Goal: Transaction & Acquisition: Purchase product/service

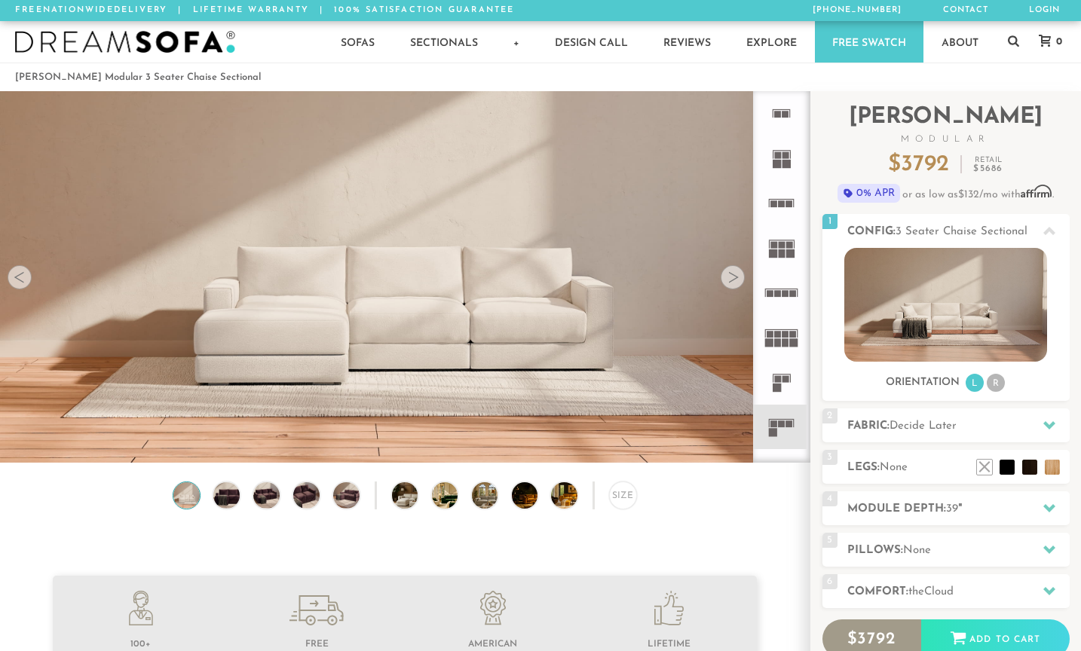
click at [732, 269] on div at bounding box center [732, 277] width 24 height 24
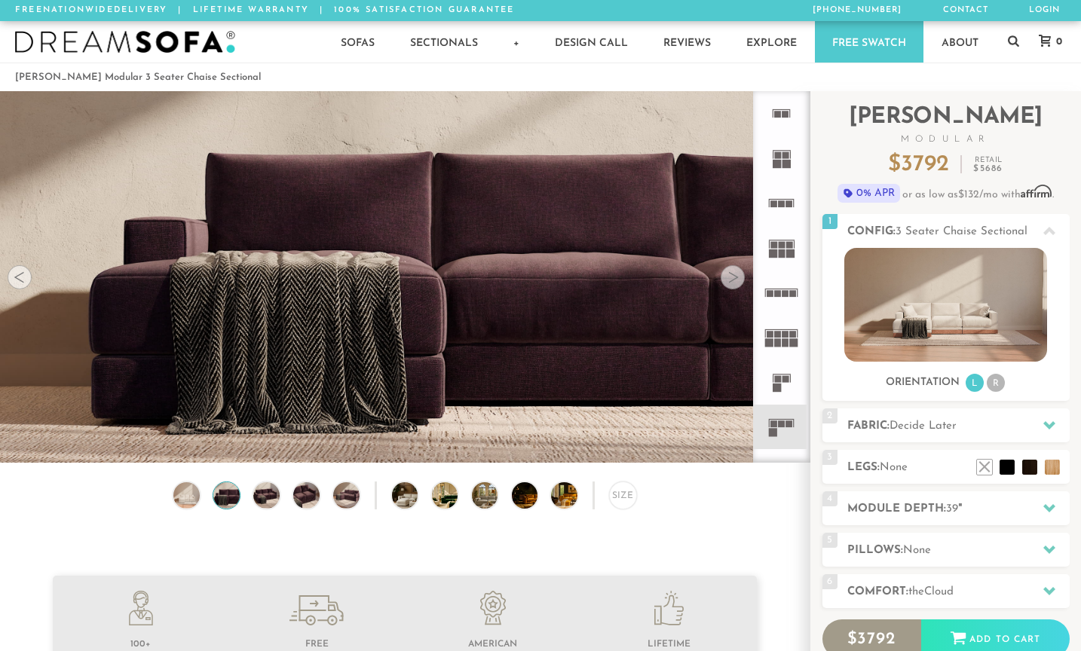
click at [737, 275] on div at bounding box center [732, 277] width 24 height 24
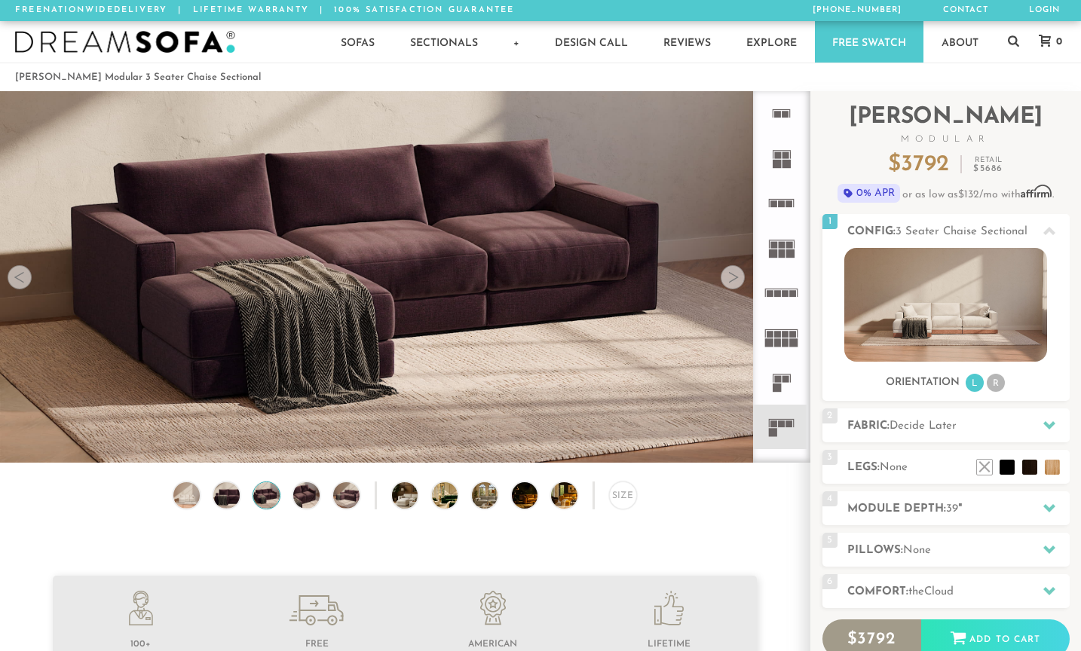
click at [738, 275] on div at bounding box center [732, 277] width 24 height 24
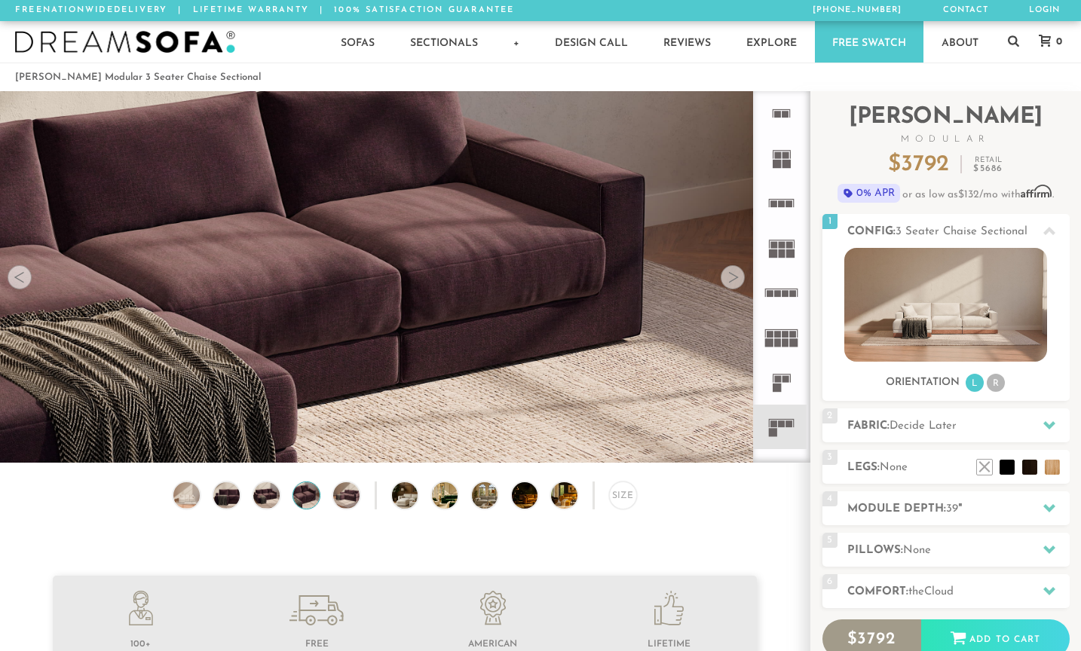
click at [738, 275] on div at bounding box center [732, 277] width 24 height 24
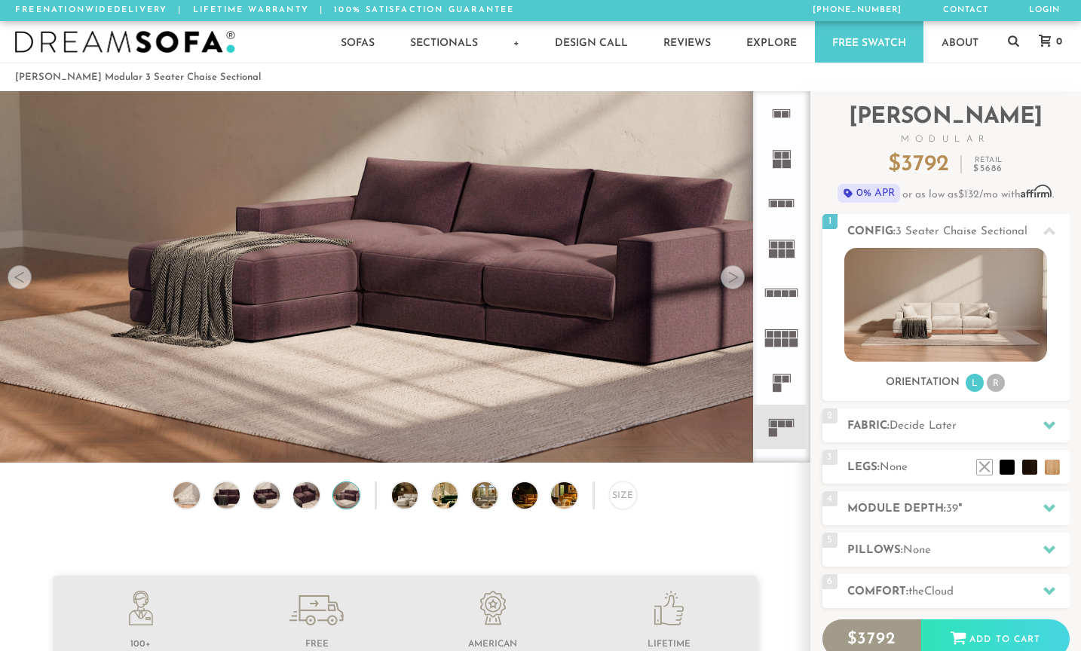
click at [738, 275] on div at bounding box center [732, 277] width 24 height 24
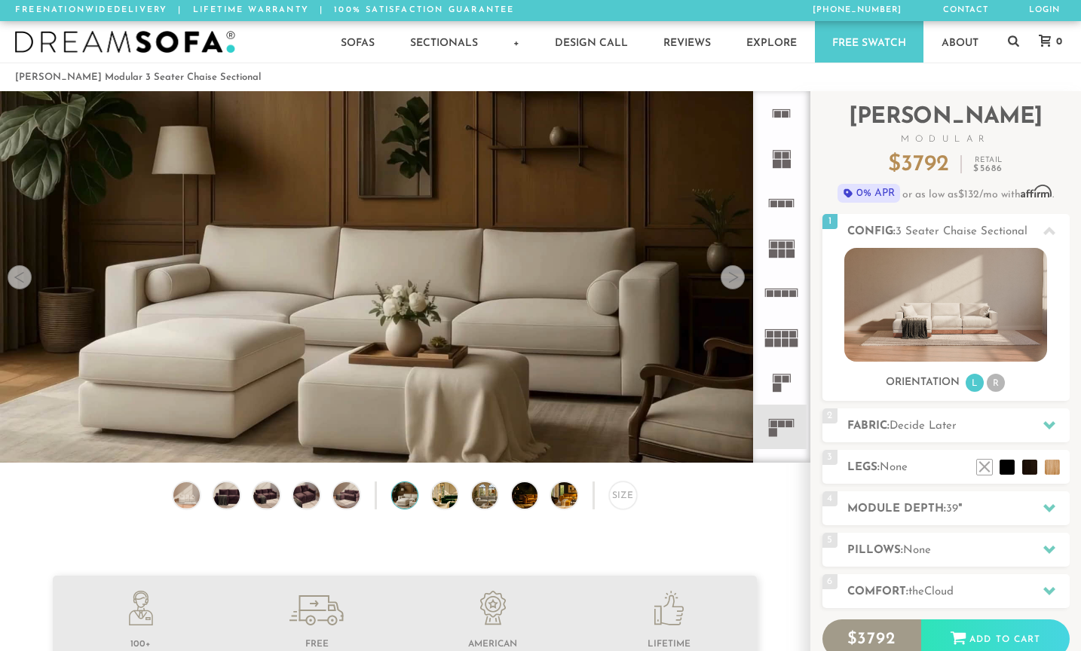
click at [738, 275] on div at bounding box center [732, 277] width 24 height 24
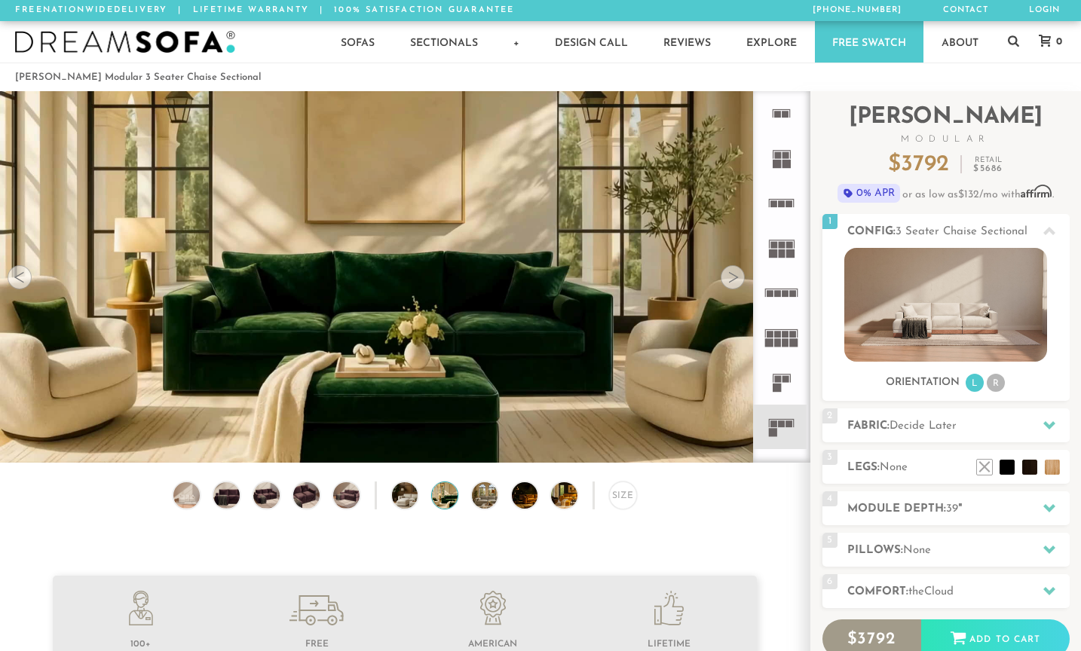
click at [738, 275] on div at bounding box center [732, 277] width 24 height 24
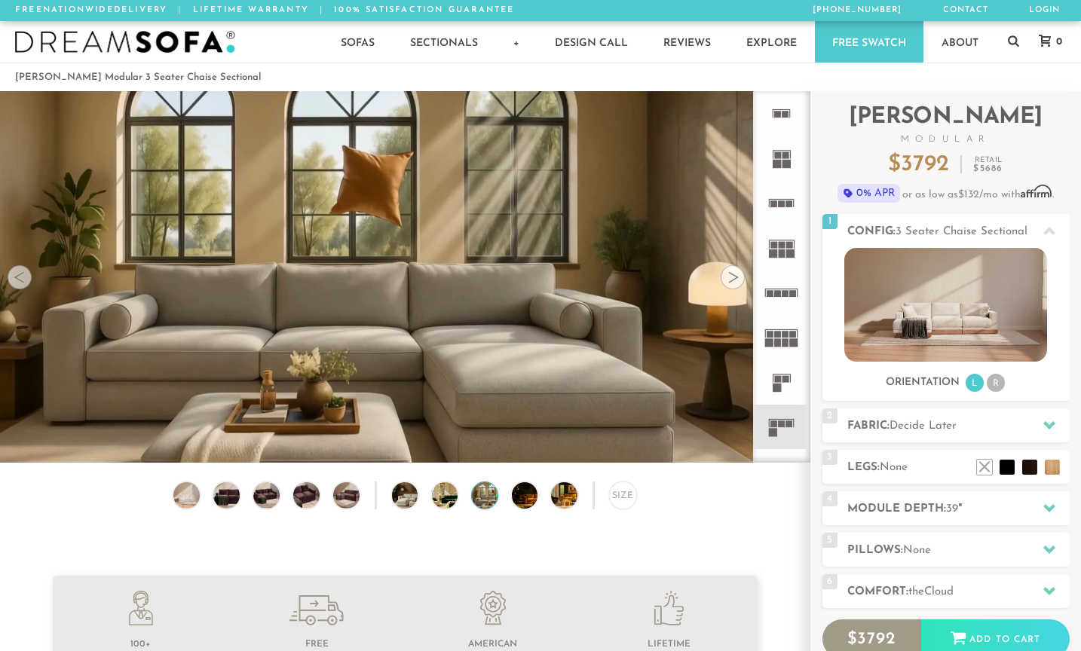
click at [738, 275] on div at bounding box center [732, 277] width 24 height 24
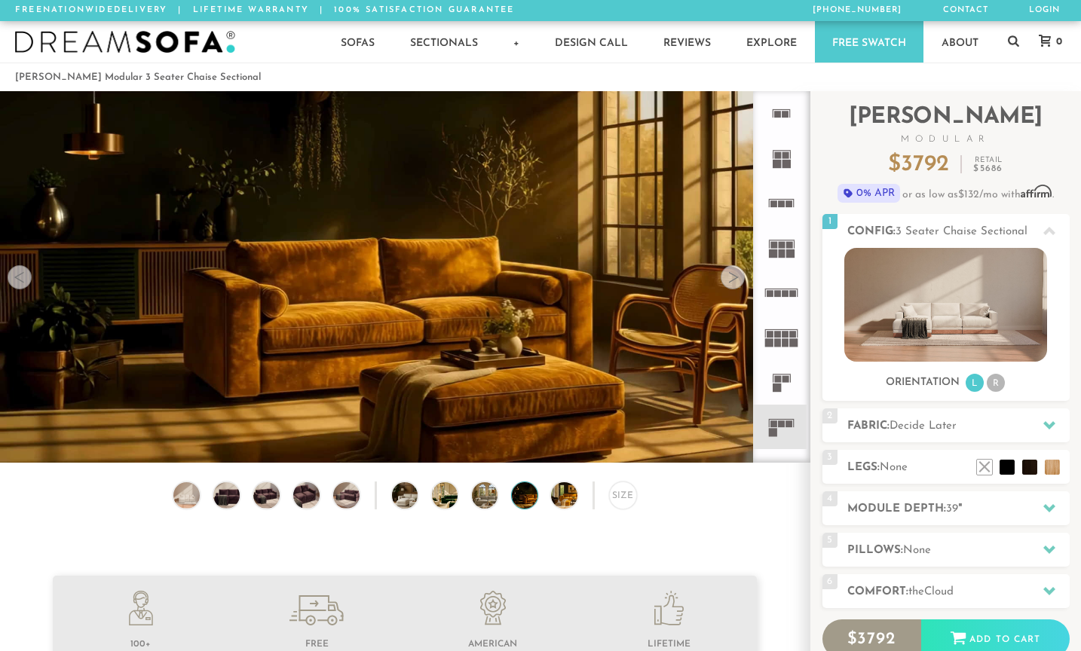
click at [738, 275] on div at bounding box center [732, 277] width 24 height 24
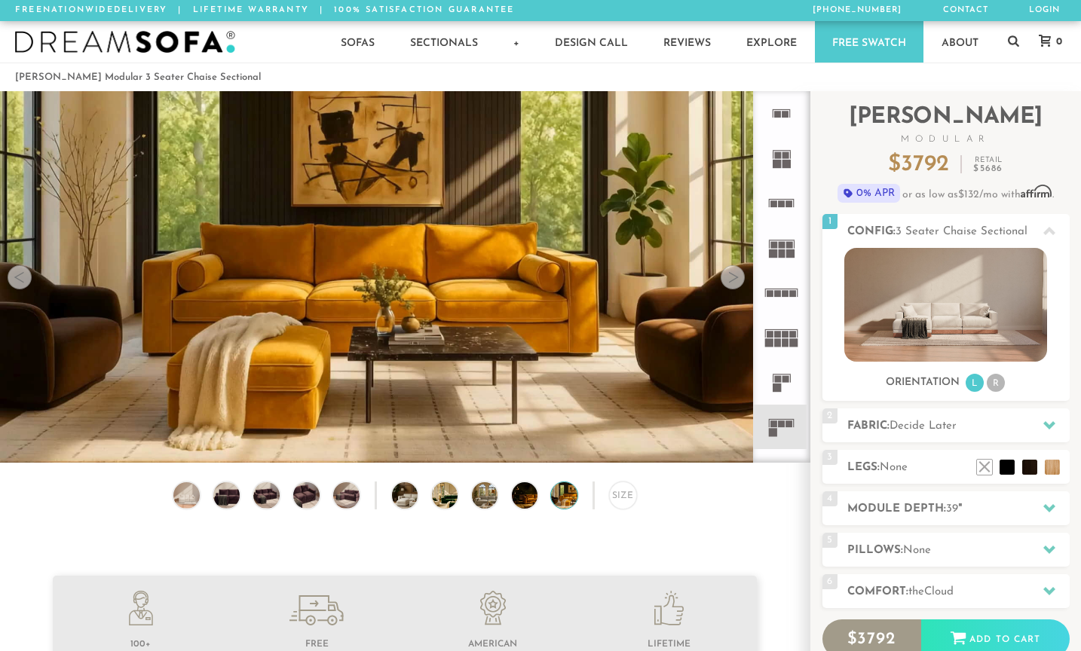
click at [738, 275] on div at bounding box center [732, 277] width 24 height 24
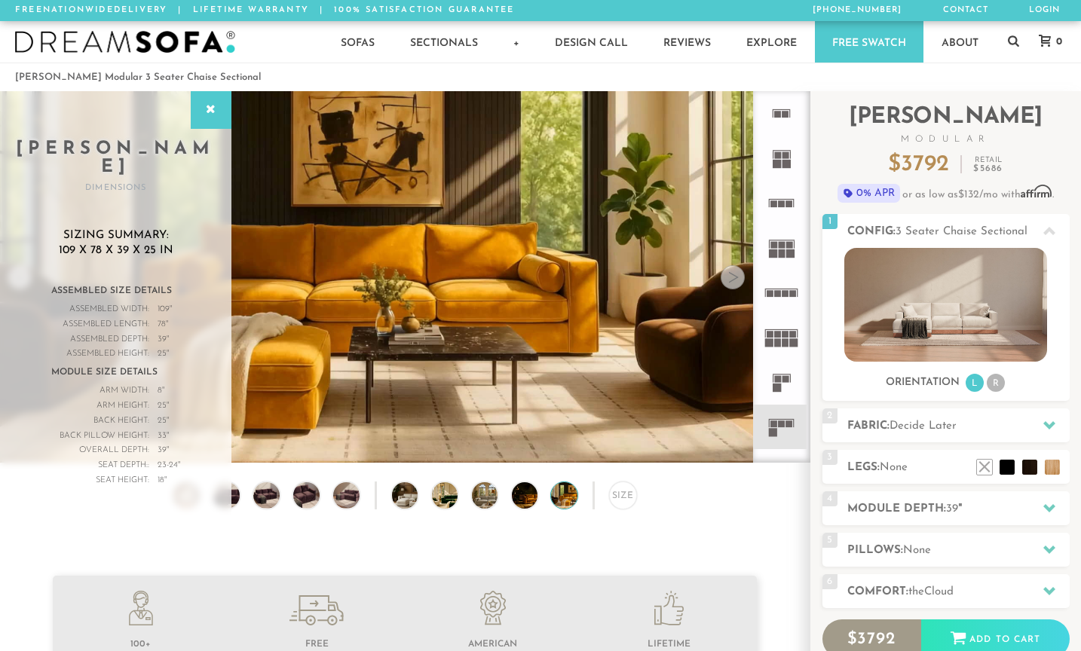
click at [544, 239] on video at bounding box center [404, 253] width 809 height 455
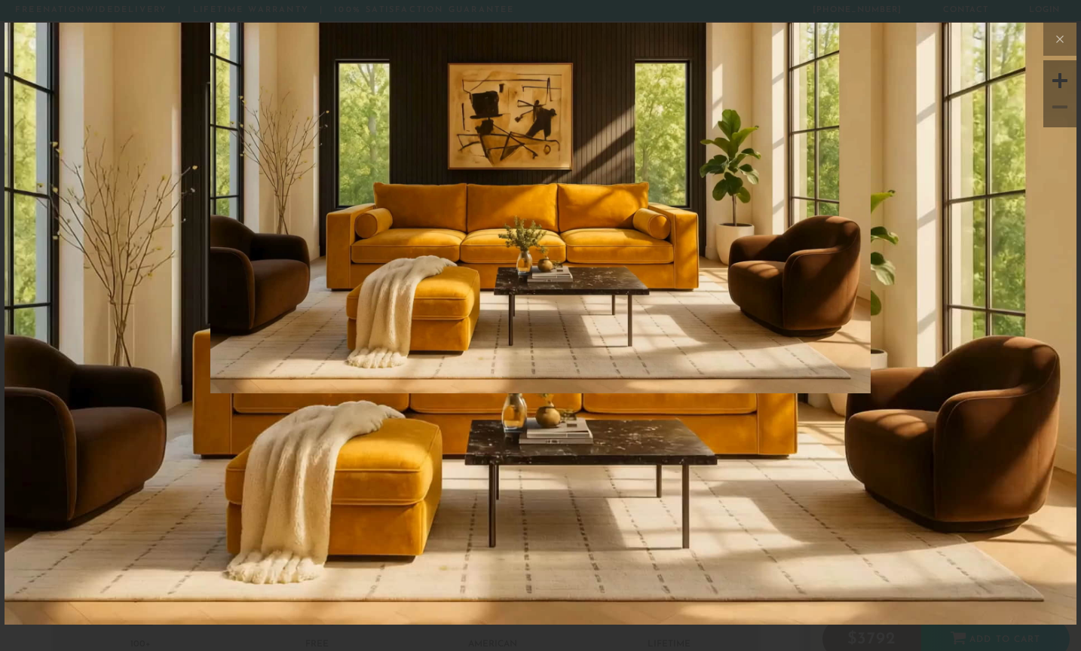
click at [552, 306] on img at bounding box center [540, 201] width 1071 height 357
click at [574, 472] on img at bounding box center [540, 324] width 1071 height 603
click at [1058, 46] on icon at bounding box center [1059, 39] width 18 height 18
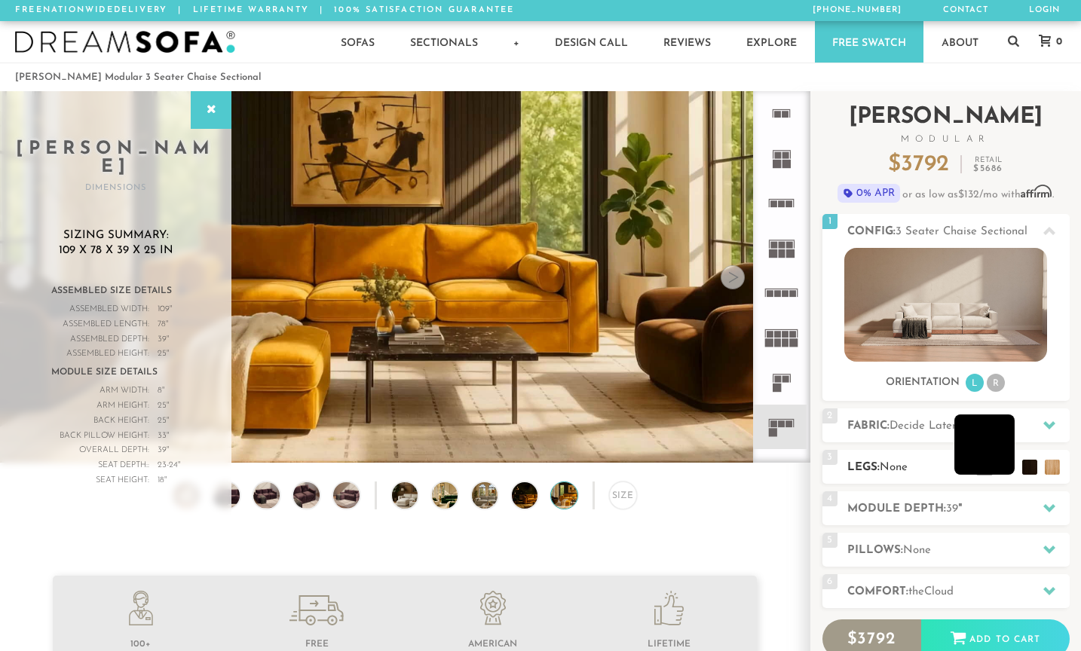
click at [1010, 466] on li at bounding box center [984, 444] width 60 height 60
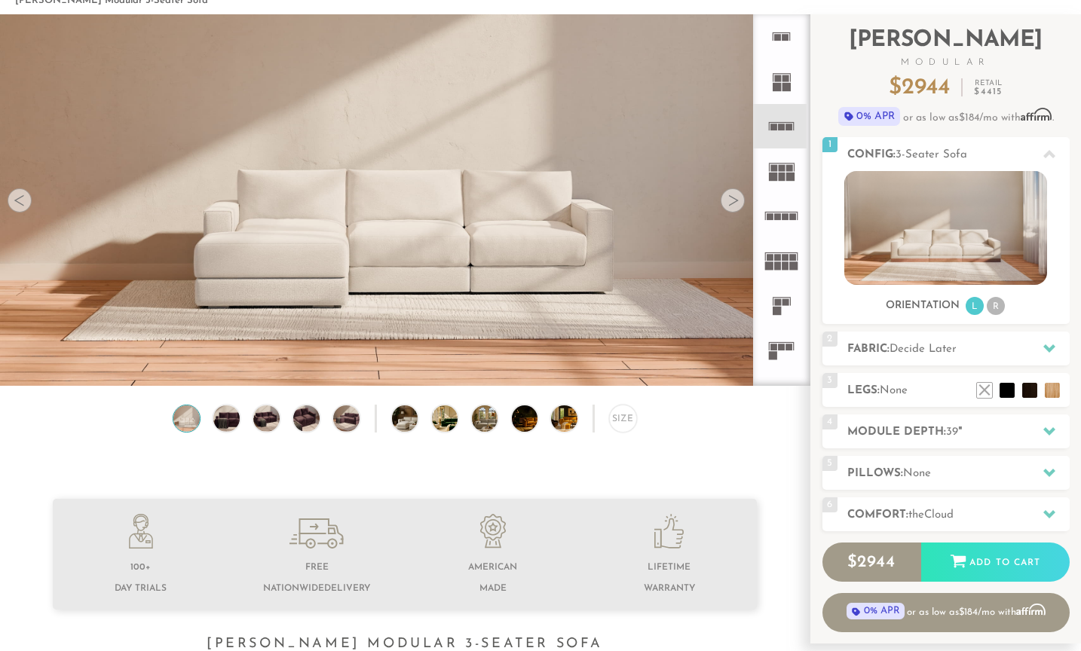
scroll to position [109, 0]
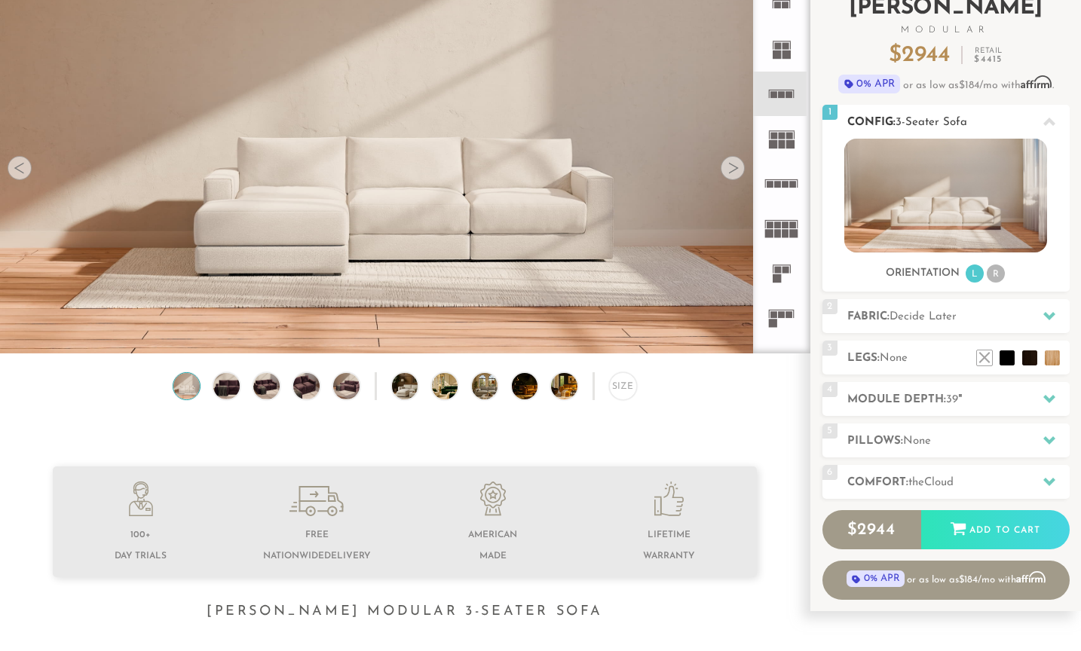
click at [996, 272] on li "R" at bounding box center [995, 273] width 18 height 18
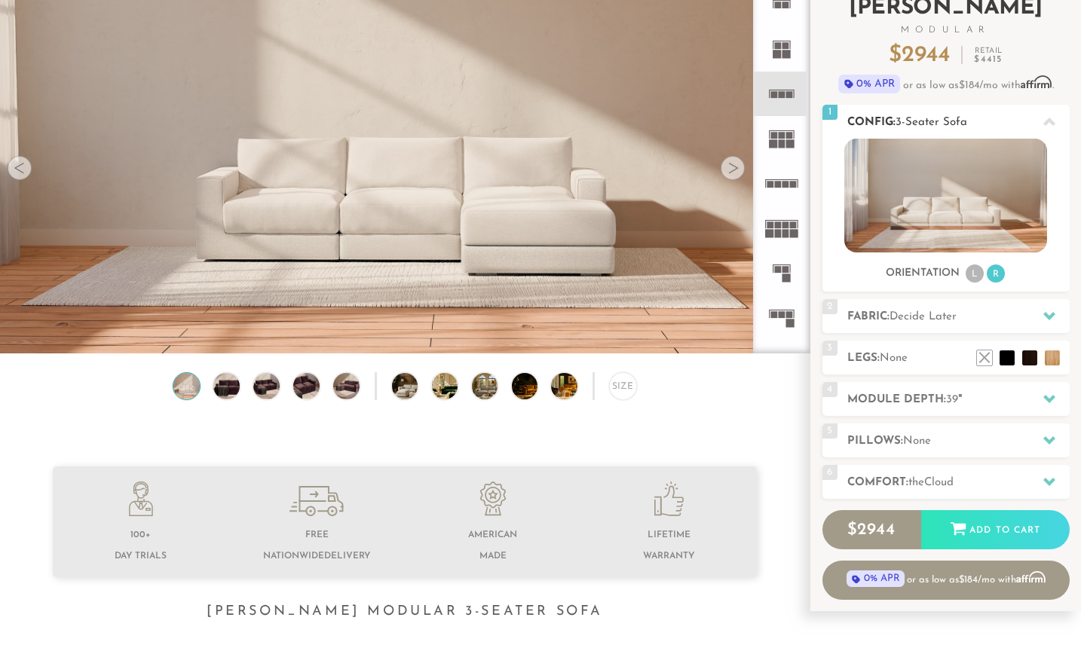
click at [968, 269] on li "L" at bounding box center [974, 273] width 18 height 18
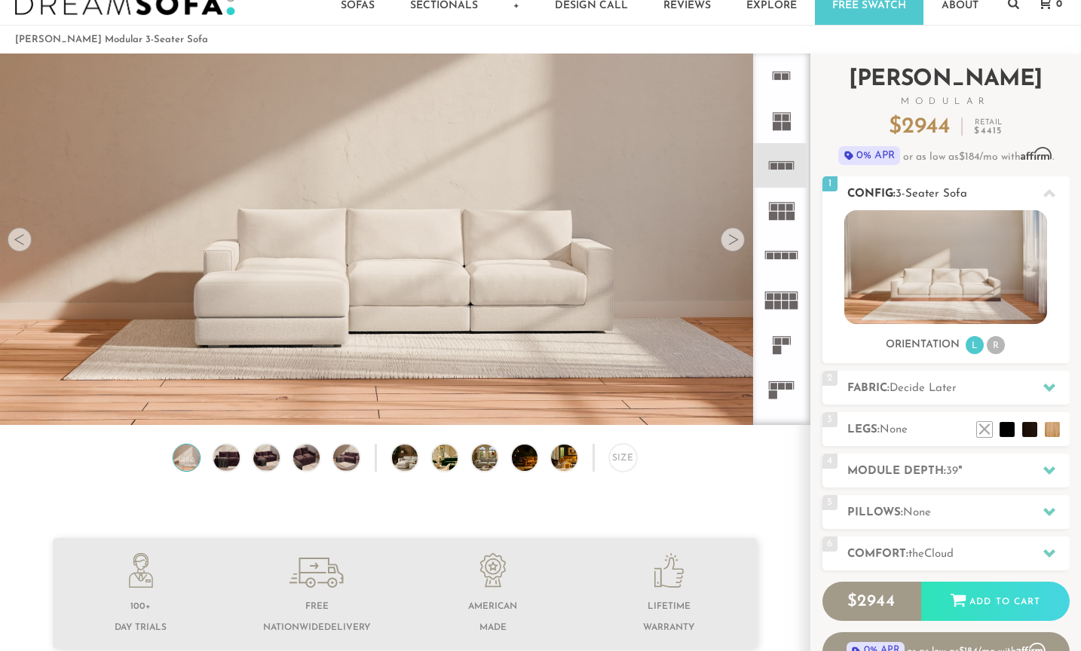
scroll to position [38, 0]
click at [1001, 338] on li "R" at bounding box center [995, 344] width 18 height 18
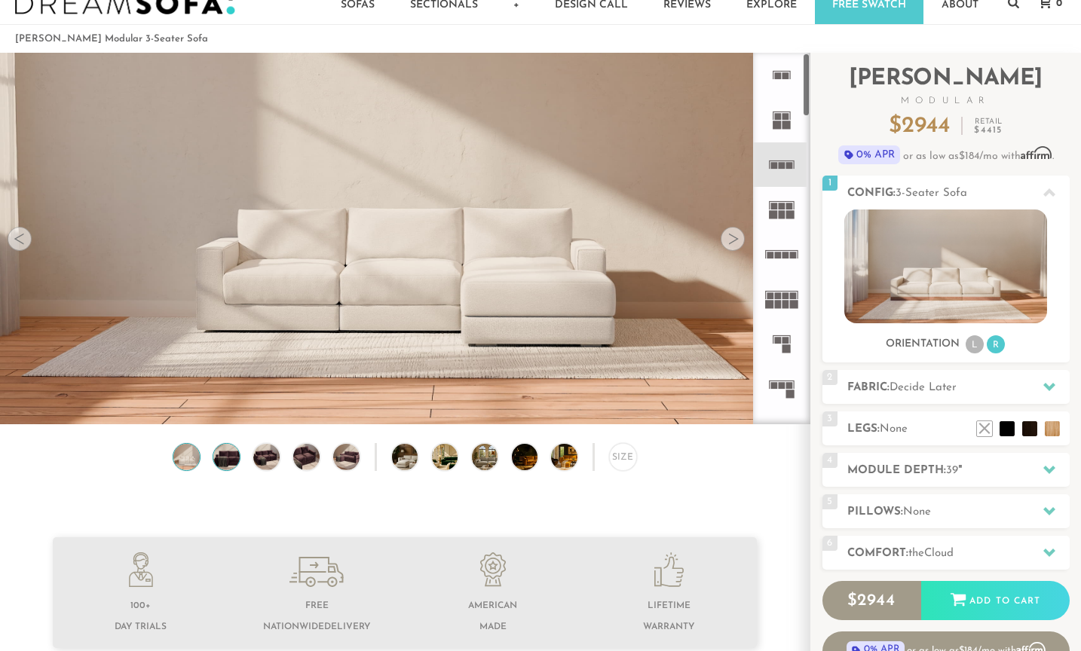
click at [225, 453] on img at bounding box center [227, 457] width 32 height 26
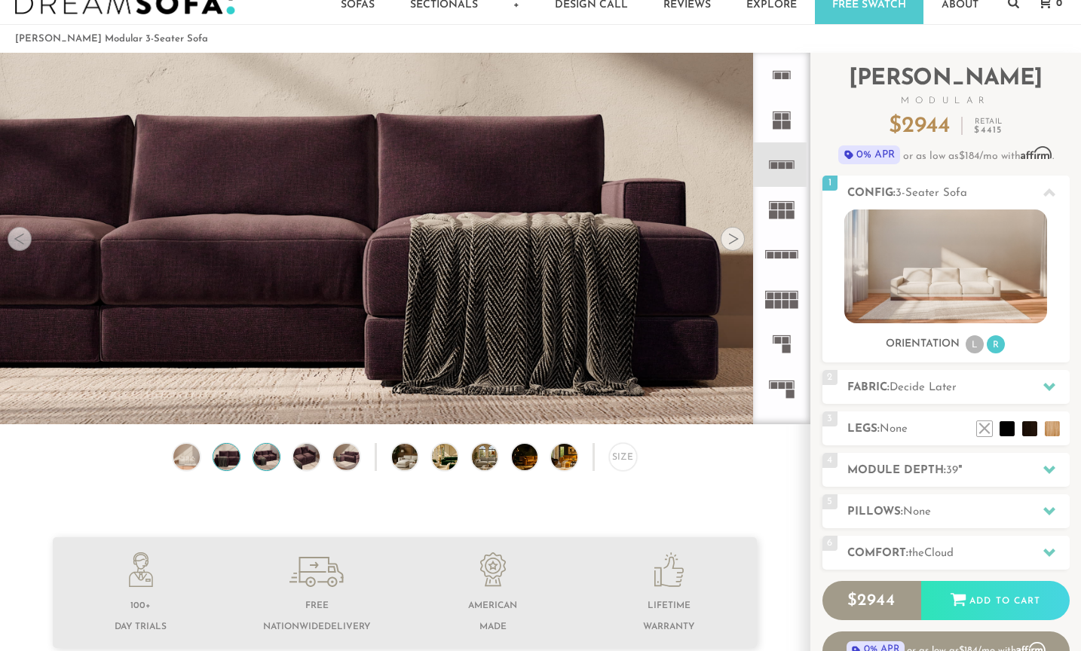
click at [274, 451] on img at bounding box center [267, 457] width 32 height 26
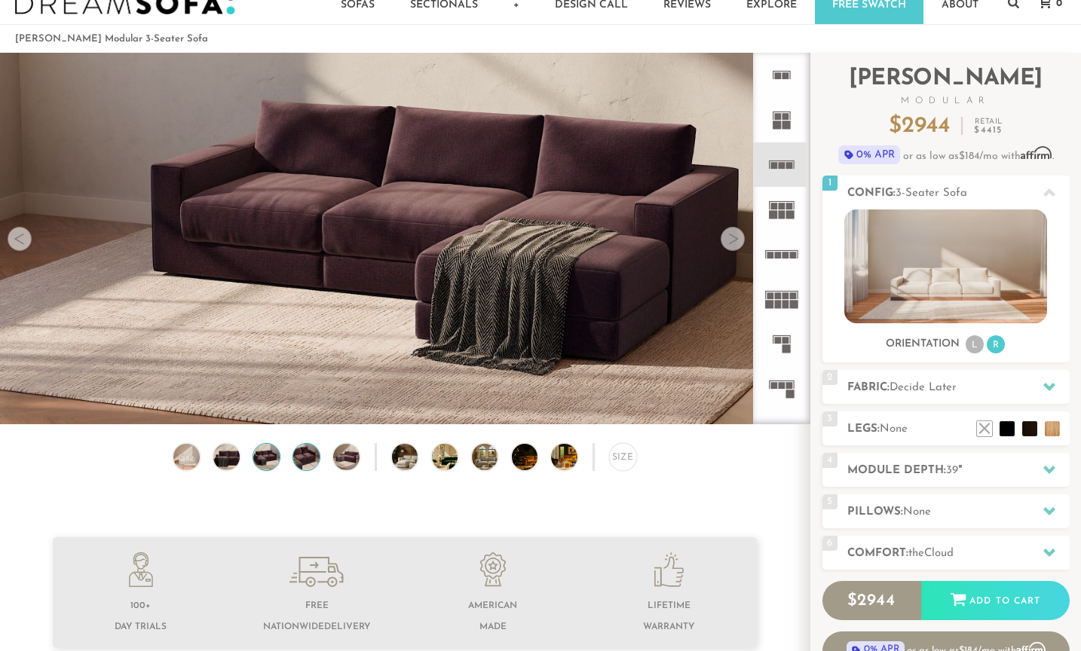
click at [301, 451] on img at bounding box center [307, 457] width 32 height 26
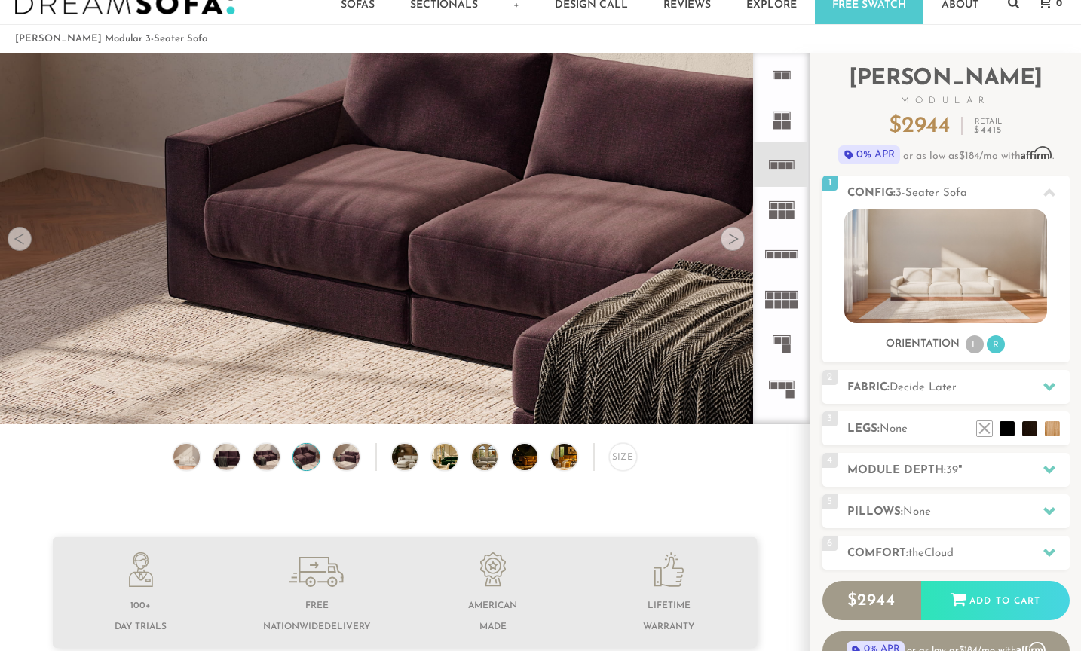
click at [249, 448] on div "Size" at bounding box center [404, 460] width 809 height 35
click at [253, 450] on img at bounding box center [267, 457] width 32 height 26
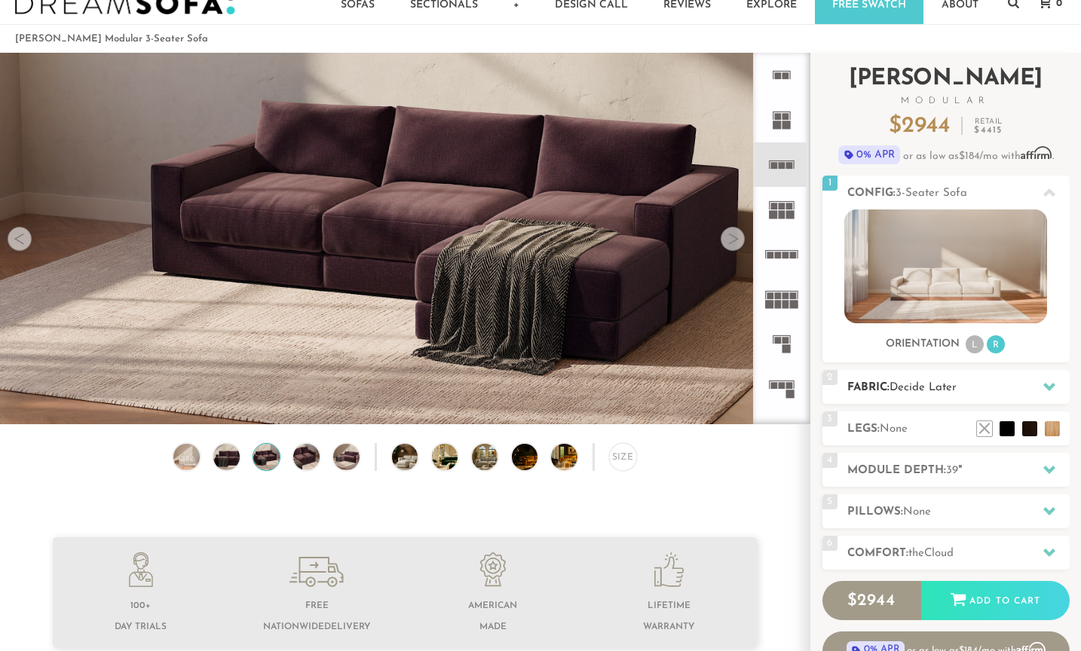
click at [1005, 387] on h2 "Fabric: Decide Later" at bounding box center [958, 387] width 222 height 17
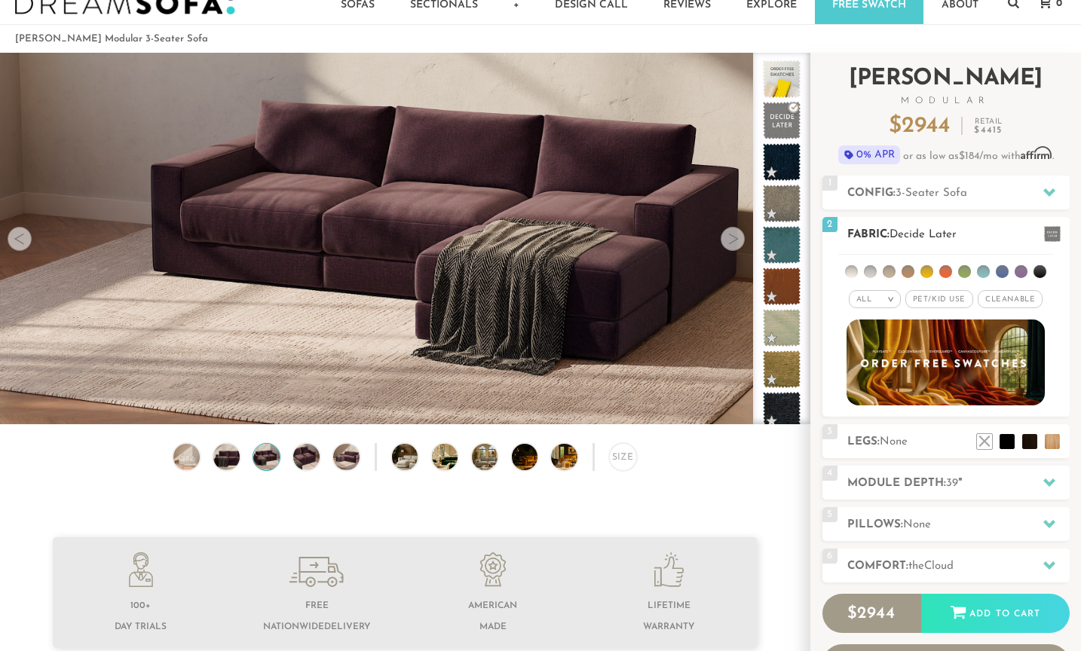
click at [851, 271] on li at bounding box center [851, 271] width 13 height 13
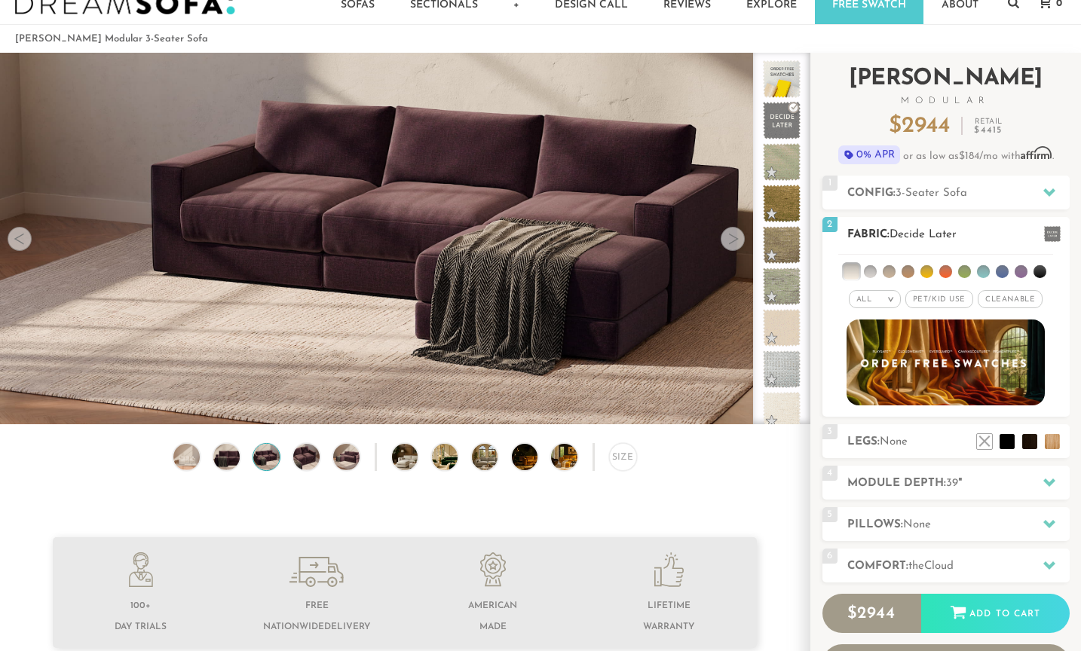
click at [879, 293] on div "All >" at bounding box center [874, 299] width 52 height 18
click at [895, 390] on li "Popular" at bounding box center [874, 382] width 52 height 23
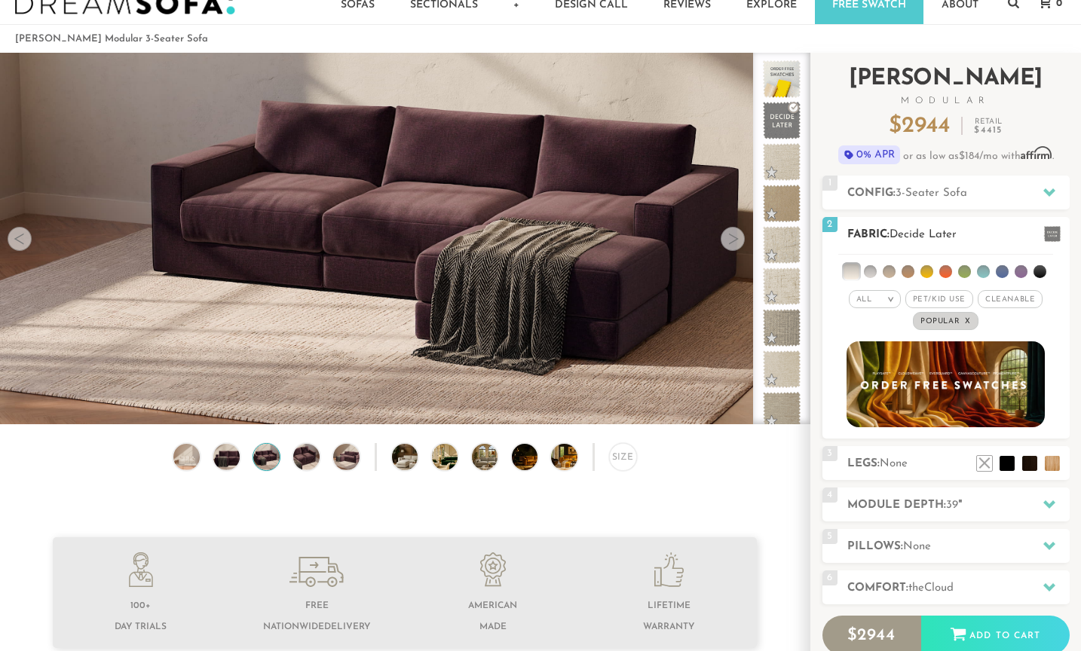
click at [919, 270] on ul at bounding box center [945, 269] width 215 height 28
click at [904, 266] on li at bounding box center [907, 271] width 13 height 13
click at [894, 267] on li at bounding box center [888, 271] width 13 height 13
click at [876, 267] on li at bounding box center [870, 271] width 13 height 13
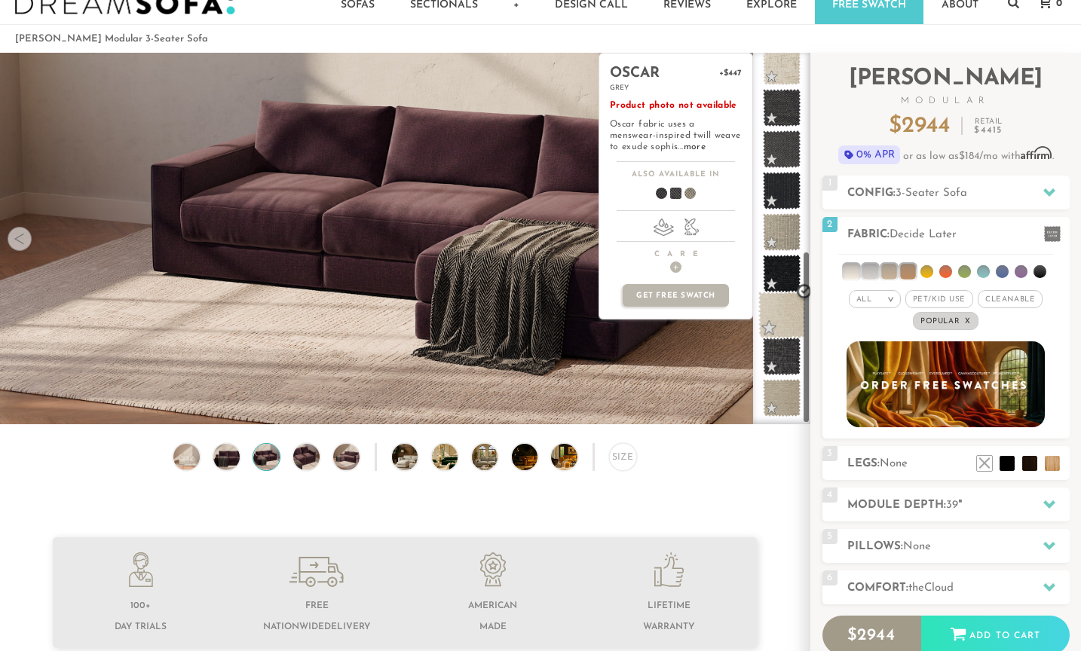
scroll to position [427, 0]
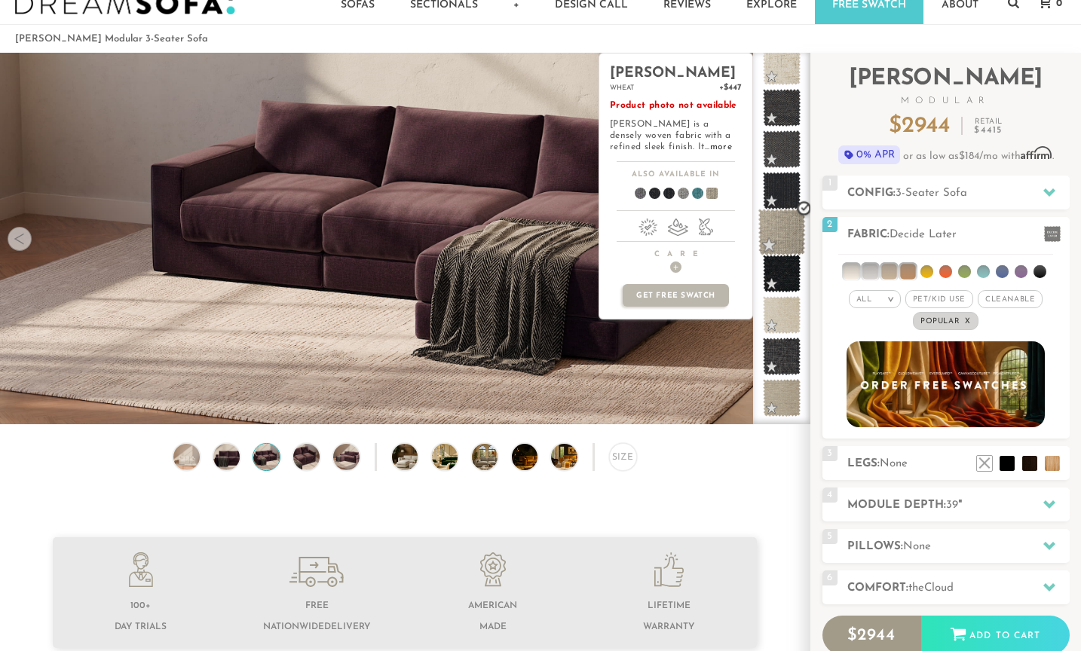
click at [787, 234] on span at bounding box center [781, 232] width 47 height 47
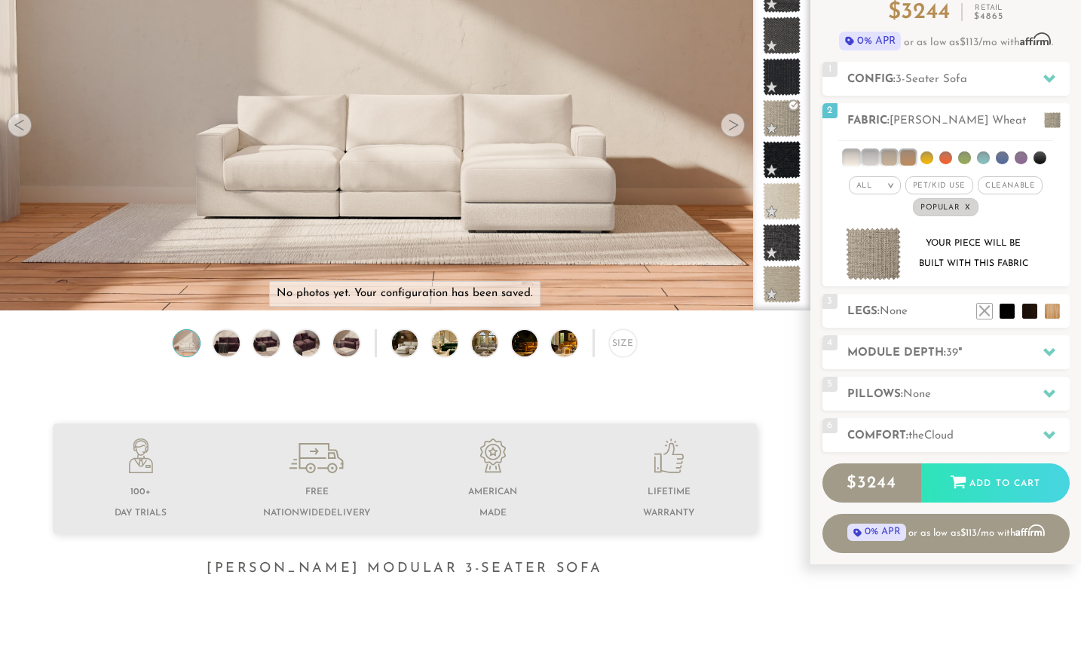
scroll to position [172, 0]
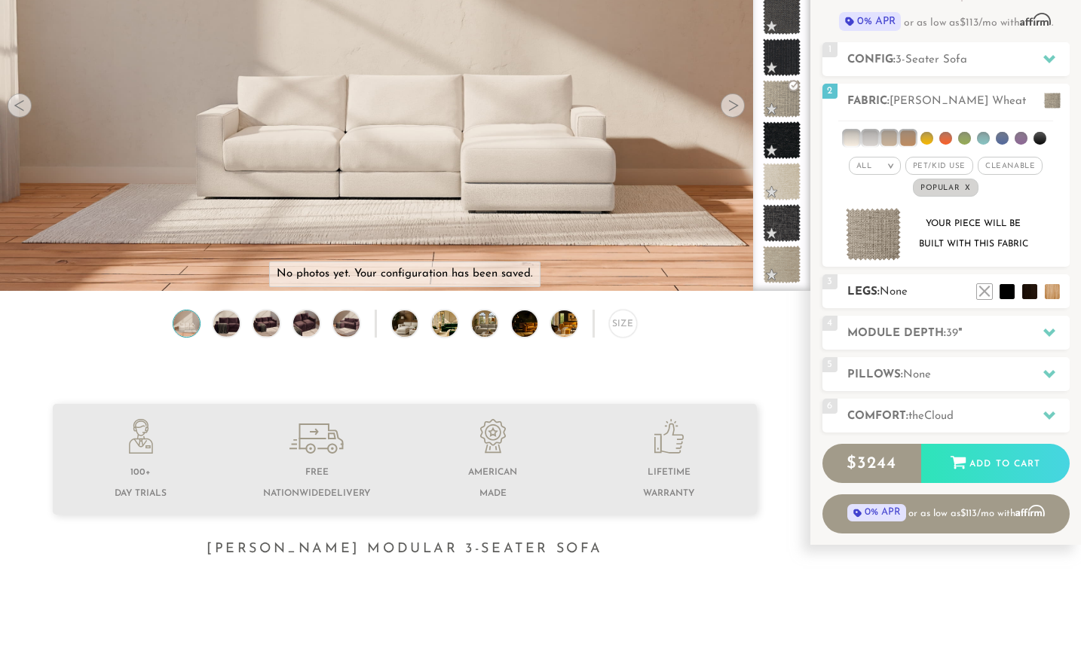
click at [931, 301] on h2 "Legs: None" at bounding box center [958, 291] width 222 height 17
click at [1033, 298] on li at bounding box center [1007, 269] width 60 height 60
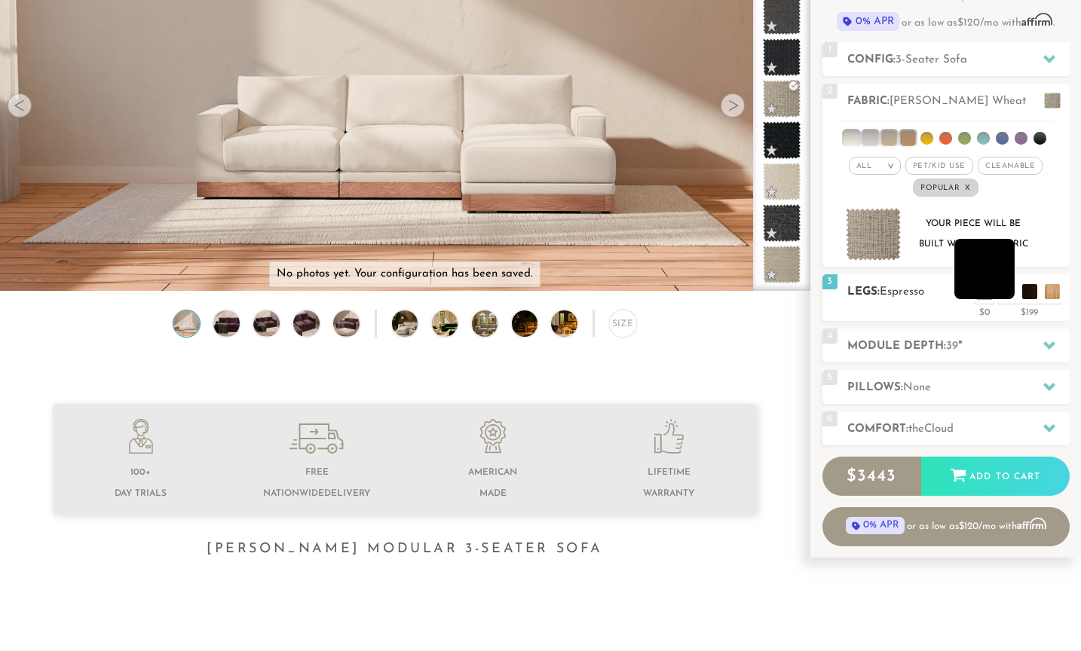
click at [1011, 297] on li at bounding box center [984, 269] width 60 height 60
click at [1014, 293] on li at bounding box center [984, 269] width 60 height 60
click at [1010, 293] on li at bounding box center [984, 269] width 60 height 60
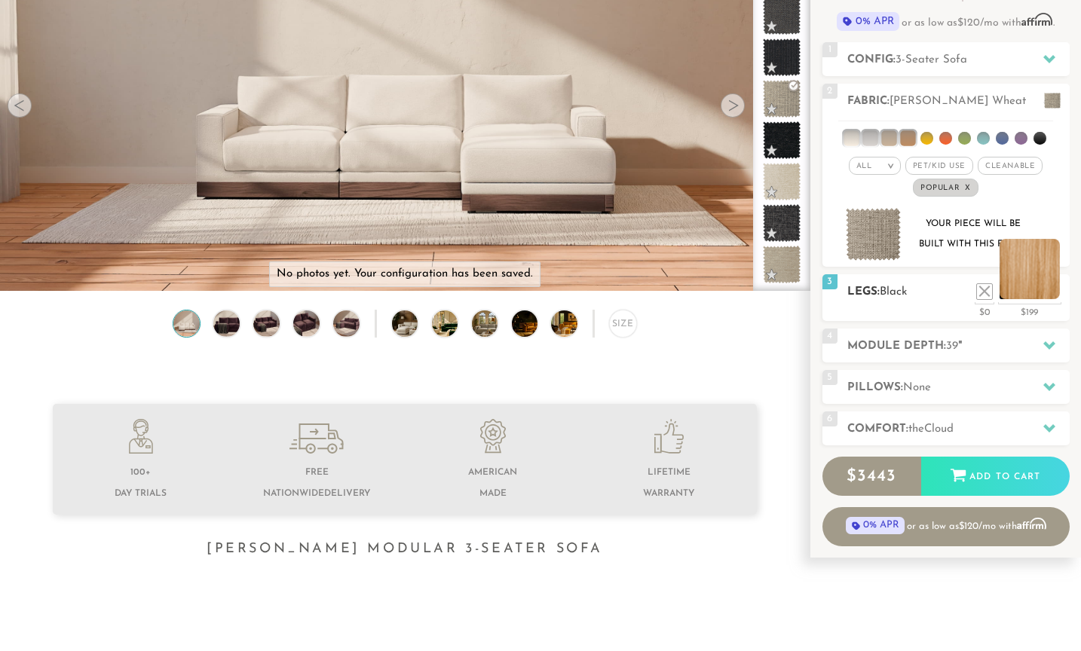
click at [1058, 296] on li at bounding box center [1029, 269] width 60 height 60
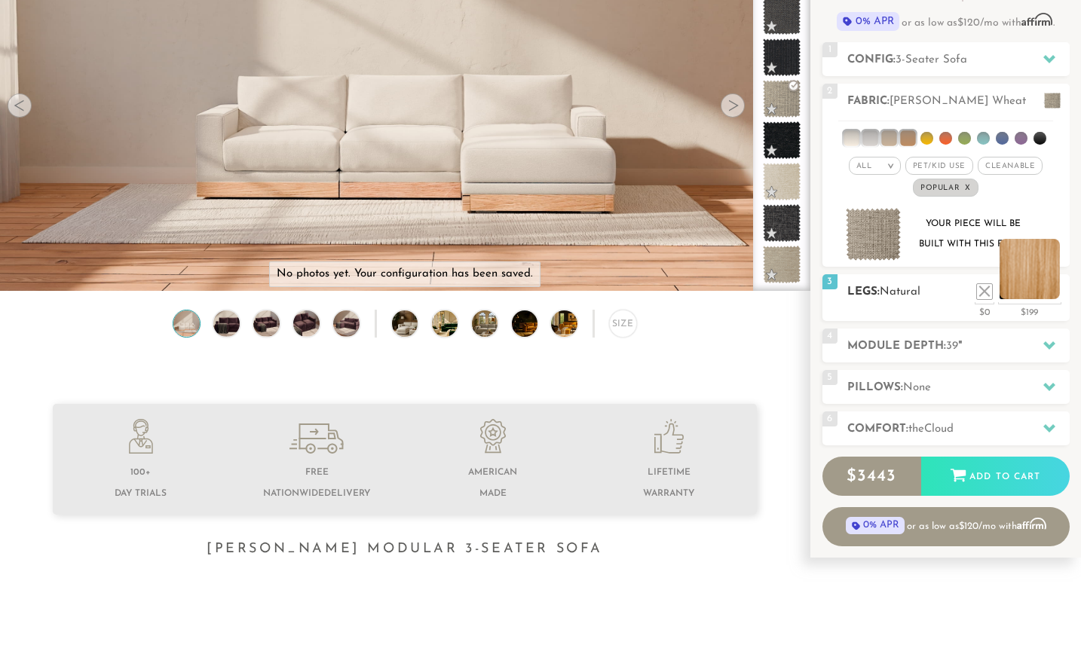
click at [1017, 292] on li at bounding box center [1029, 269] width 60 height 60
click at [1004, 296] on li at bounding box center [984, 269] width 60 height 60
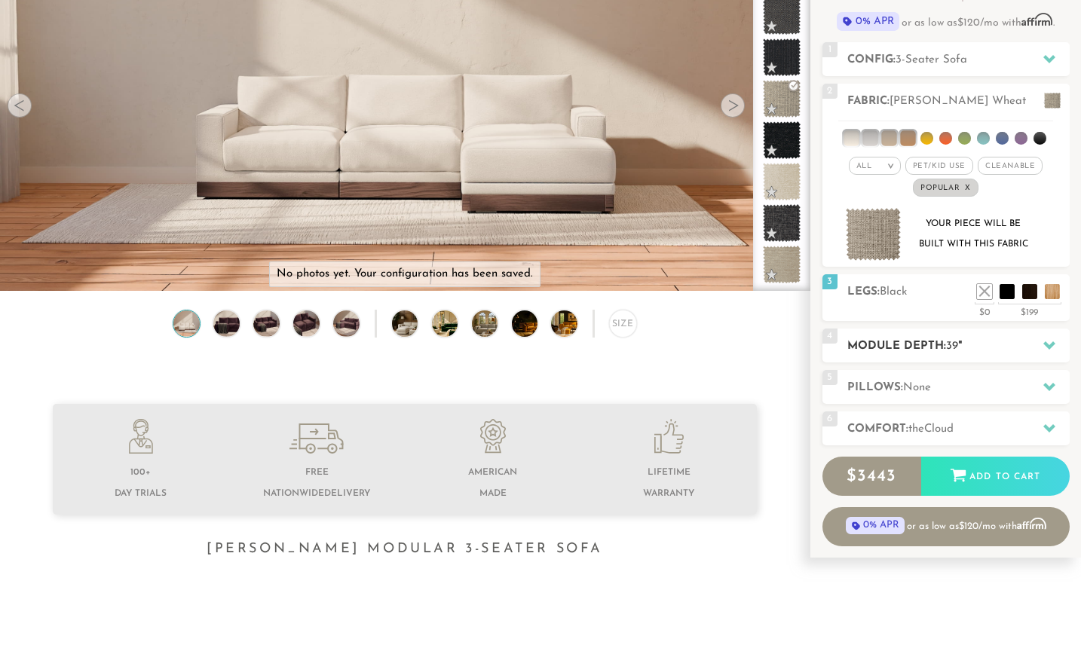
click at [958, 354] on h2 "Module Depth: 39 "" at bounding box center [958, 346] width 222 height 17
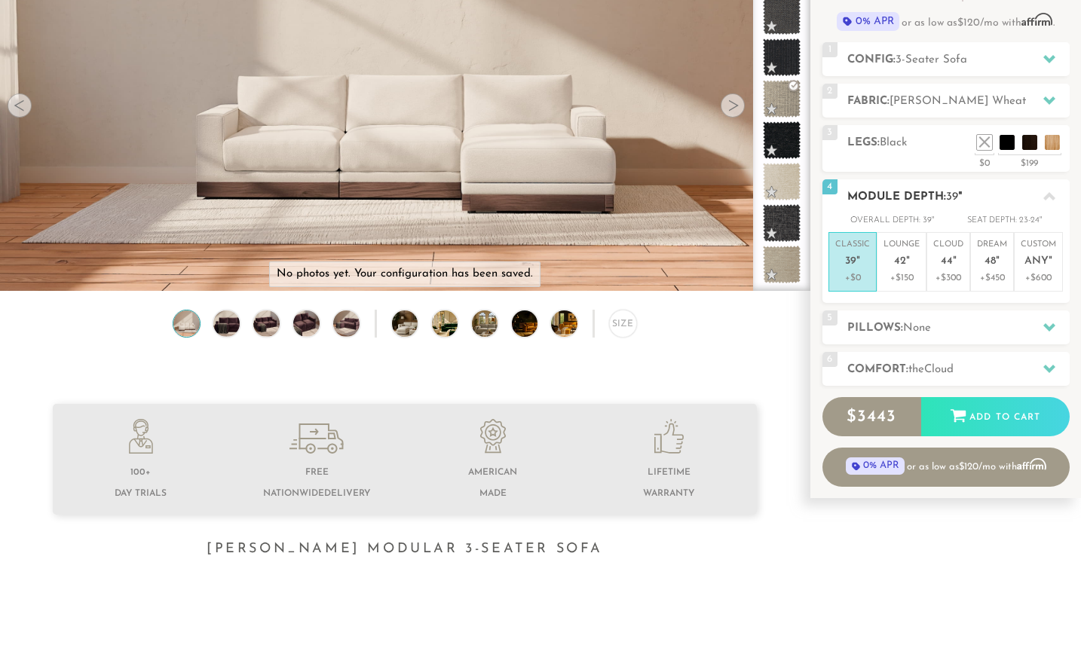
click at [848, 271] on p "+$0" at bounding box center [852, 278] width 35 height 14
click at [890, 304] on div "Introducing Landon Modular $ 3443 Retail $ 5163 $ 3443 Retail $ 5163 0% APR or …" at bounding box center [945, 202] width 247 height 567
click at [897, 310] on div "5 Pillows: None" at bounding box center [945, 327] width 247 height 34
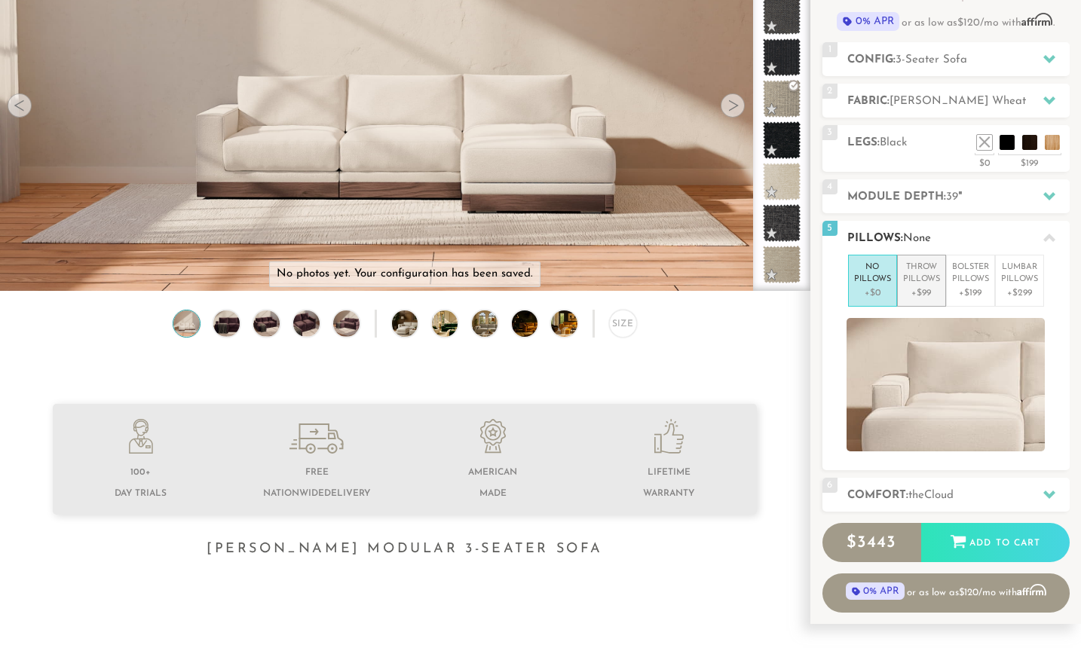
click at [928, 290] on p "+$99" at bounding box center [921, 293] width 37 height 14
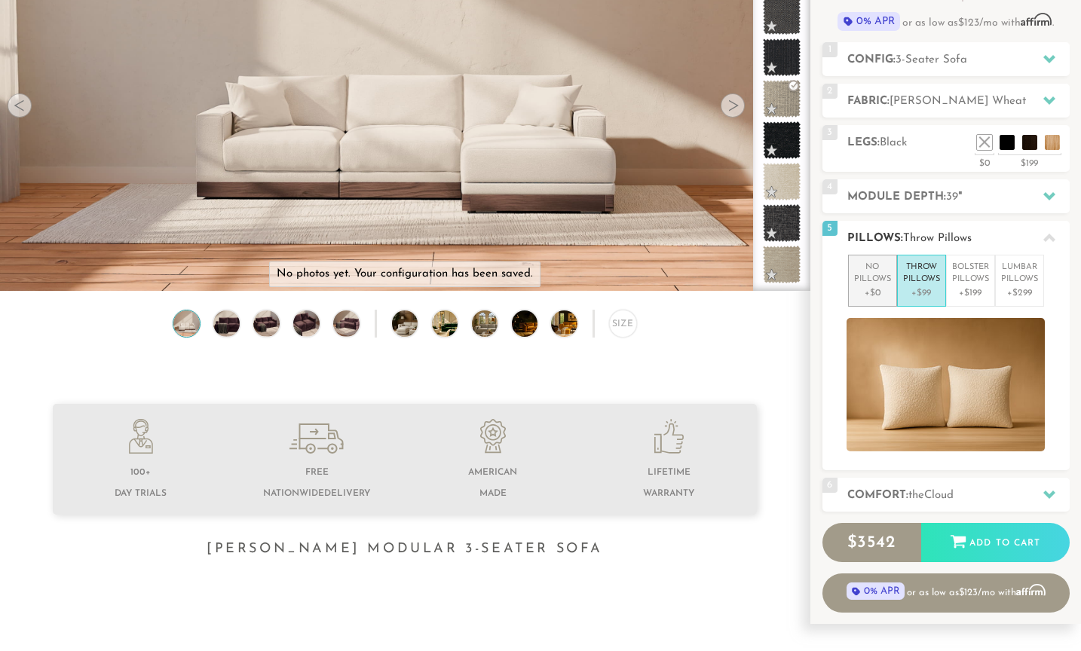
click at [872, 286] on p "+$0" at bounding box center [872, 293] width 37 height 14
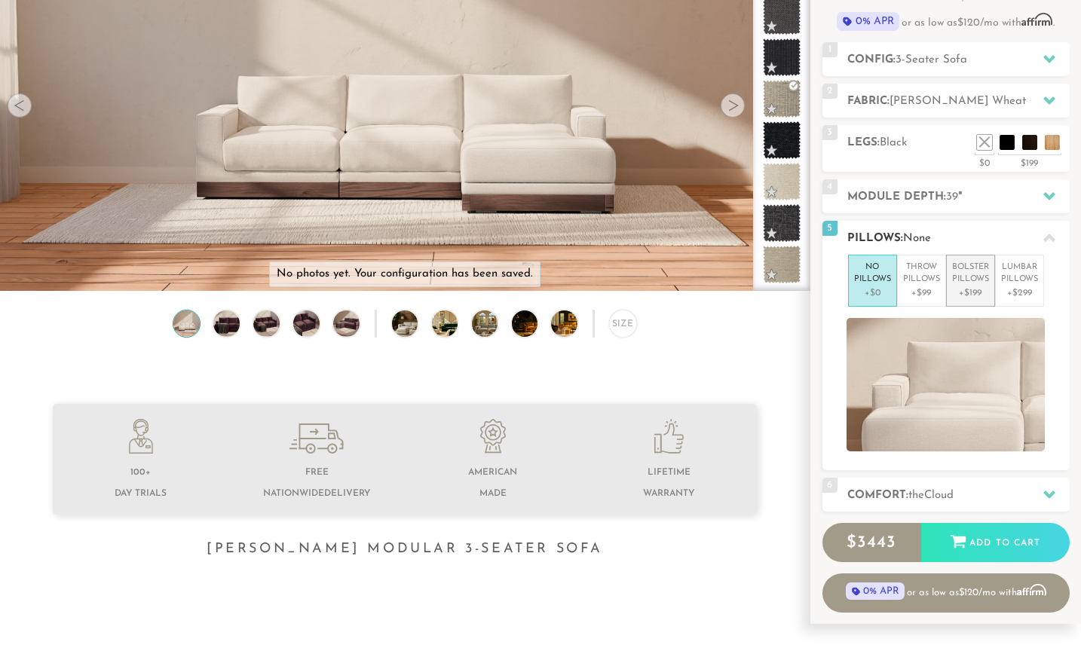
click at [977, 286] on p "+$199" at bounding box center [970, 293] width 37 height 14
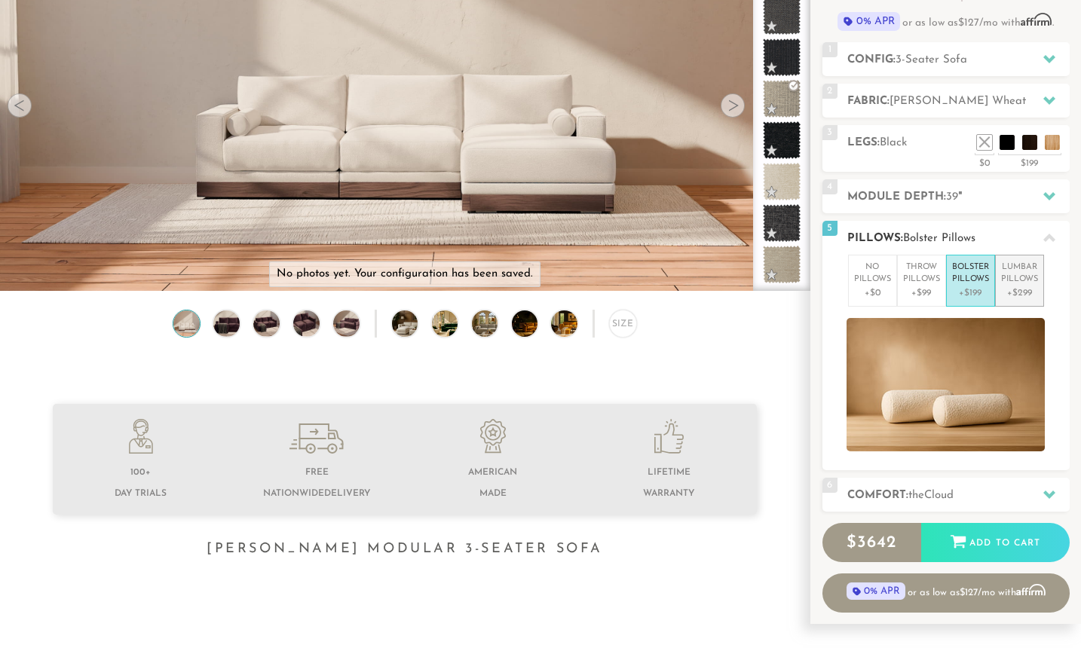
click at [1041, 286] on li "Lumbar Pillows +$299" at bounding box center [1019, 281] width 49 height 52
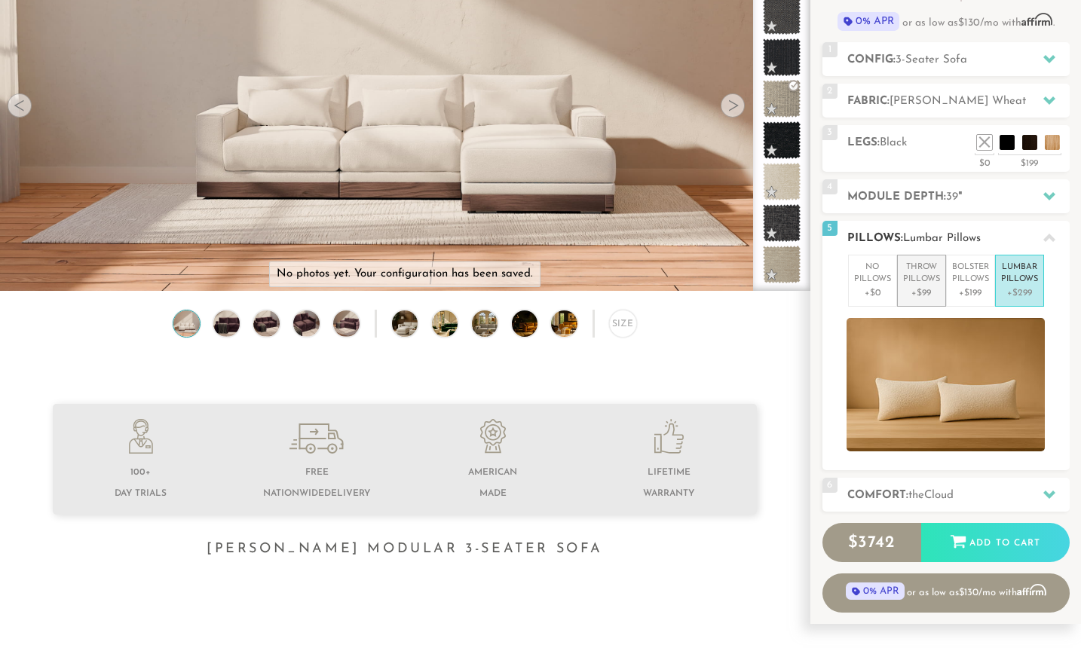
click at [941, 283] on li "Throw Pillows +$99" at bounding box center [921, 281] width 49 height 52
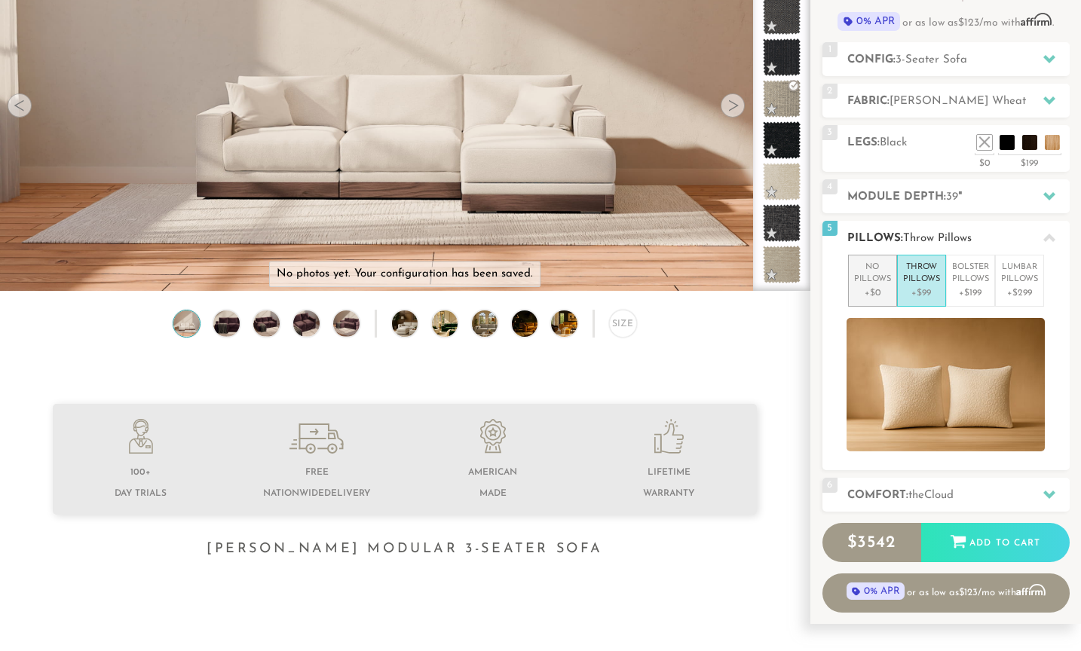
click at [867, 279] on p "No Pillows" at bounding box center [872, 273] width 37 height 25
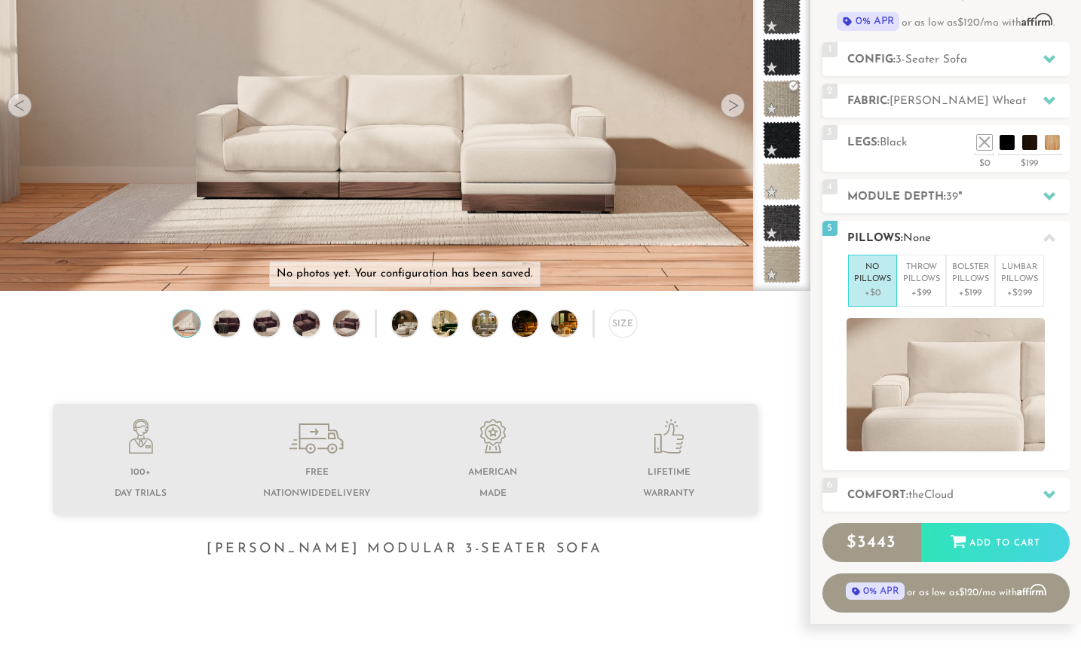
scroll to position [173, 0]
click at [951, 486] on h2 "Comfort: the Cloud" at bounding box center [958, 494] width 222 height 17
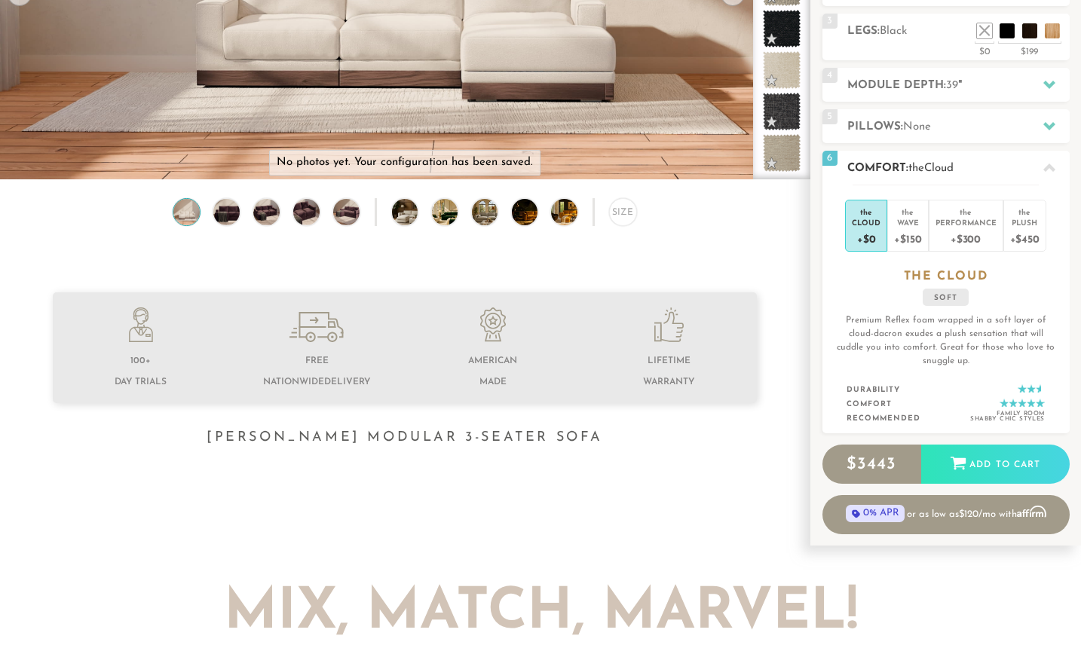
scroll to position [293, 0]
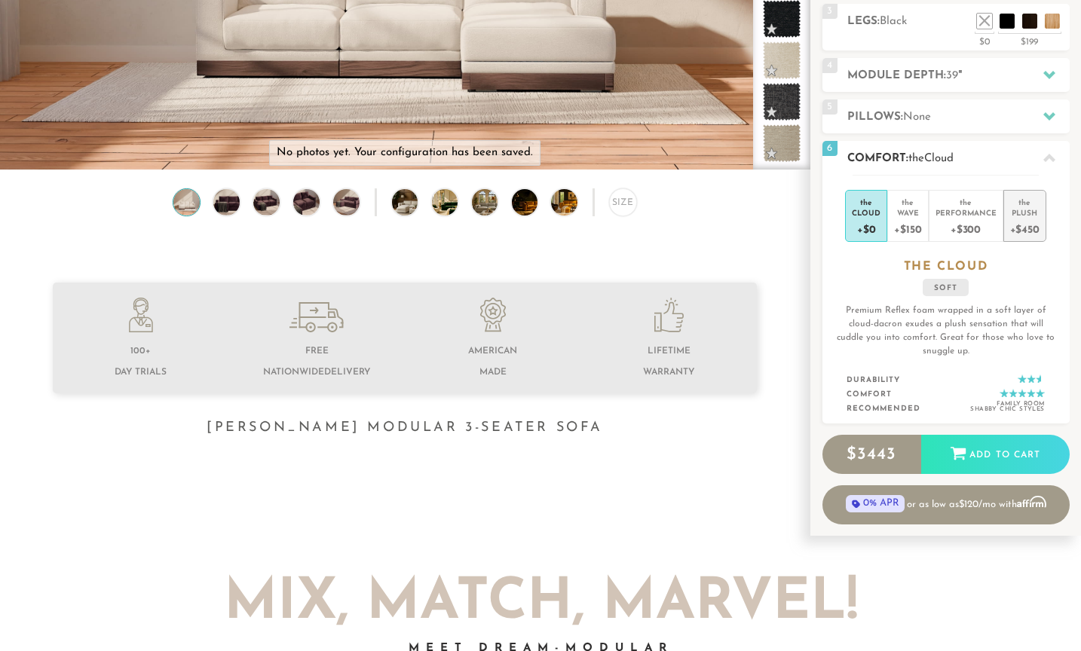
click at [1038, 219] on div "+$450" at bounding box center [1024, 229] width 29 height 22
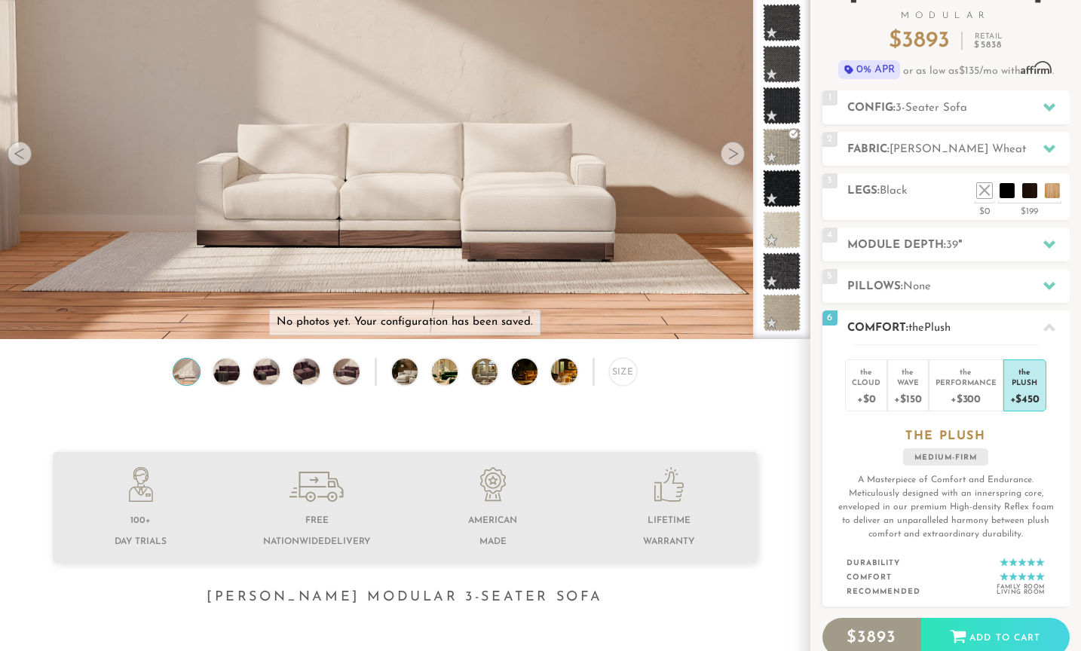
scroll to position [148, 0]
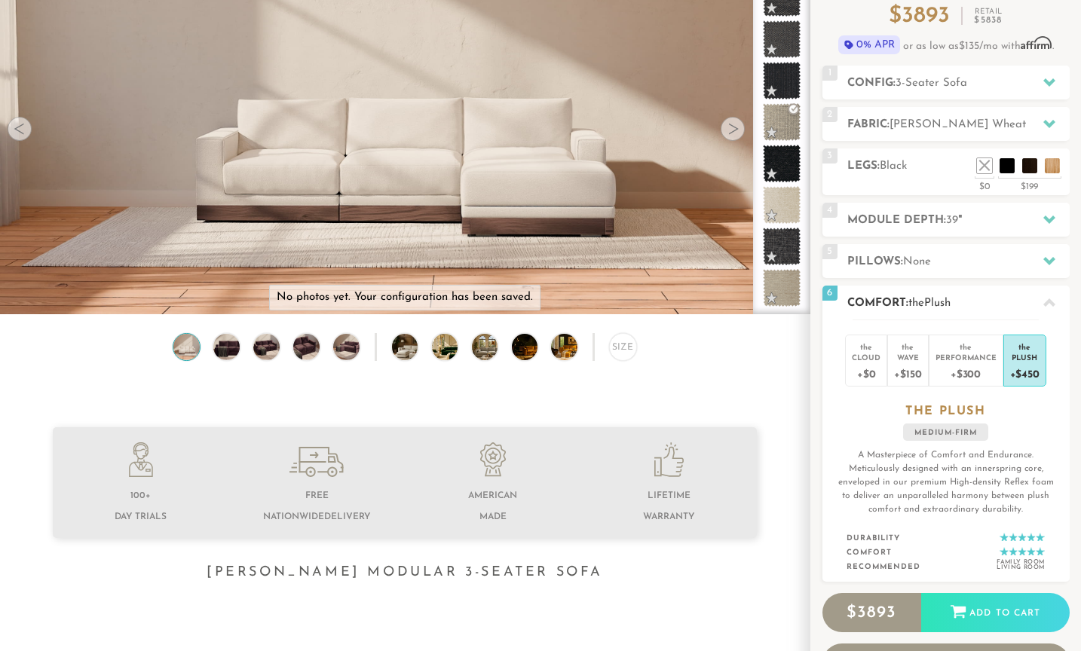
click at [1045, 301] on icon at bounding box center [1049, 303] width 12 height 12
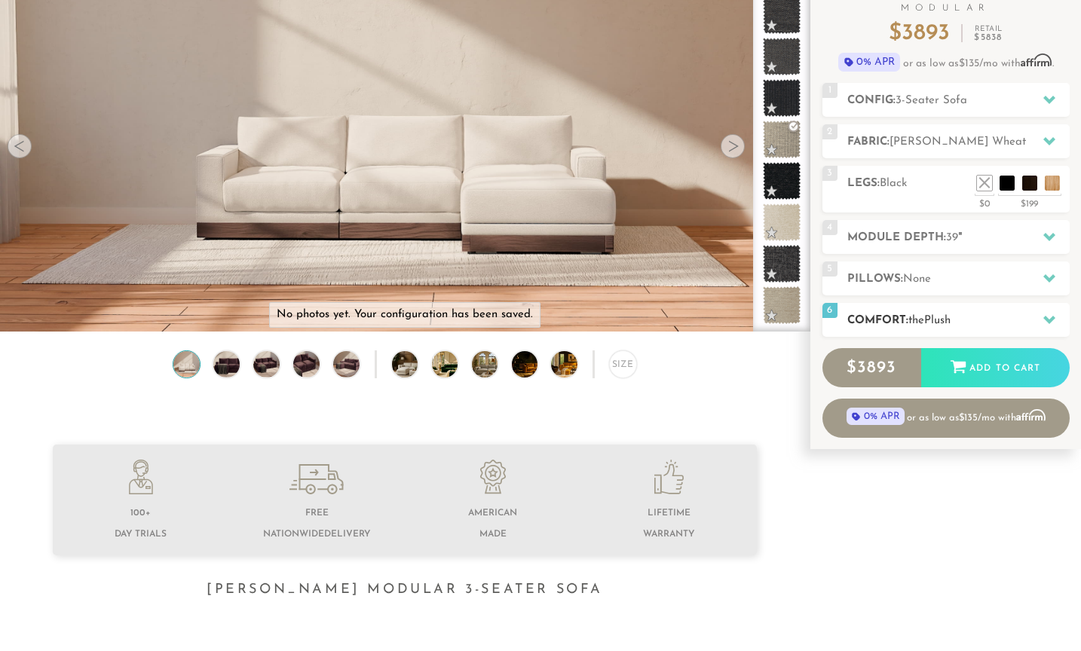
scroll to position [129, 0]
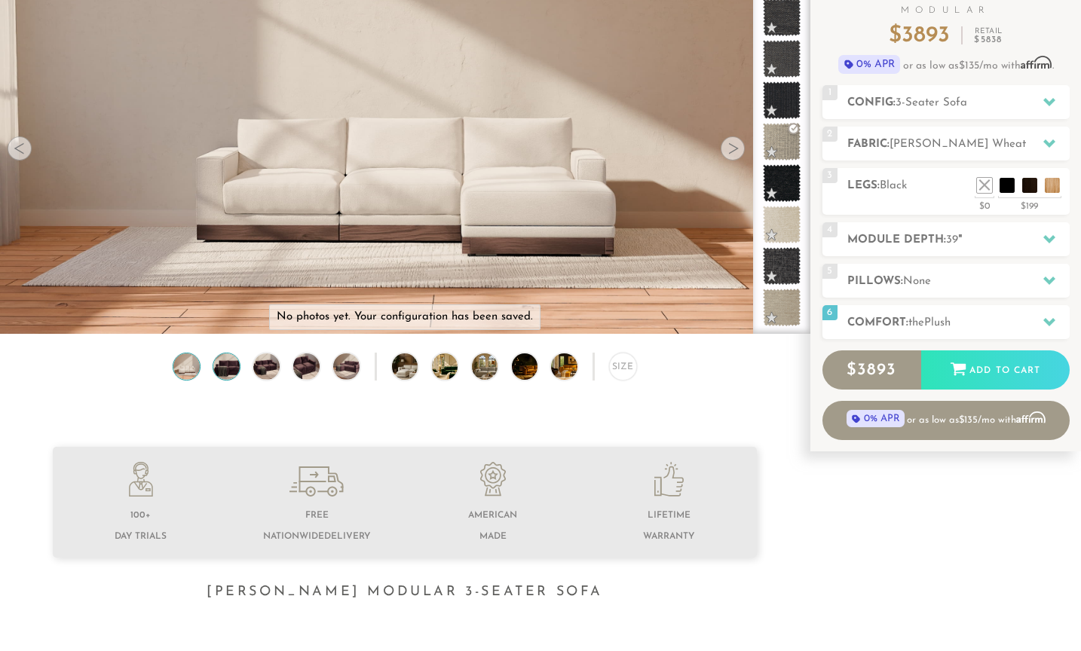
click at [220, 360] on img at bounding box center [227, 366] width 32 height 26
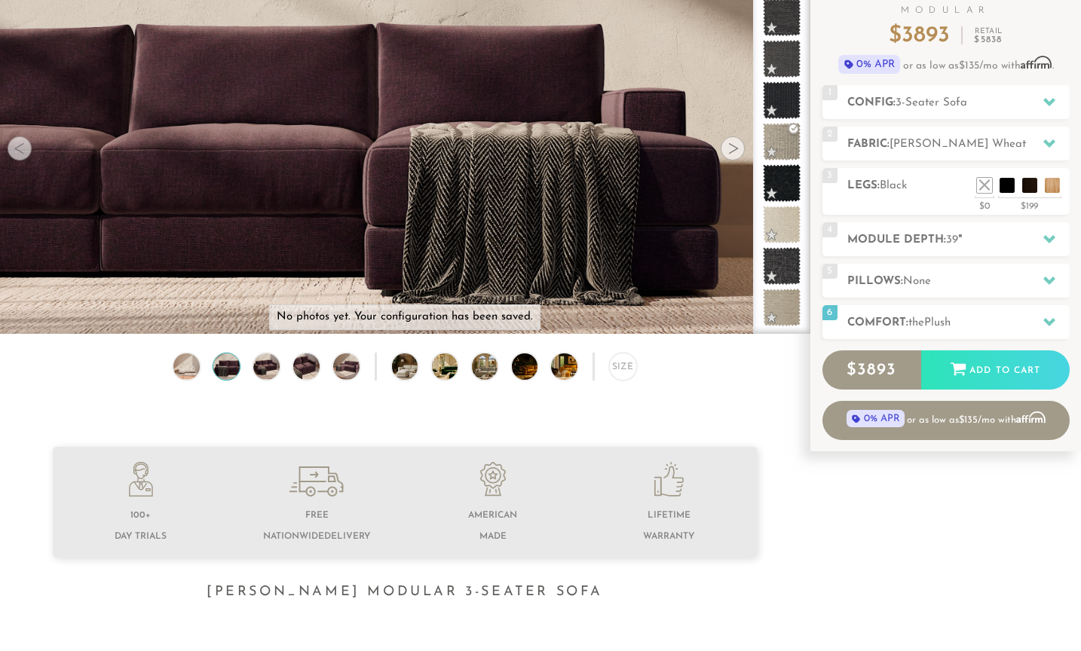
click at [248, 361] on div "Size" at bounding box center [404, 370] width 809 height 35
click at [254, 361] on img at bounding box center [267, 366] width 32 height 26
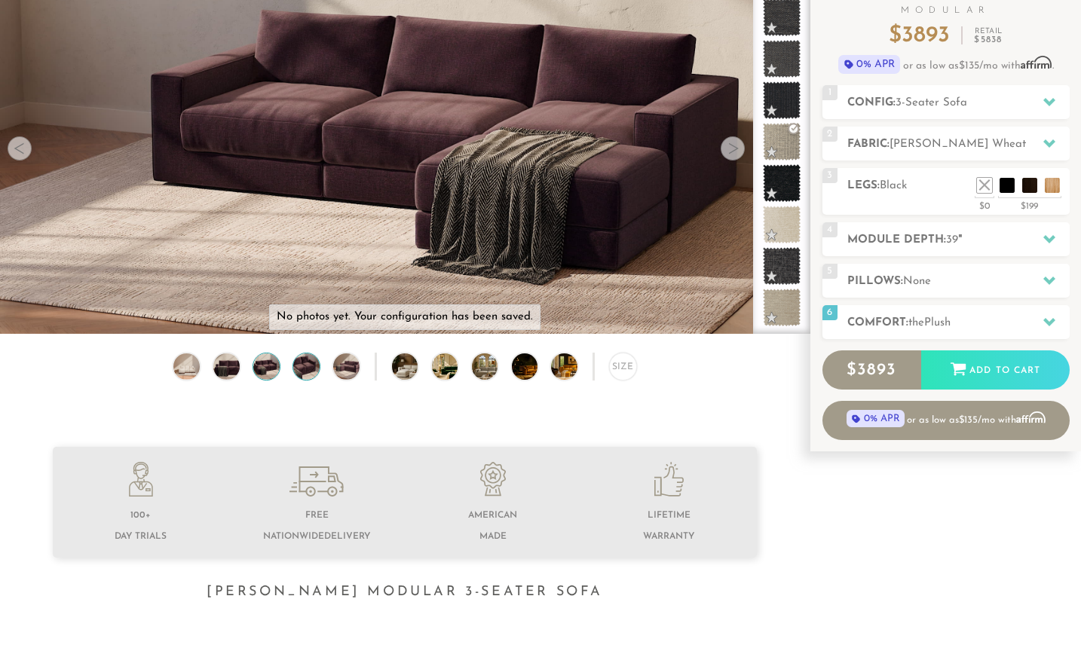
click at [296, 367] on img at bounding box center [307, 366] width 32 height 26
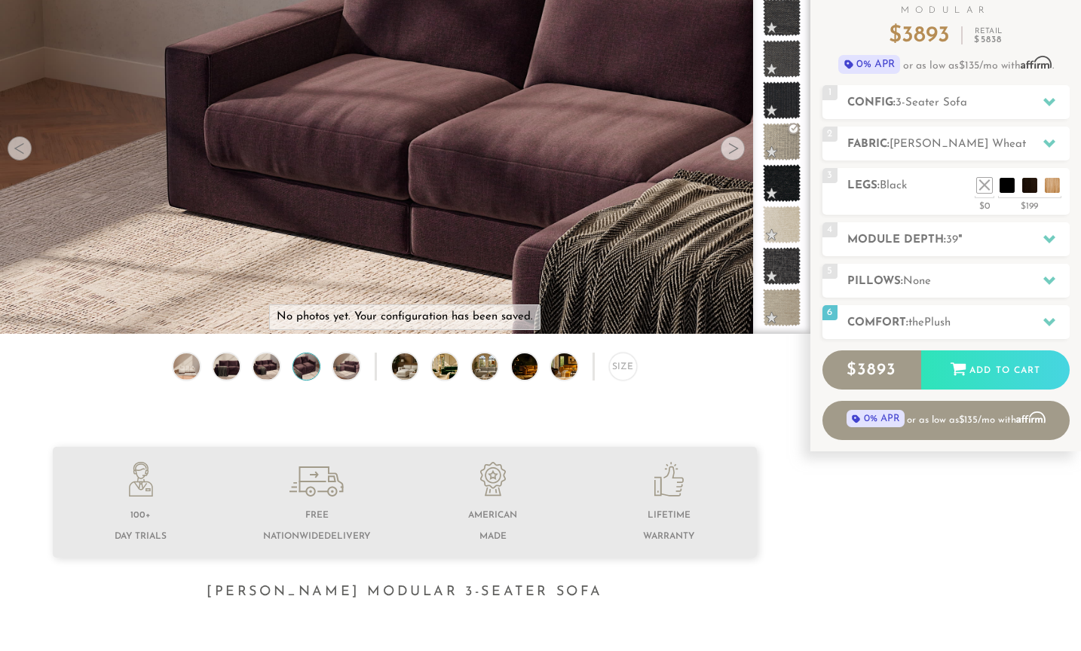
click at [323, 368] on div "Size" at bounding box center [404, 370] width 809 height 35
click at [335, 368] on img at bounding box center [347, 366] width 32 height 26
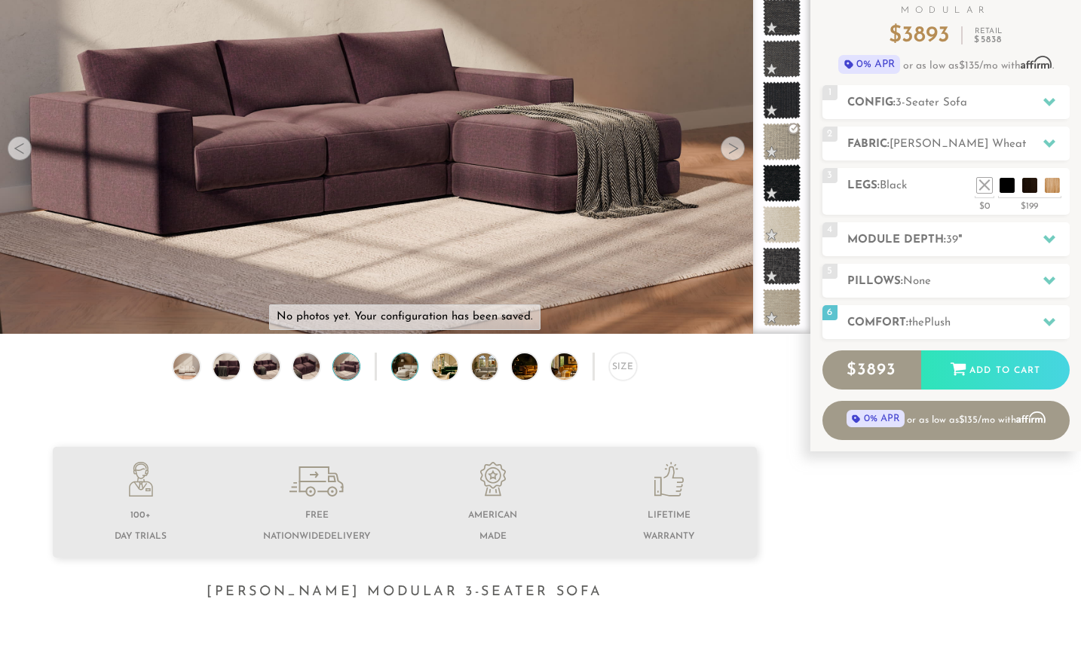
click at [411, 366] on img at bounding box center [415, 366] width 47 height 26
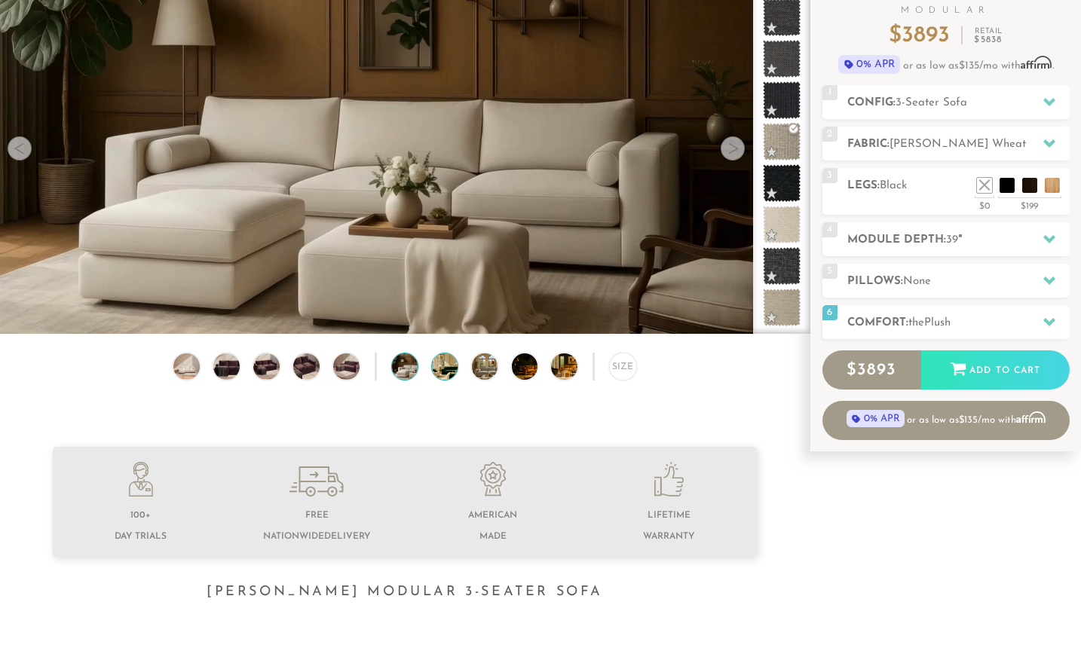
click at [436, 367] on img at bounding box center [455, 366] width 47 height 26
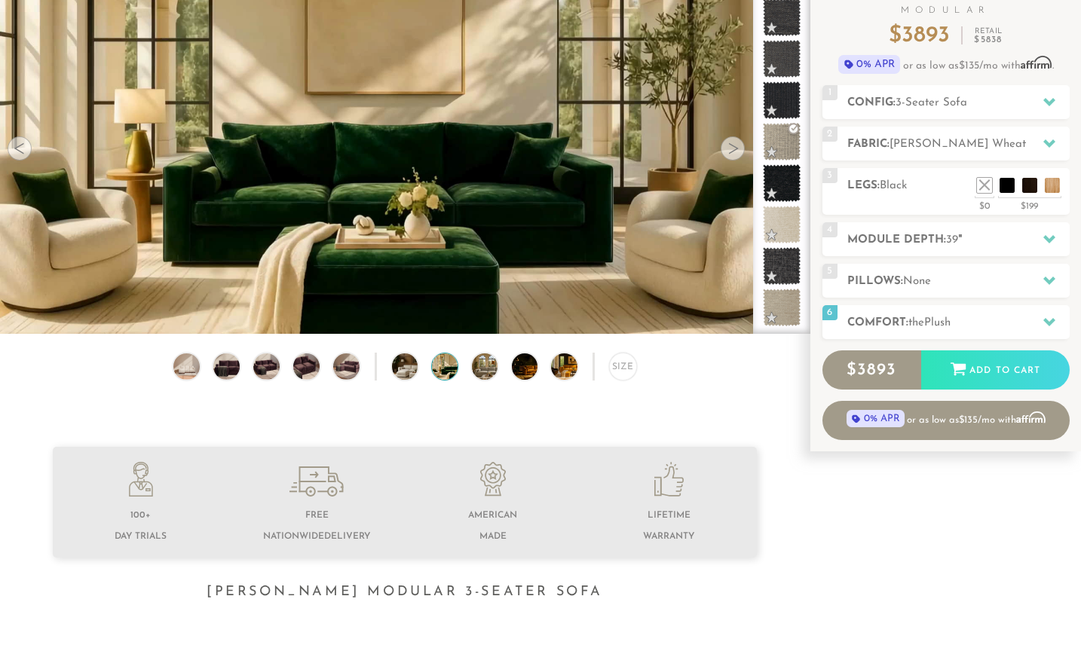
click at [464, 371] on div "Size" at bounding box center [404, 370] width 809 height 35
click at [480, 368] on img at bounding box center [495, 366] width 47 height 26
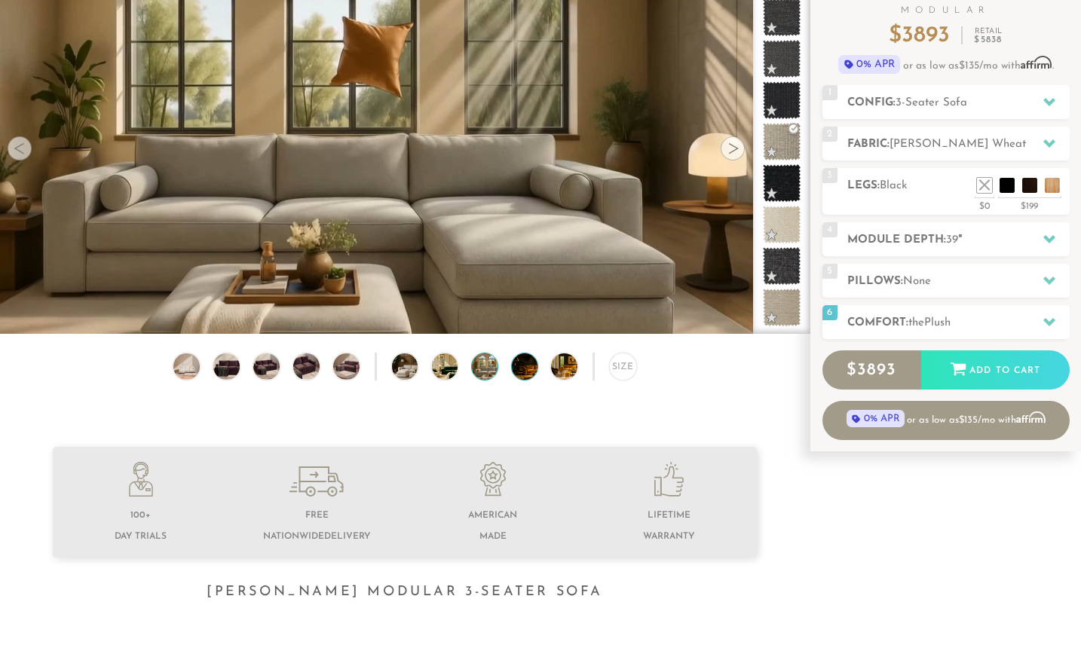
click at [523, 368] on img at bounding box center [535, 366] width 47 height 26
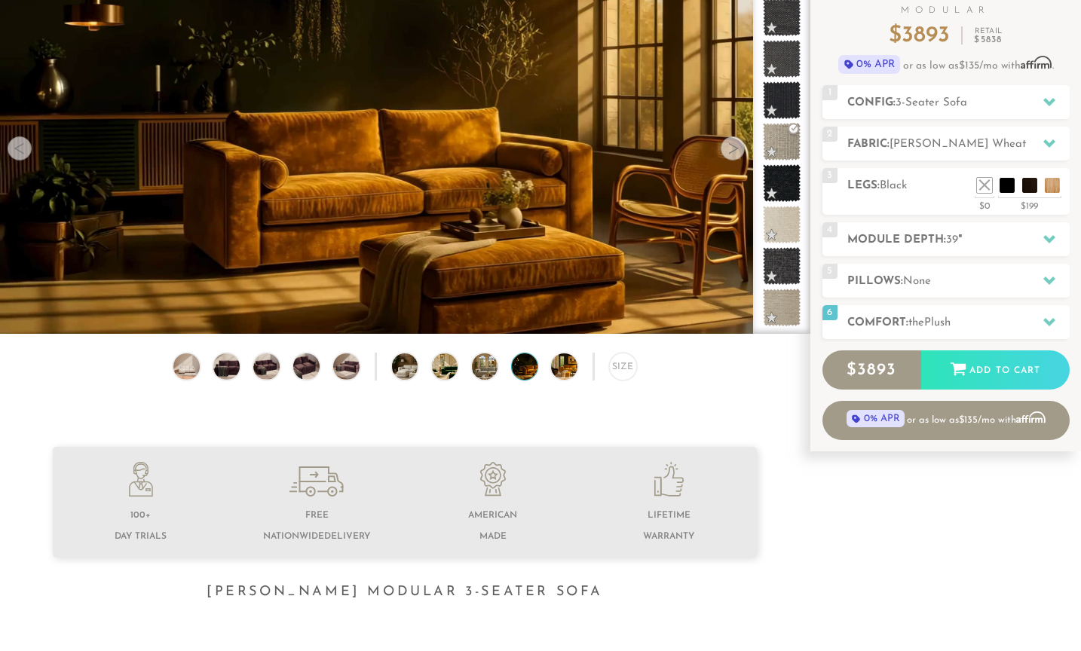
click at [548, 368] on div "Size" at bounding box center [404, 370] width 809 height 35
click at [557, 373] on img at bounding box center [574, 366] width 47 height 26
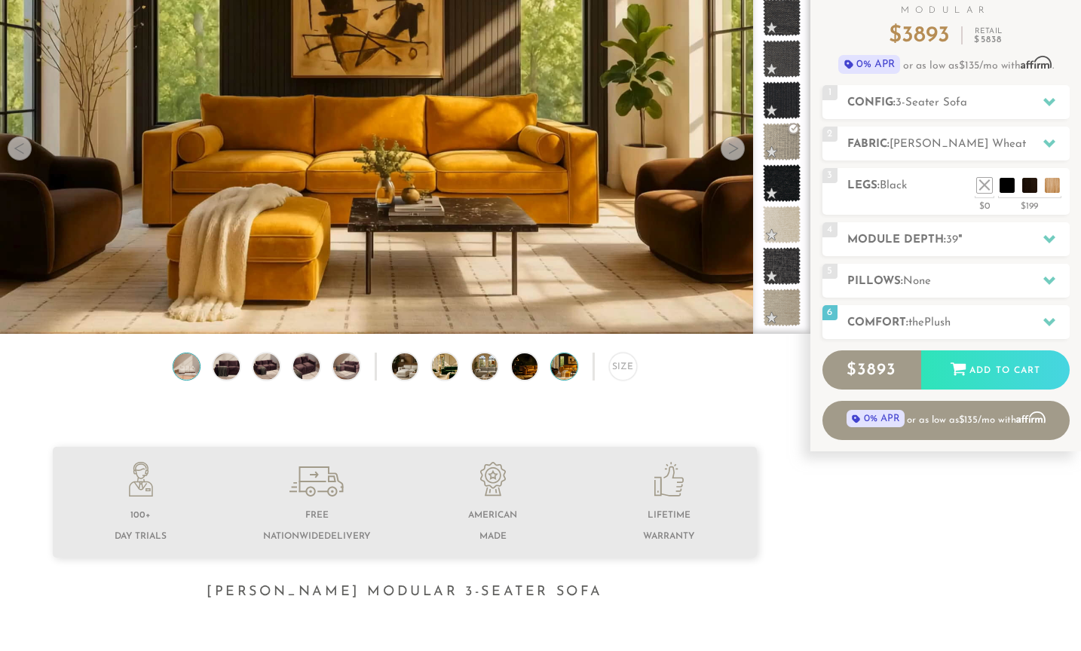
click at [185, 362] on img at bounding box center [187, 366] width 32 height 26
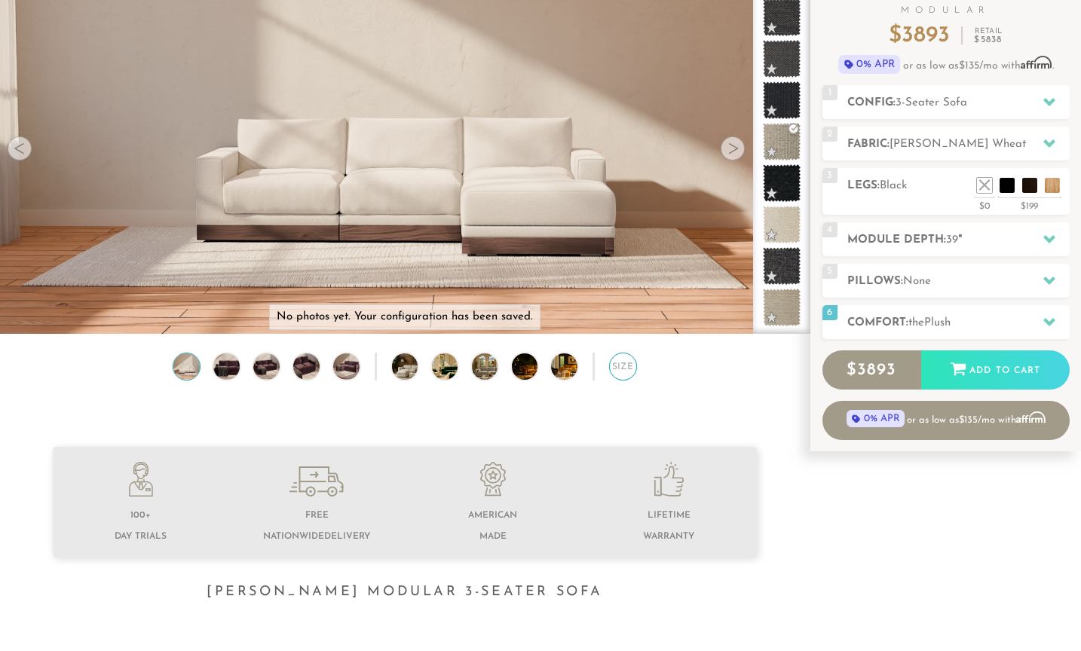
click at [625, 368] on div "Size" at bounding box center [623, 367] width 28 height 28
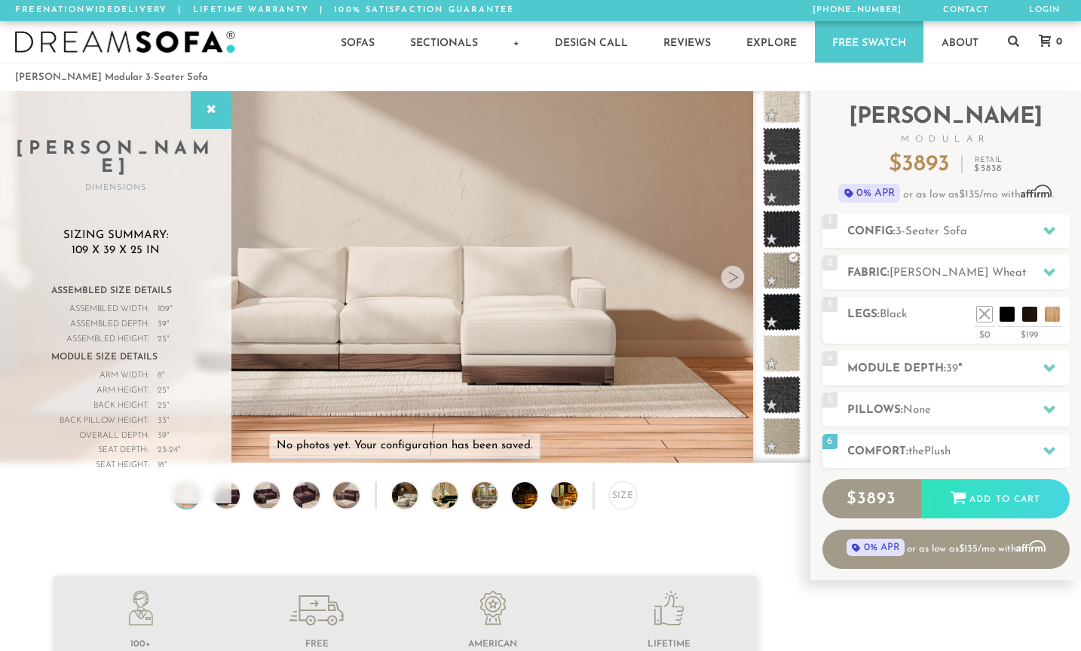
scroll to position [0, 0]
click at [499, 239] on video at bounding box center [404, 228] width 809 height 405
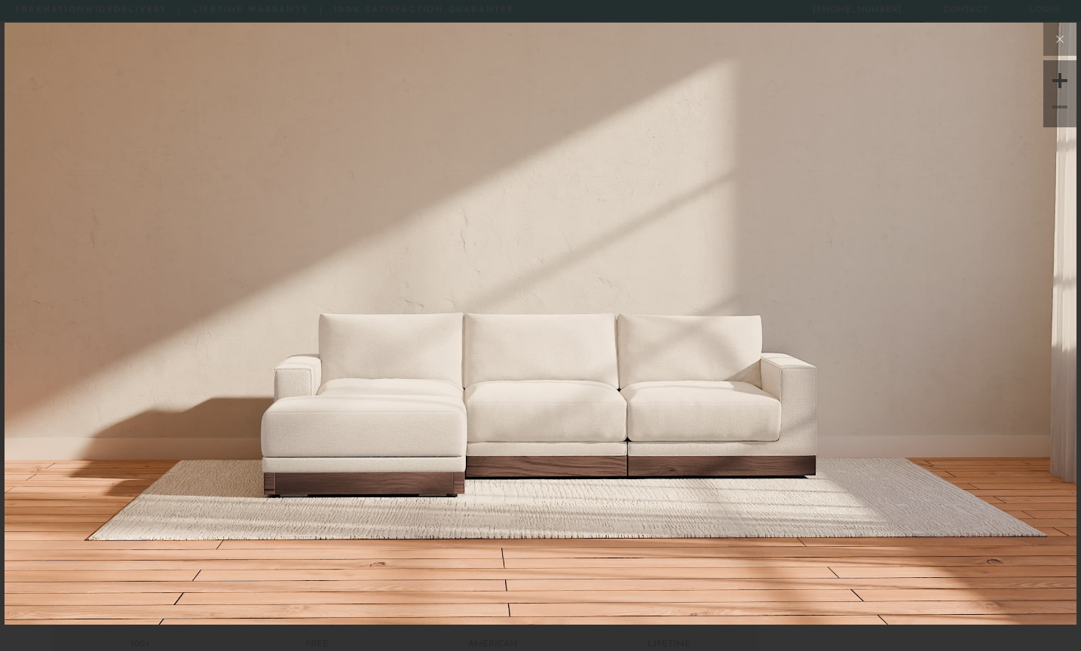
click at [491, 320] on img at bounding box center [540, 201] width 1071 height 357
click at [441, 515] on img at bounding box center [540, 323] width 1071 height 603
click at [1059, 50] on button at bounding box center [1059, 39] width 33 height 33
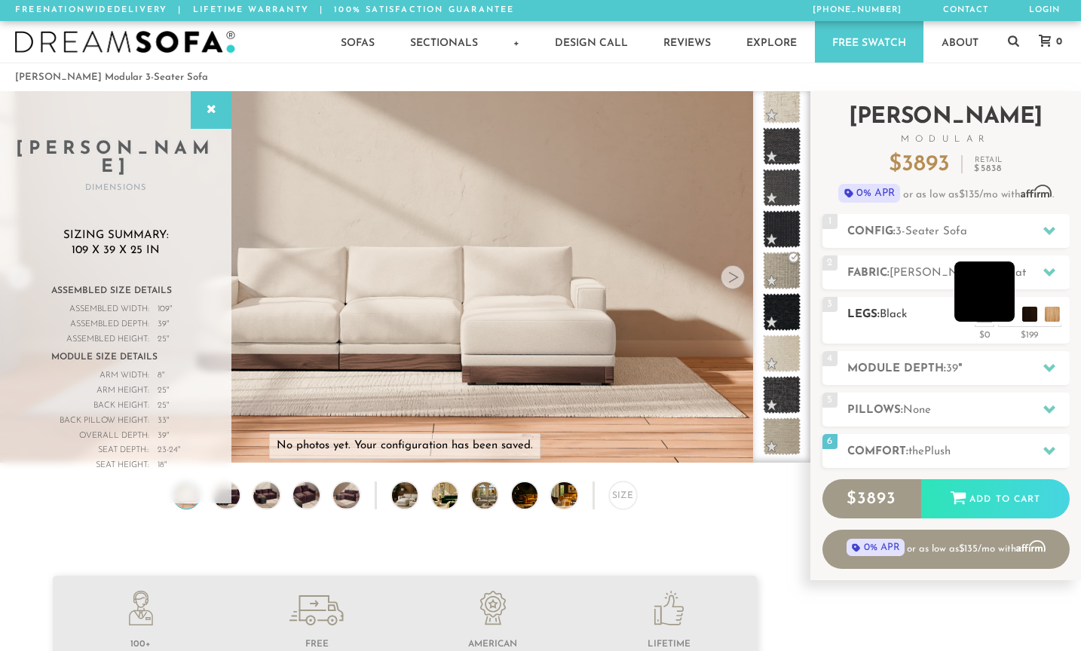
click at [985, 311] on li at bounding box center [984, 291] width 60 height 60
click at [980, 314] on li at bounding box center [961, 291] width 60 height 60
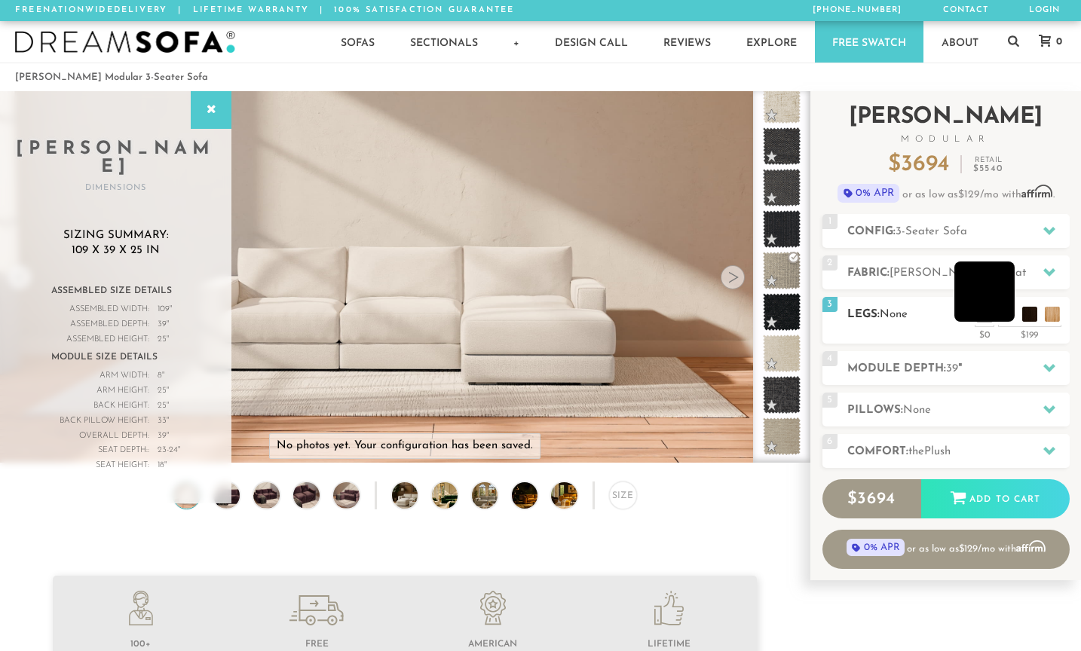
click at [1004, 316] on li at bounding box center [984, 291] width 60 height 60
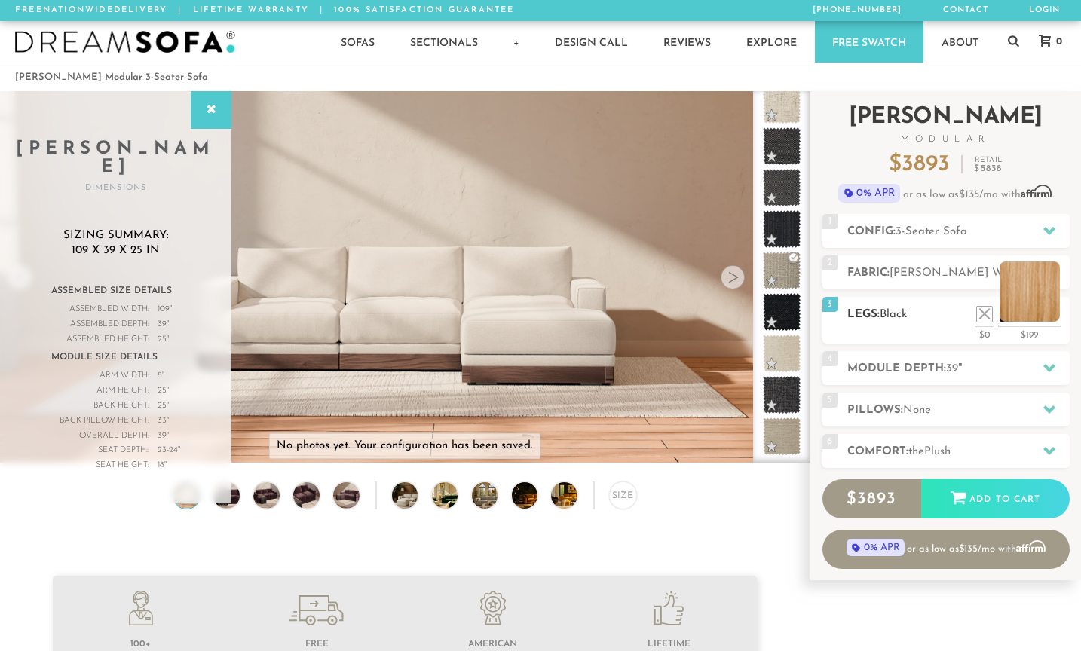
click at [1055, 318] on li at bounding box center [1029, 291] width 60 height 60
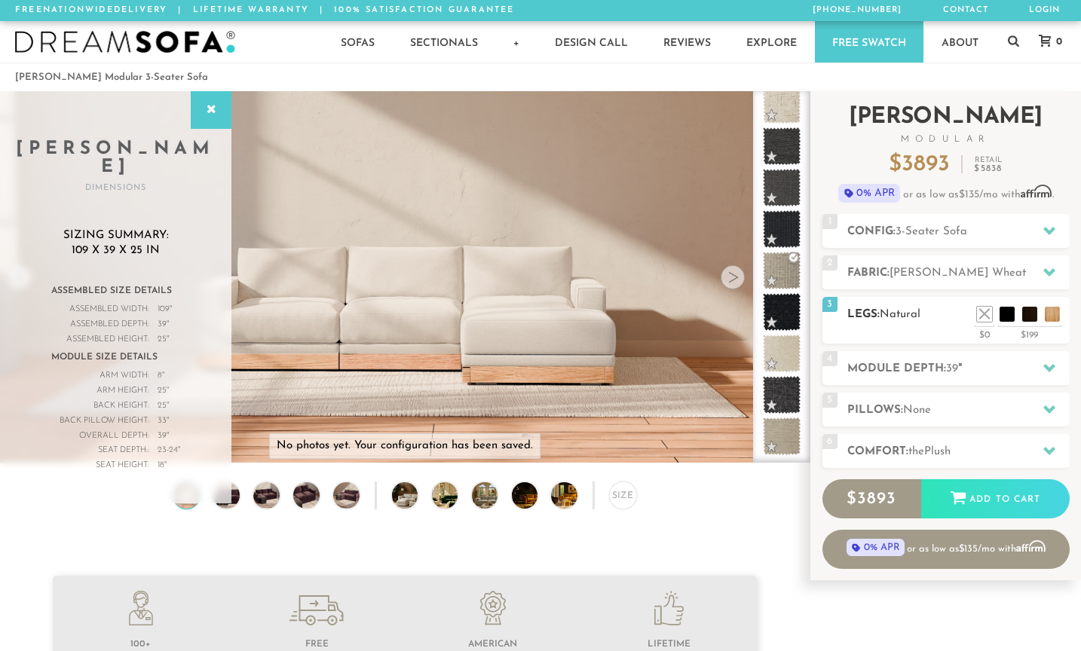
click at [967, 310] on h2 "Legs: Natural" at bounding box center [958, 314] width 222 height 17
click at [990, 313] on li at bounding box center [961, 291] width 60 height 60
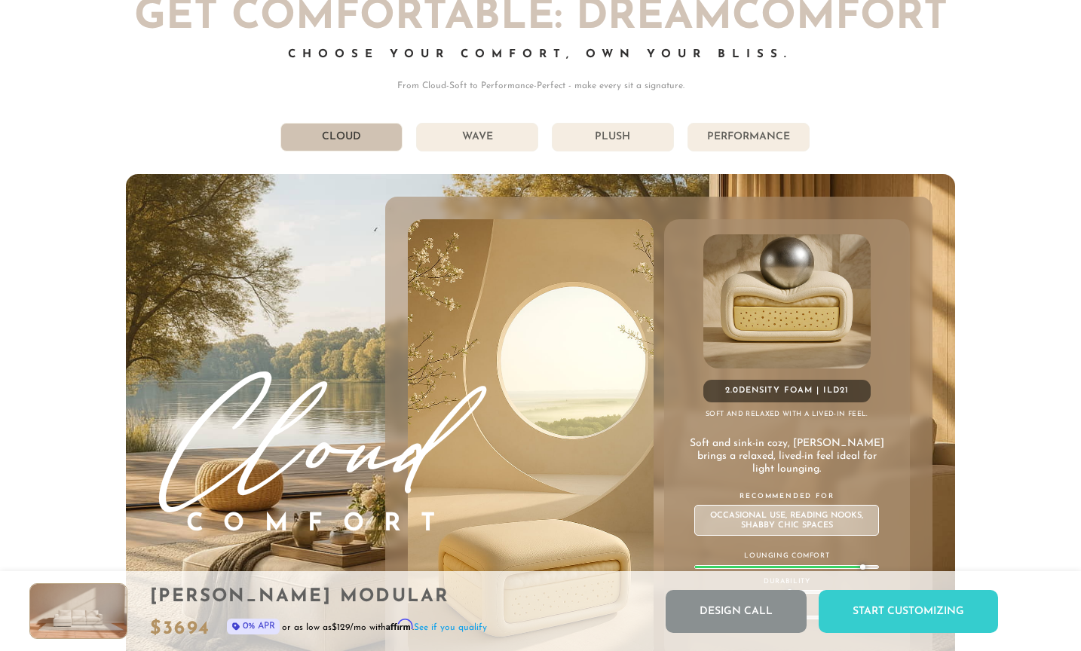
scroll to position [7953, 0]
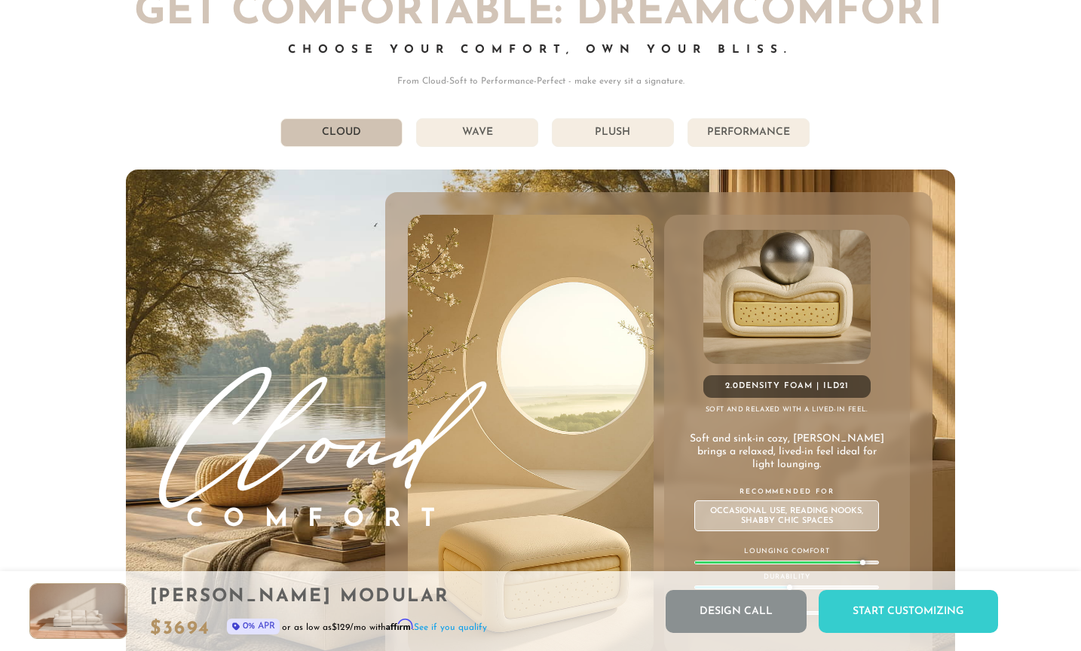
click at [643, 115] on div "Get Comfortable: DreamComfort Choose Your Comfort, Own Your Bliss. From Cloud-S…" at bounding box center [540, 347] width 829 height 710
click at [643, 118] on div "Get Comfortable: DreamComfort Choose Your Comfort, Own Your Bliss. From Cloud-S…" at bounding box center [540, 347] width 829 height 710
click at [640, 128] on li "Plush" at bounding box center [613, 132] width 122 height 29
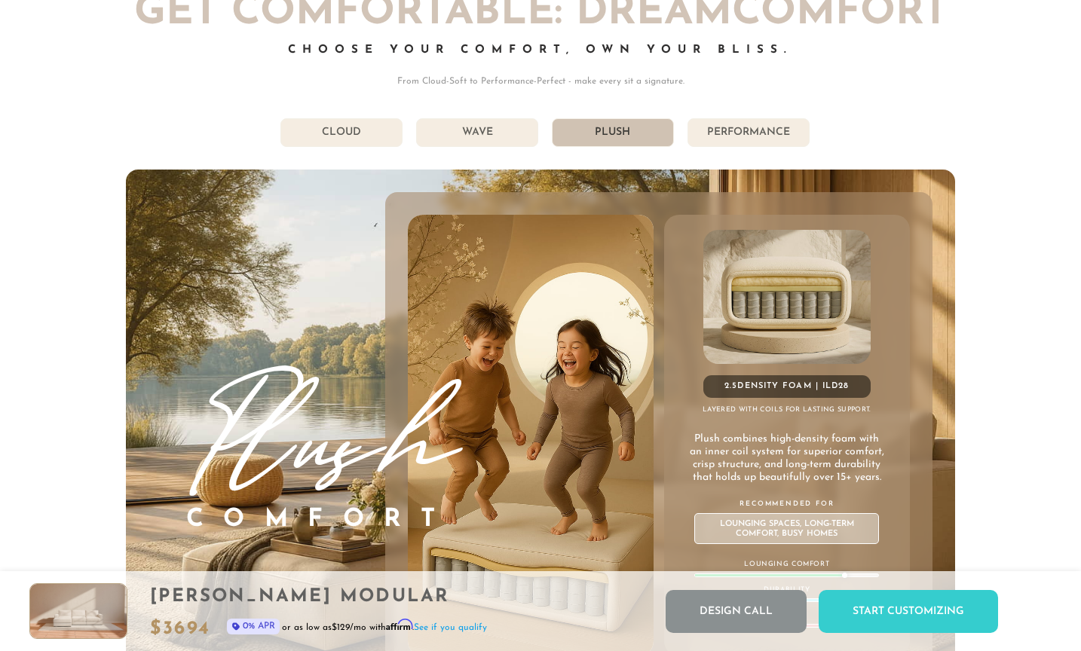
click at [747, 135] on li "Performance" at bounding box center [748, 132] width 122 height 29
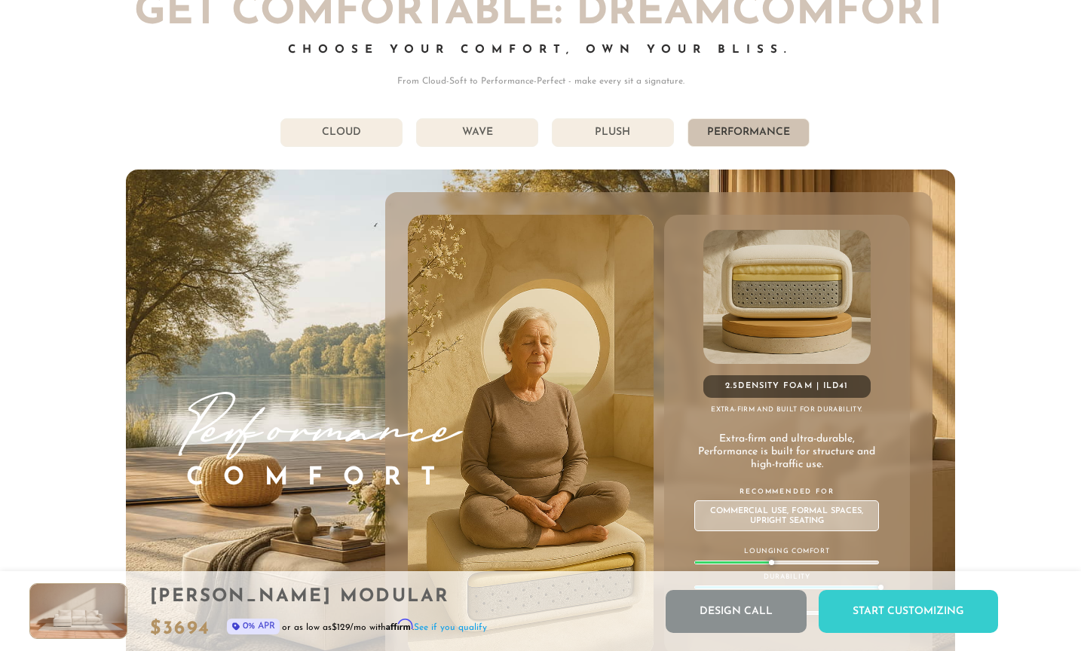
click at [478, 132] on li "Wave" at bounding box center [477, 132] width 122 height 29
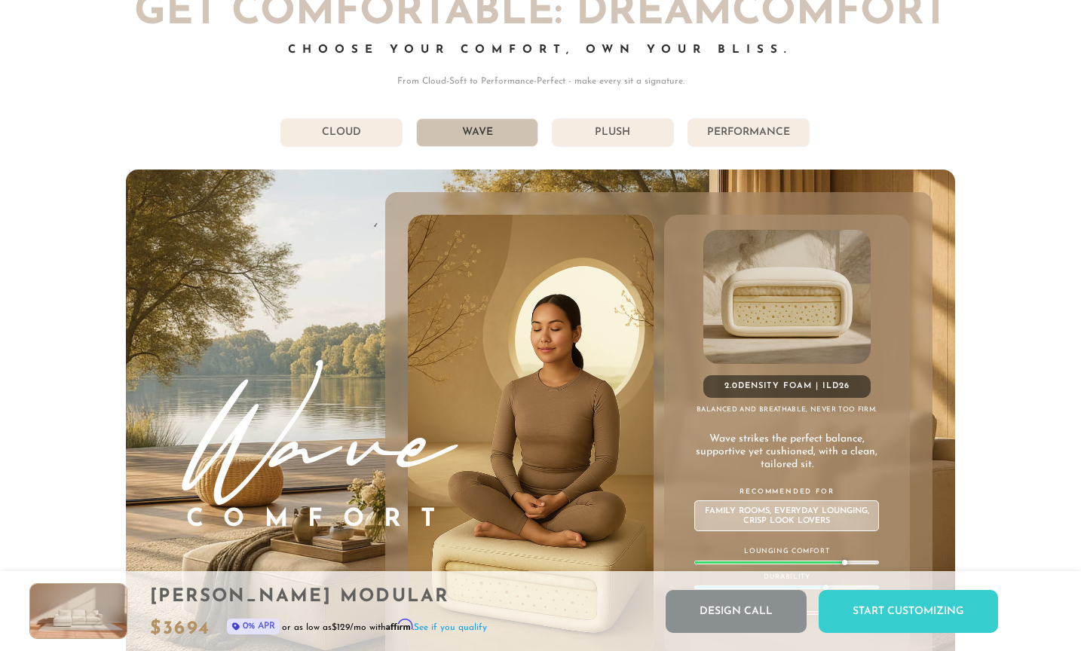
click at [359, 127] on li "Cloud" at bounding box center [341, 132] width 122 height 29
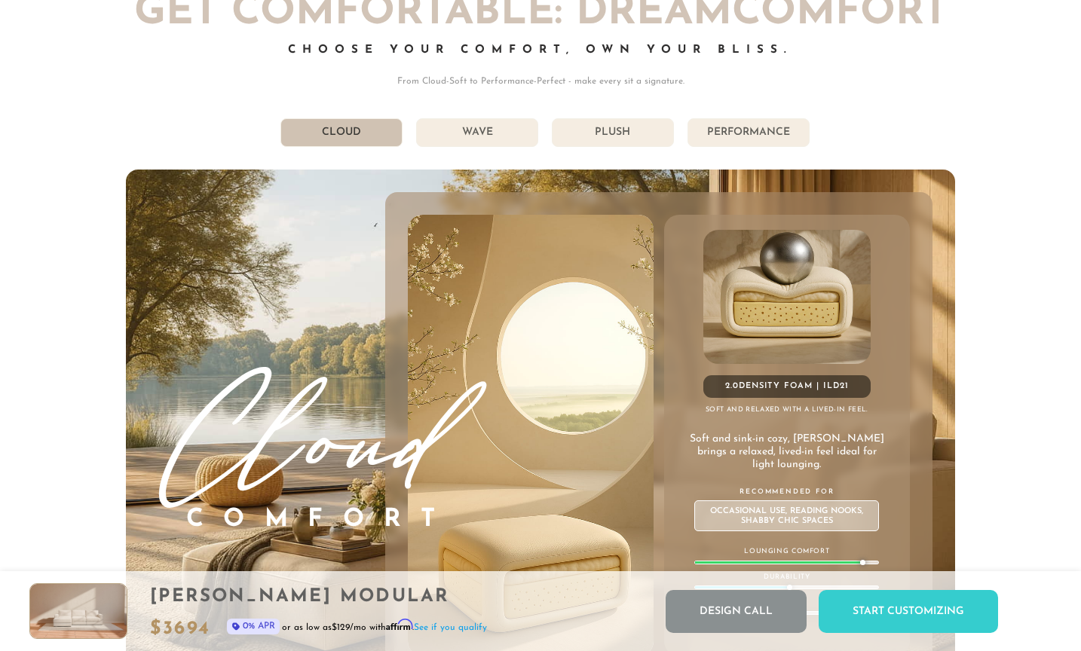
click at [595, 135] on li "Plush" at bounding box center [613, 132] width 122 height 29
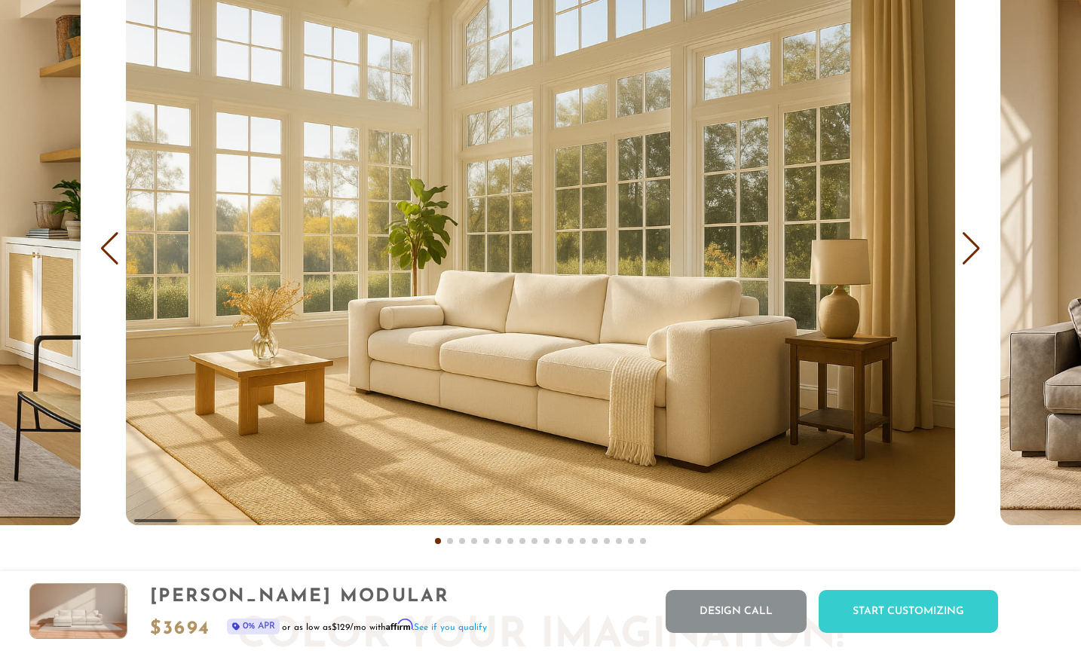
scroll to position [8898, 0]
click at [979, 244] on div "Next slide" at bounding box center [971, 248] width 20 height 33
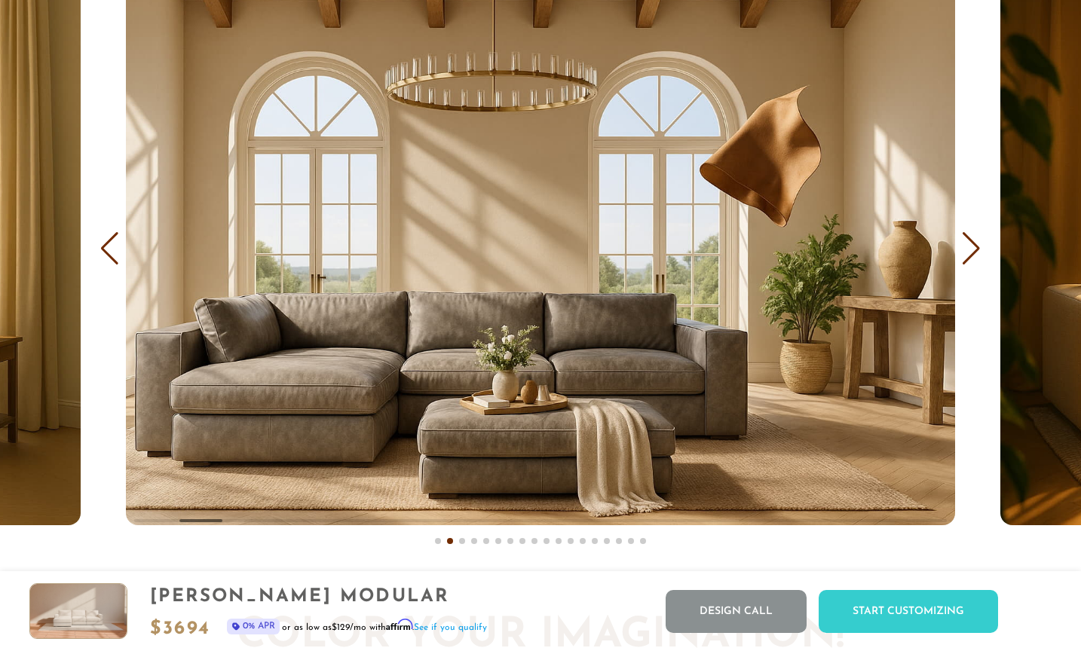
click at [979, 244] on div "Next slide" at bounding box center [971, 248] width 20 height 33
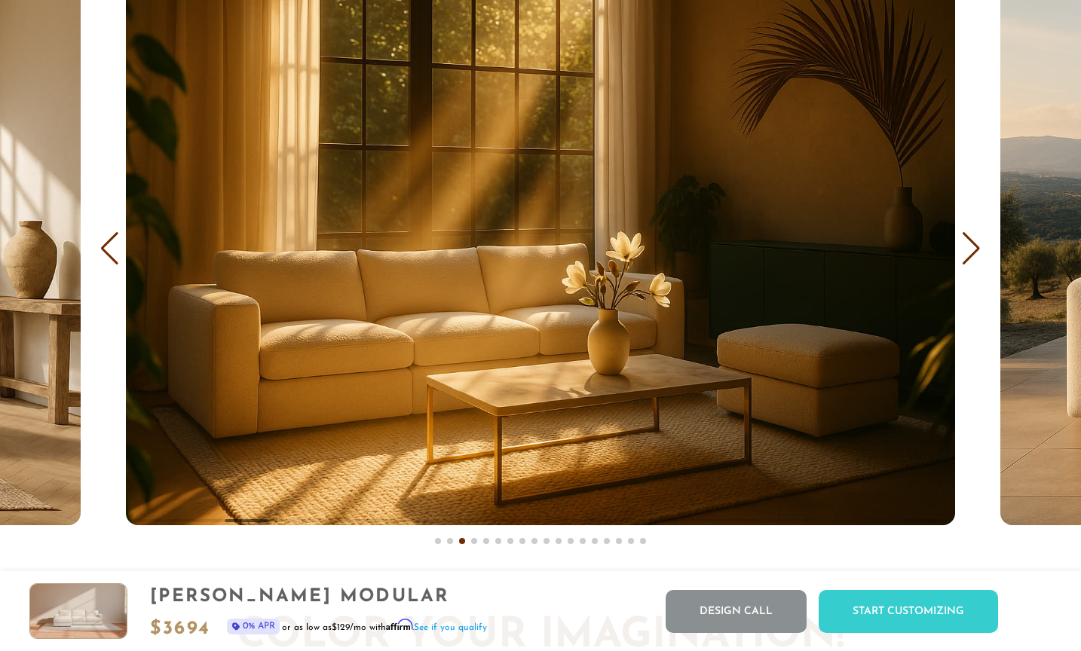
click at [979, 244] on div "Next slide" at bounding box center [971, 248] width 20 height 33
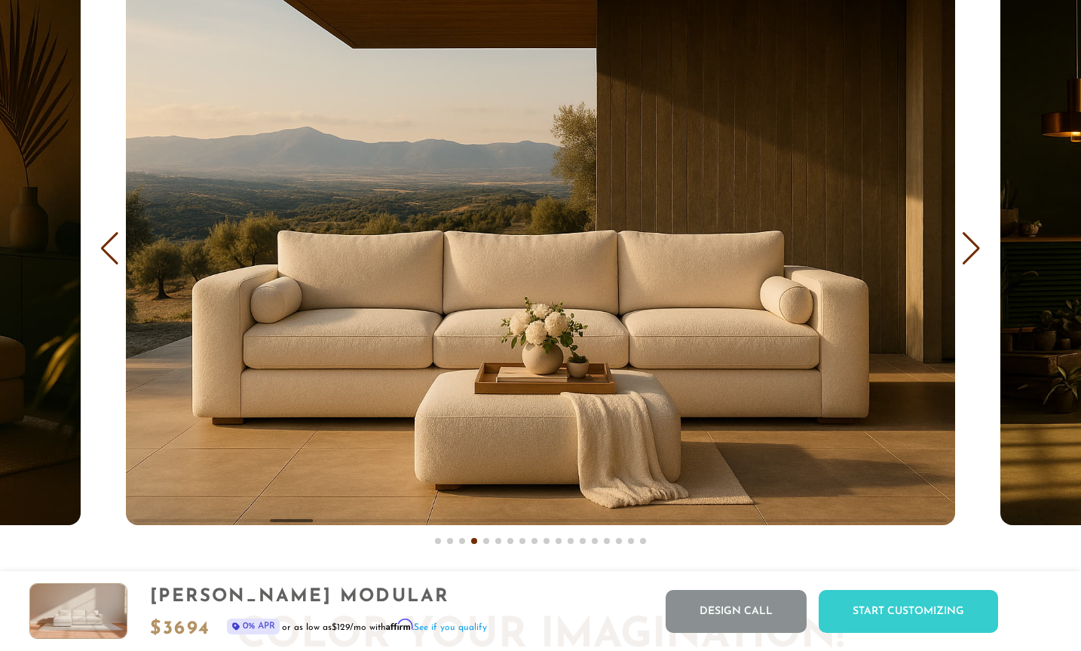
click at [979, 244] on div "Next slide" at bounding box center [971, 248] width 20 height 33
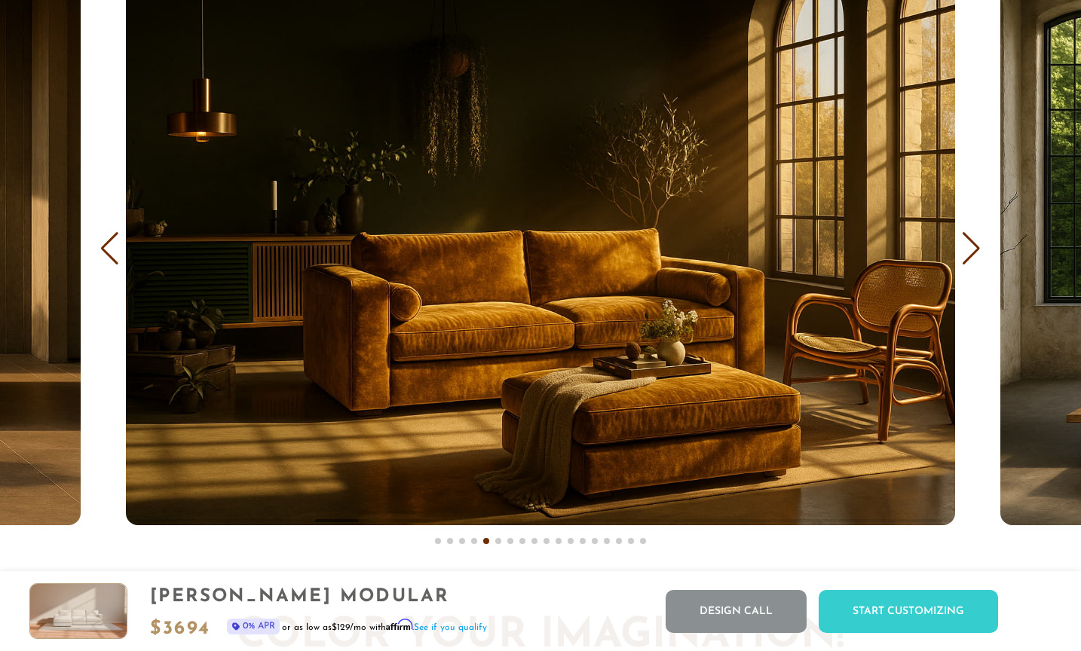
click at [979, 244] on div "Next slide" at bounding box center [971, 248] width 20 height 33
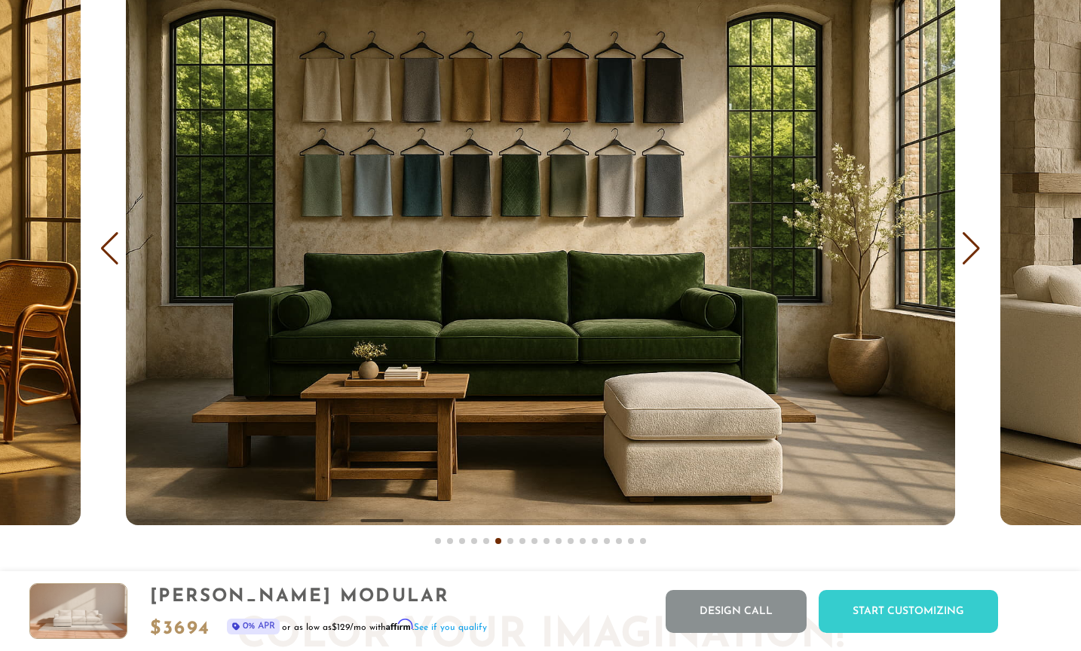
click at [979, 244] on div "Next slide" at bounding box center [971, 248] width 20 height 33
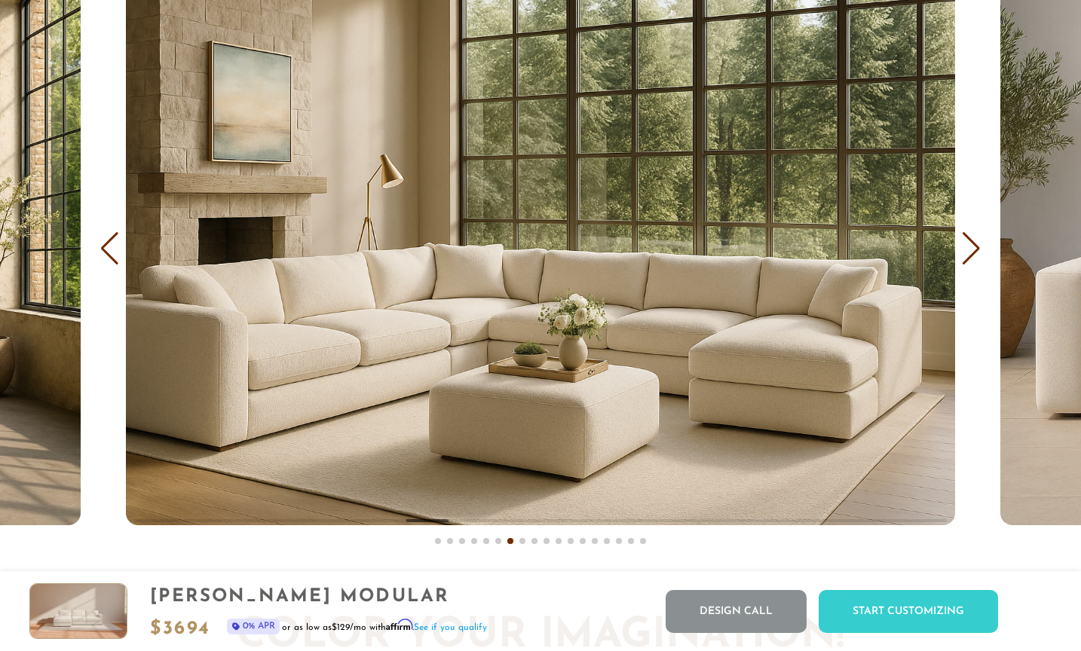
click at [979, 244] on div "Next slide" at bounding box center [971, 248] width 20 height 33
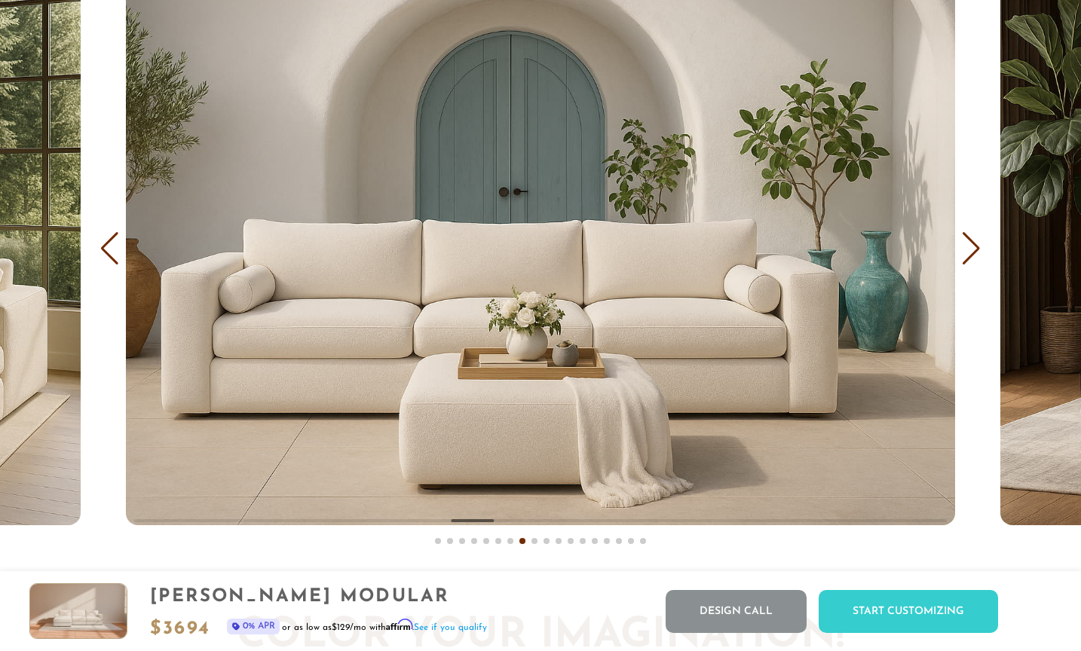
click at [979, 244] on div "Next slide" at bounding box center [971, 248] width 20 height 33
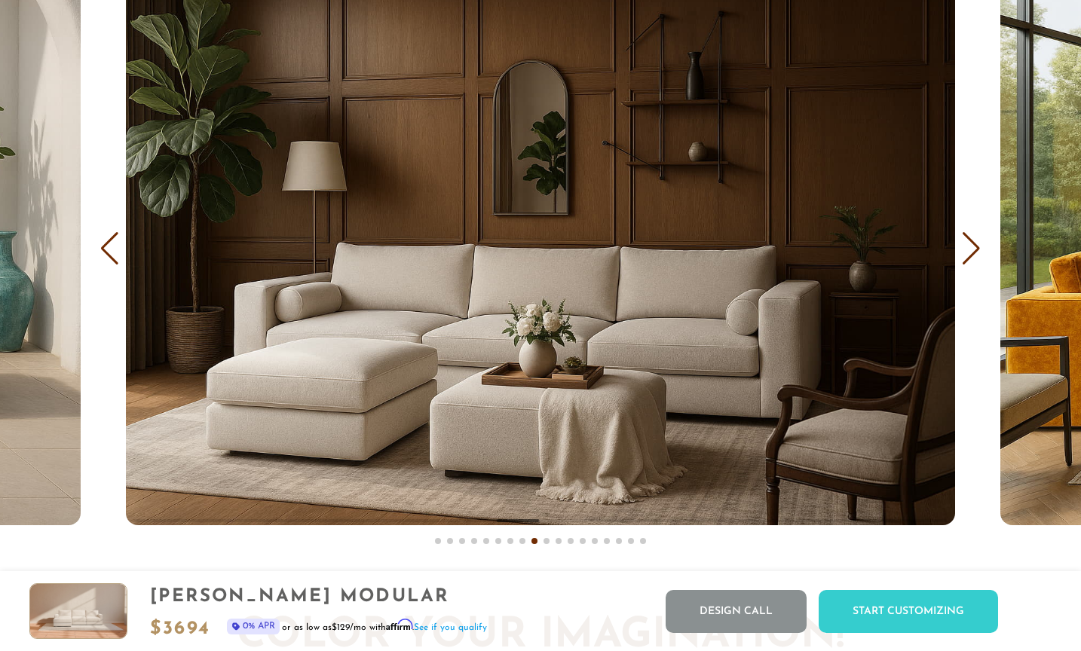
click at [979, 244] on div "Next slide" at bounding box center [971, 248] width 20 height 33
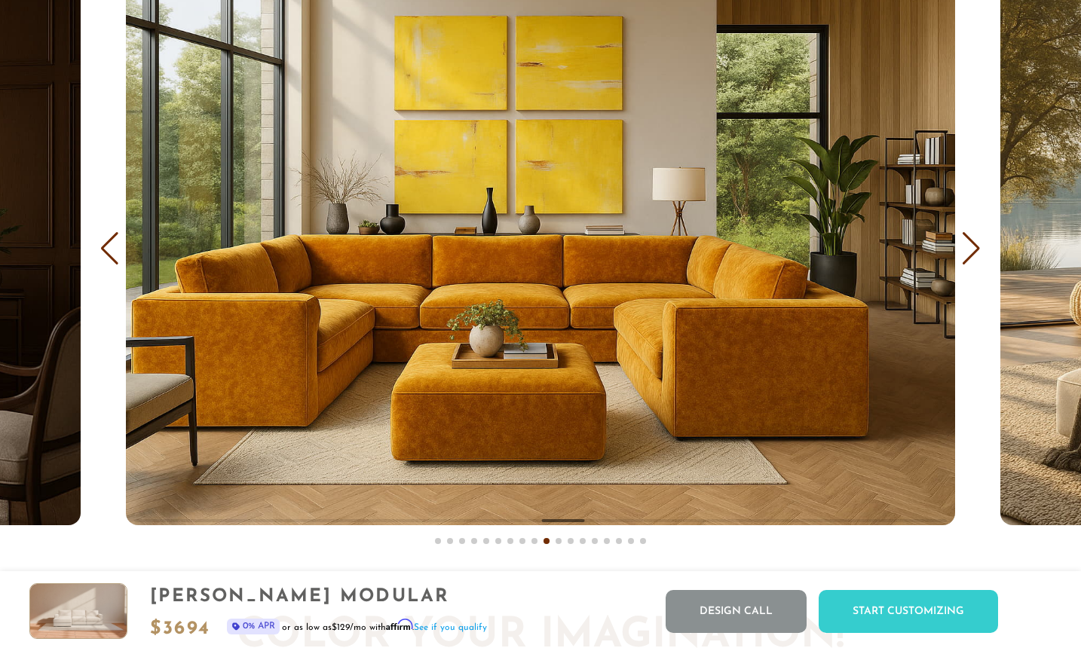
click at [979, 244] on div "Next slide" at bounding box center [971, 248] width 20 height 33
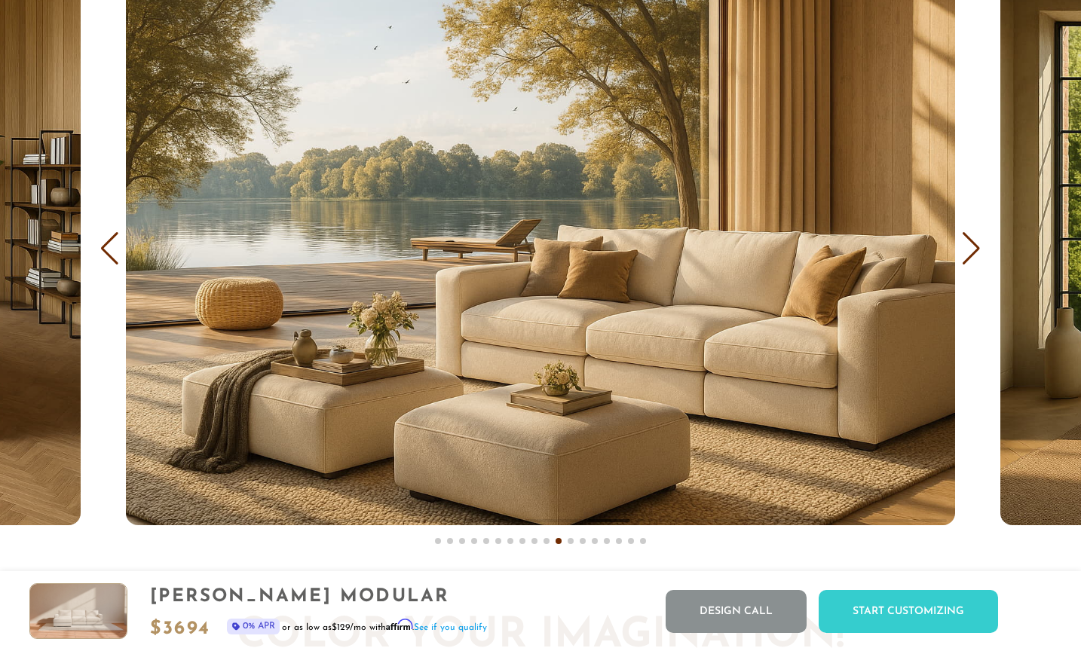
click at [979, 244] on div "Next slide" at bounding box center [971, 248] width 20 height 33
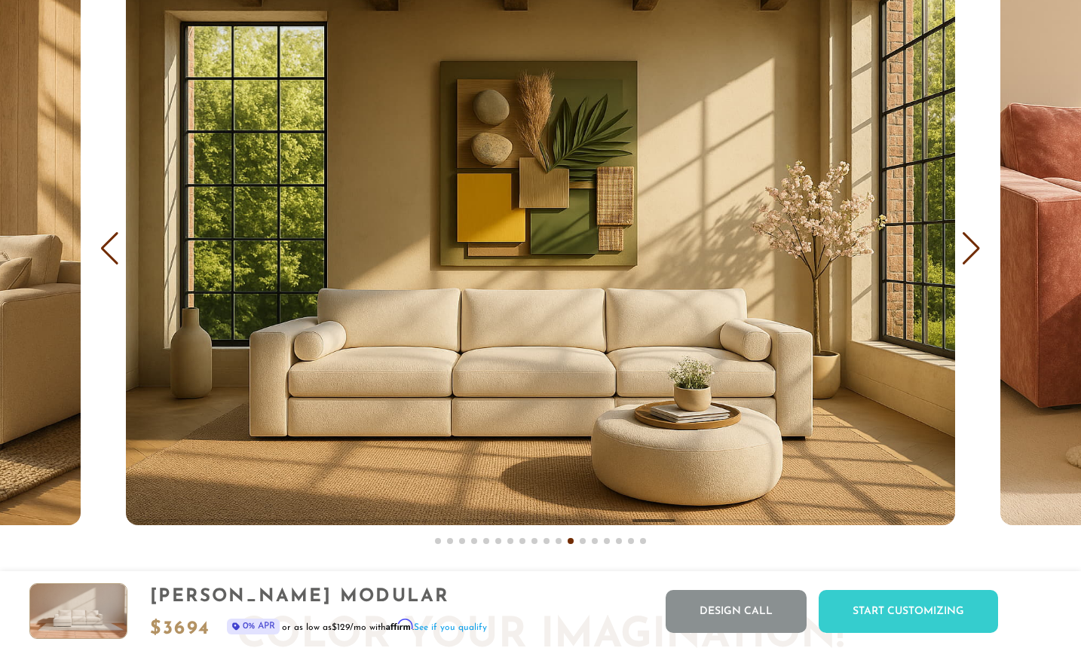
click at [979, 244] on div "Next slide" at bounding box center [971, 248] width 20 height 33
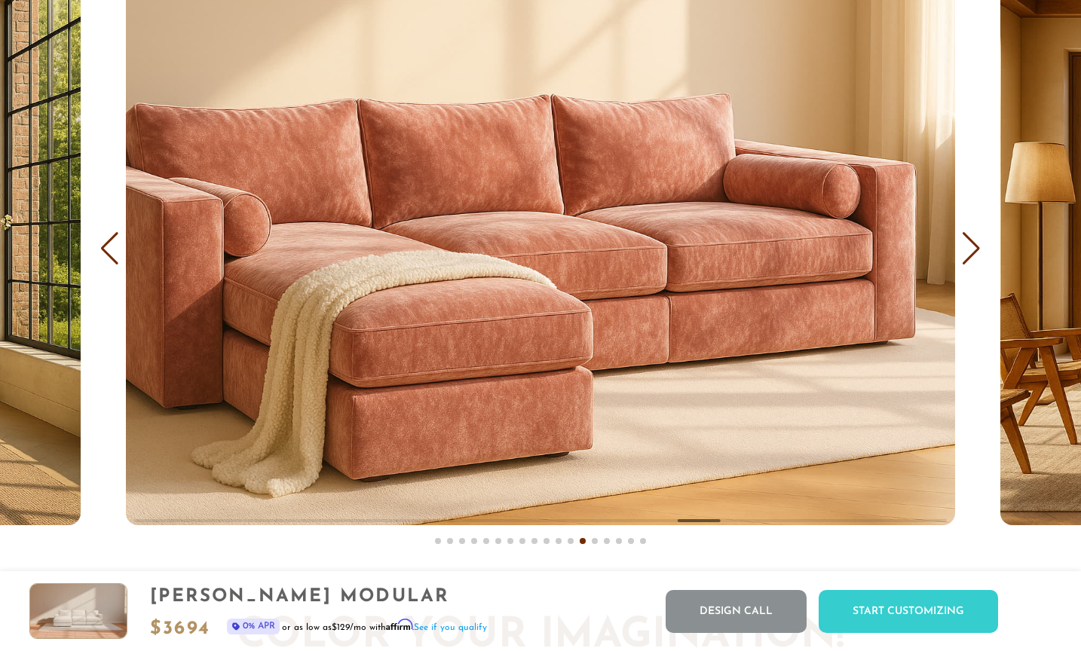
click at [979, 244] on div "Next slide" at bounding box center [971, 248] width 20 height 33
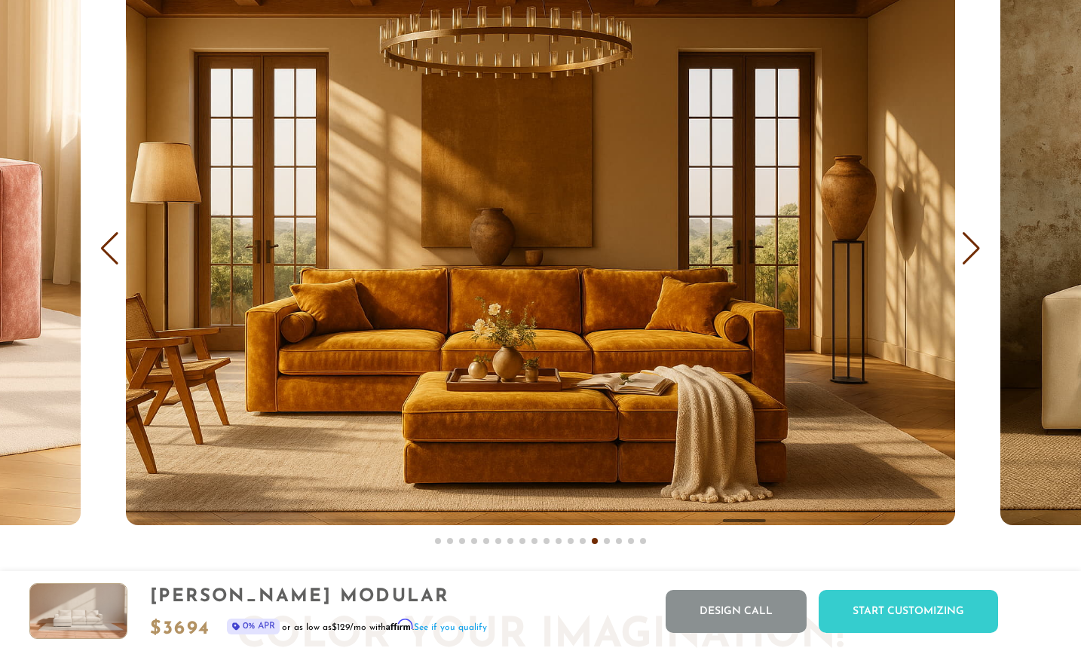
click at [979, 244] on div "Next slide" at bounding box center [971, 248] width 20 height 33
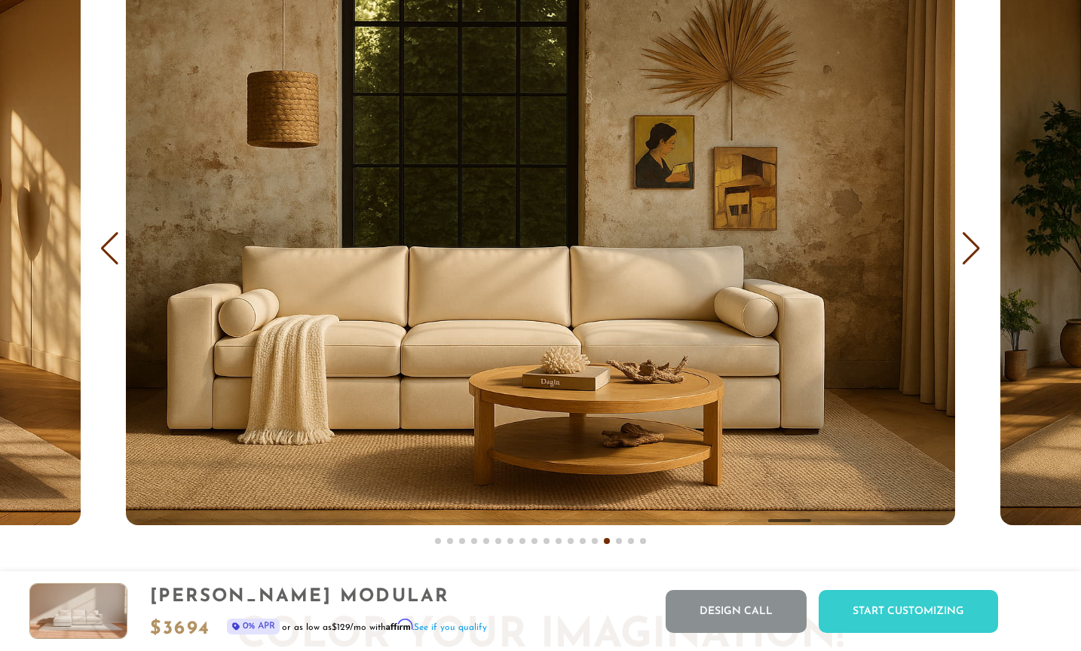
click at [979, 244] on div "Next slide" at bounding box center [971, 248] width 20 height 33
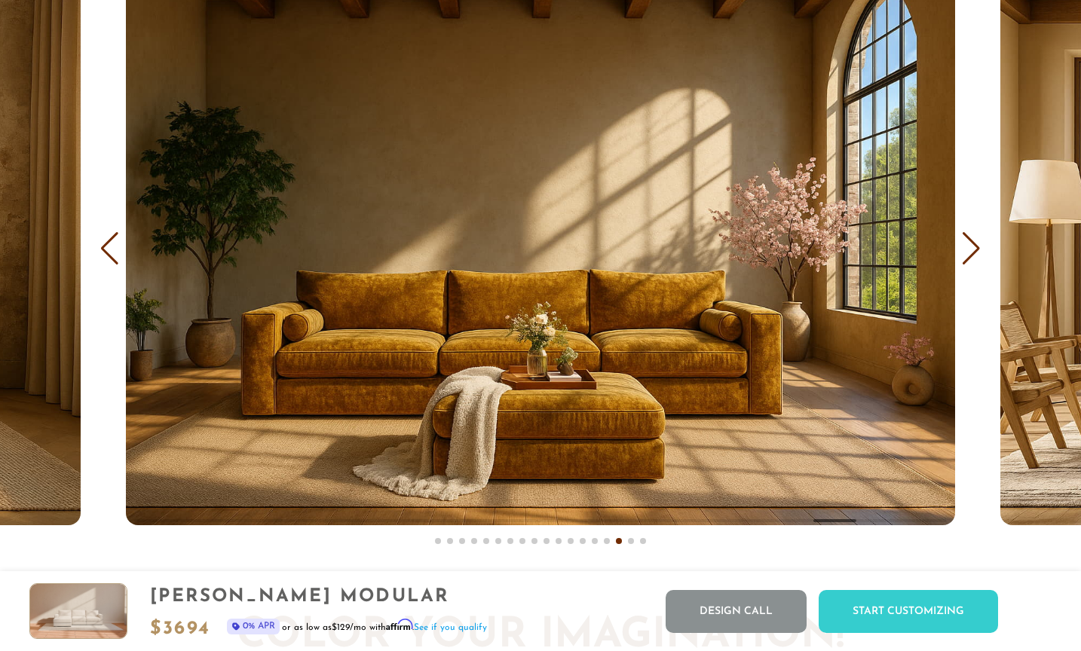
click at [979, 244] on div "Next slide" at bounding box center [971, 248] width 20 height 33
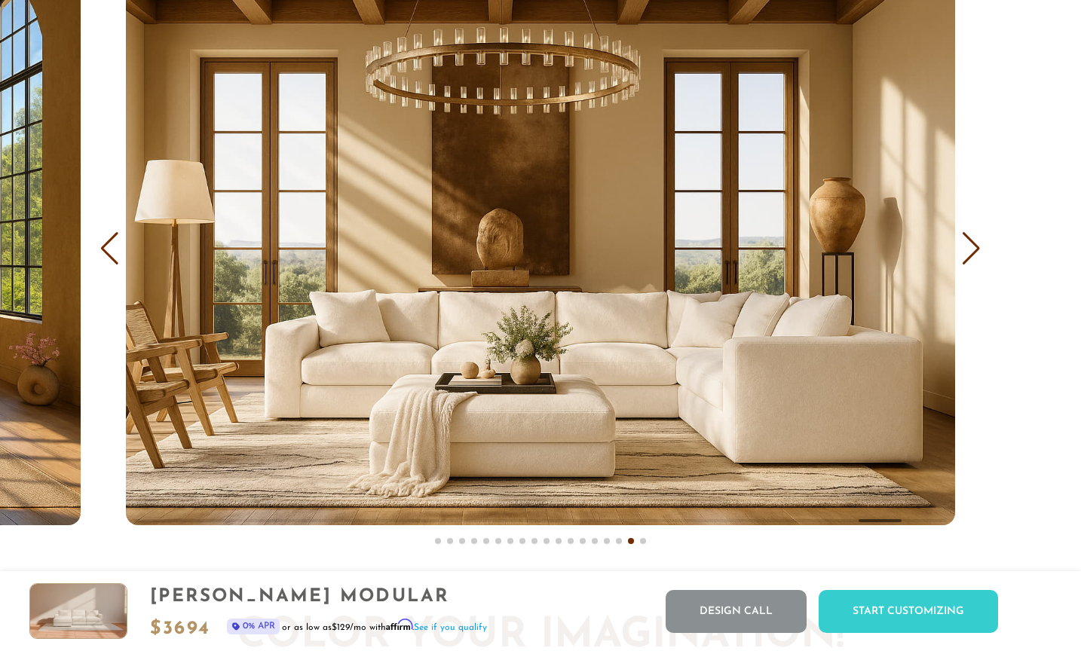
click at [979, 244] on div "Next slide" at bounding box center [971, 248] width 20 height 33
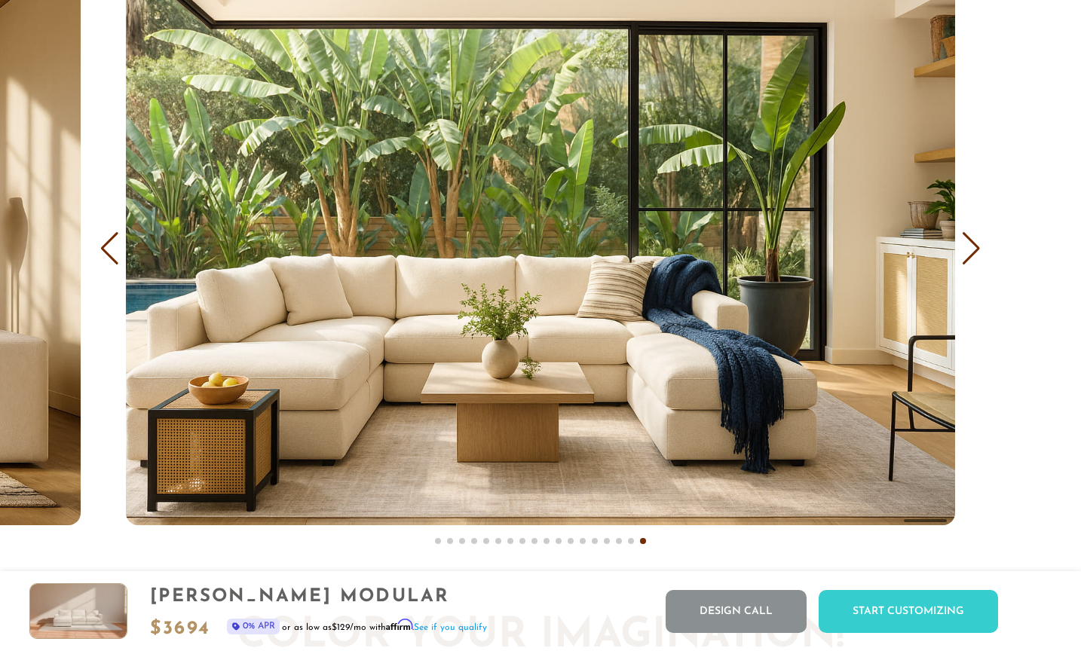
click at [979, 244] on div "Next slide" at bounding box center [971, 248] width 20 height 33
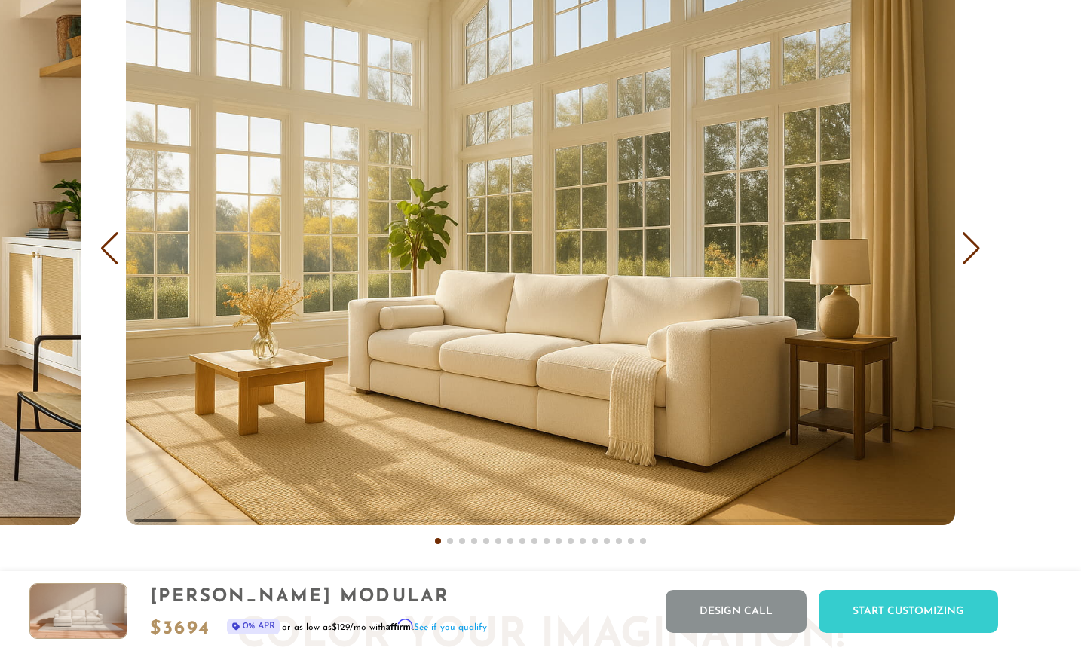
click at [979, 244] on div "Next slide" at bounding box center [971, 248] width 20 height 33
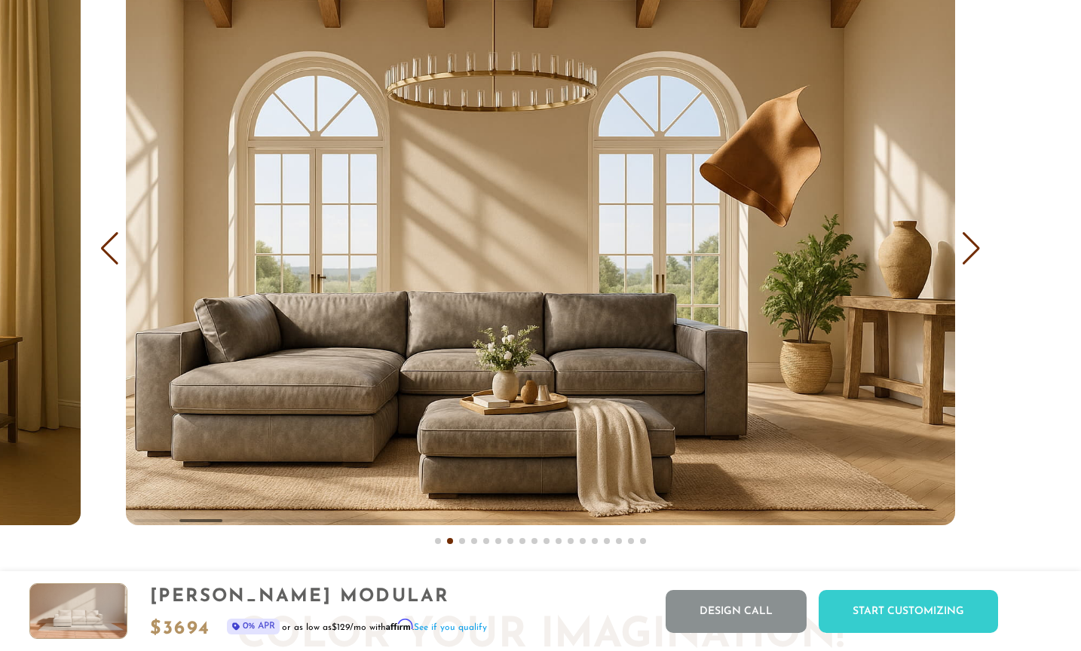
click at [979, 244] on div "Next slide" at bounding box center [971, 248] width 20 height 33
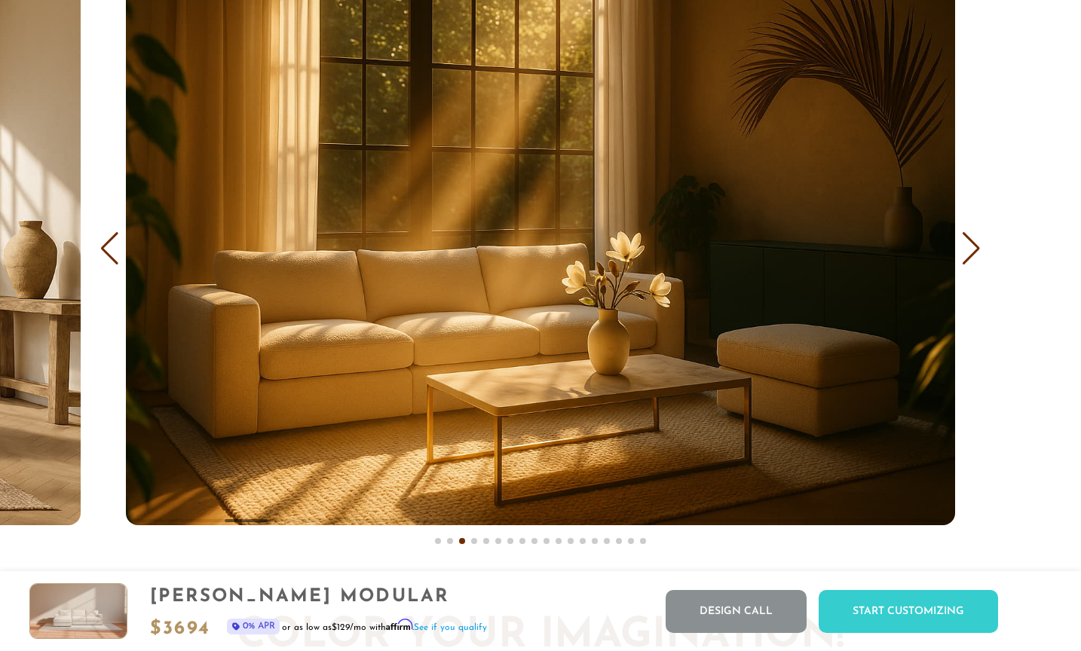
click at [979, 244] on div "Next slide" at bounding box center [971, 248] width 20 height 33
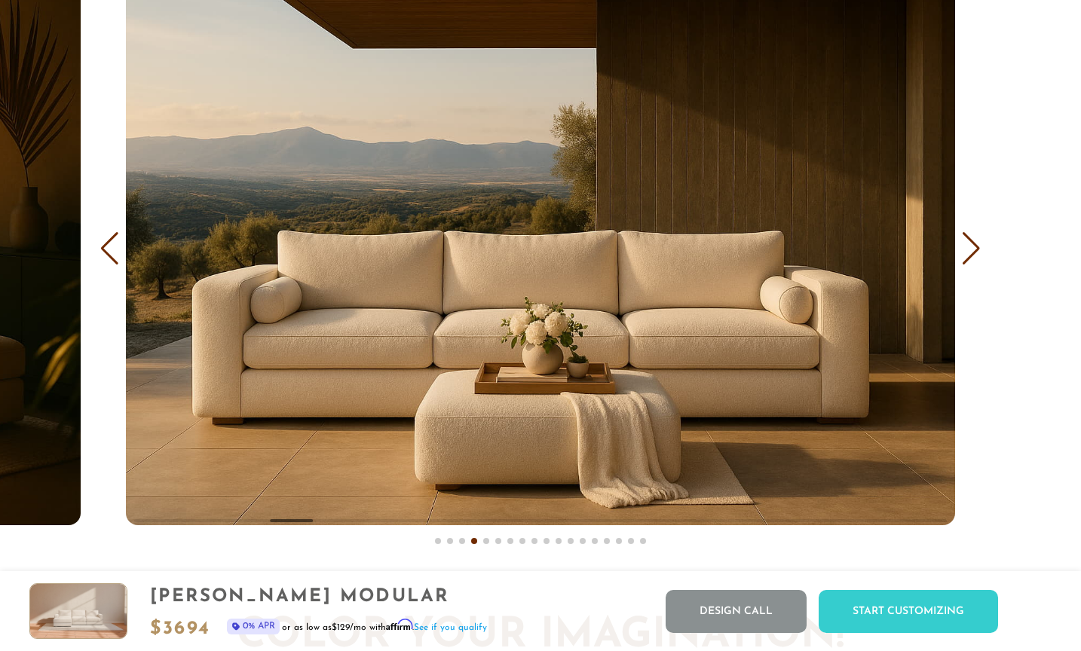
click at [979, 244] on div "Next slide" at bounding box center [971, 248] width 20 height 33
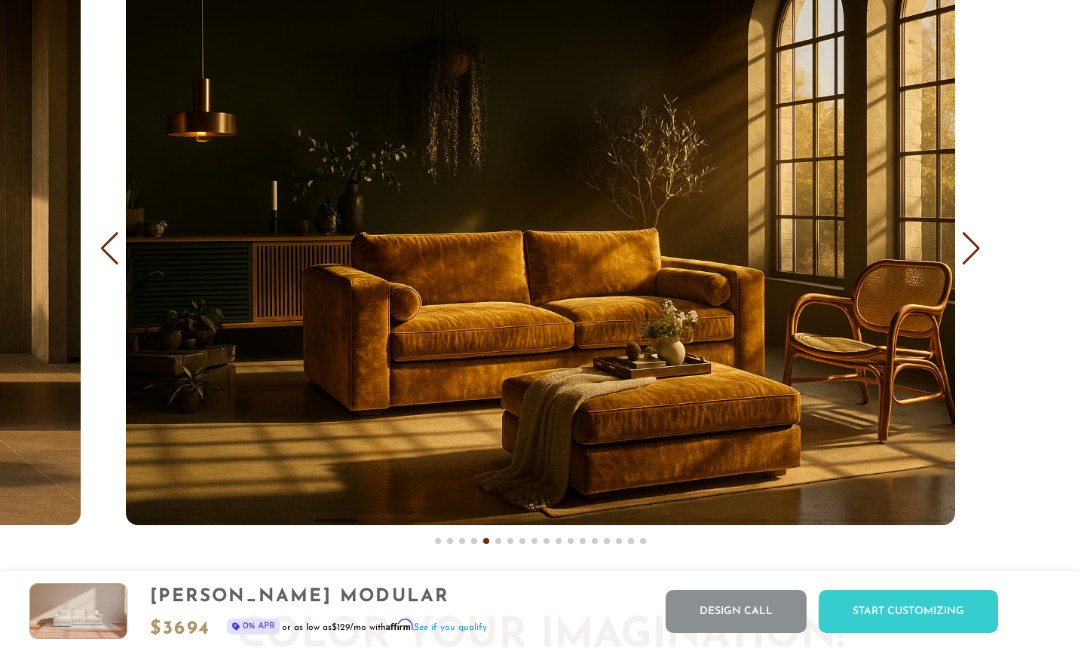
click at [979, 244] on div "Next slide" at bounding box center [971, 248] width 20 height 33
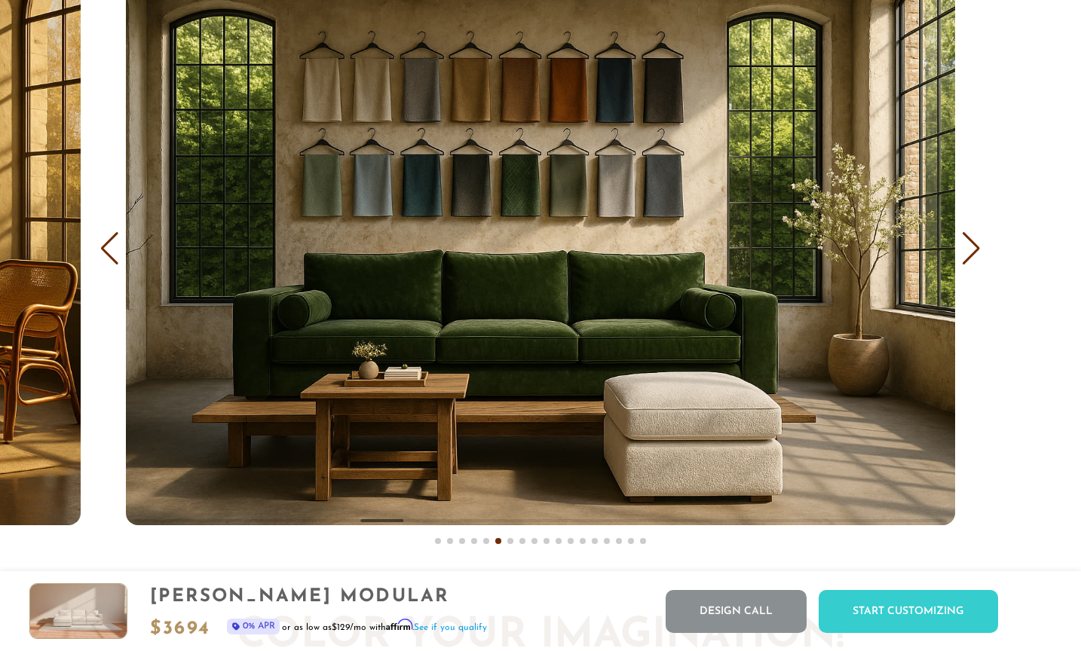
click at [979, 244] on div "Next slide" at bounding box center [971, 248] width 20 height 33
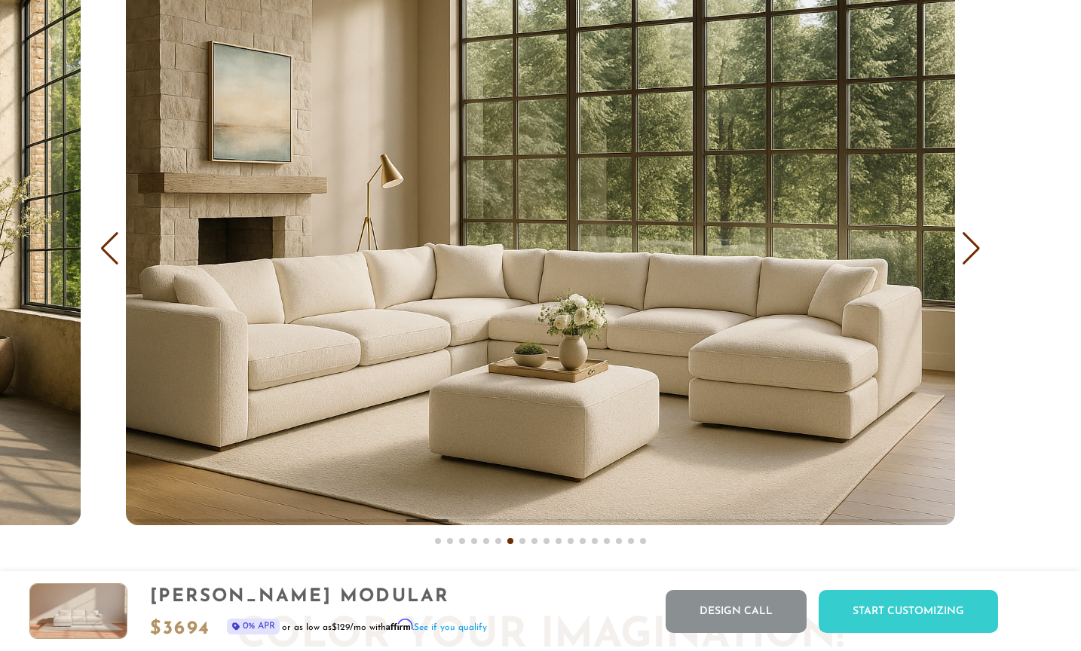
click at [979, 244] on div "Next slide" at bounding box center [971, 248] width 20 height 33
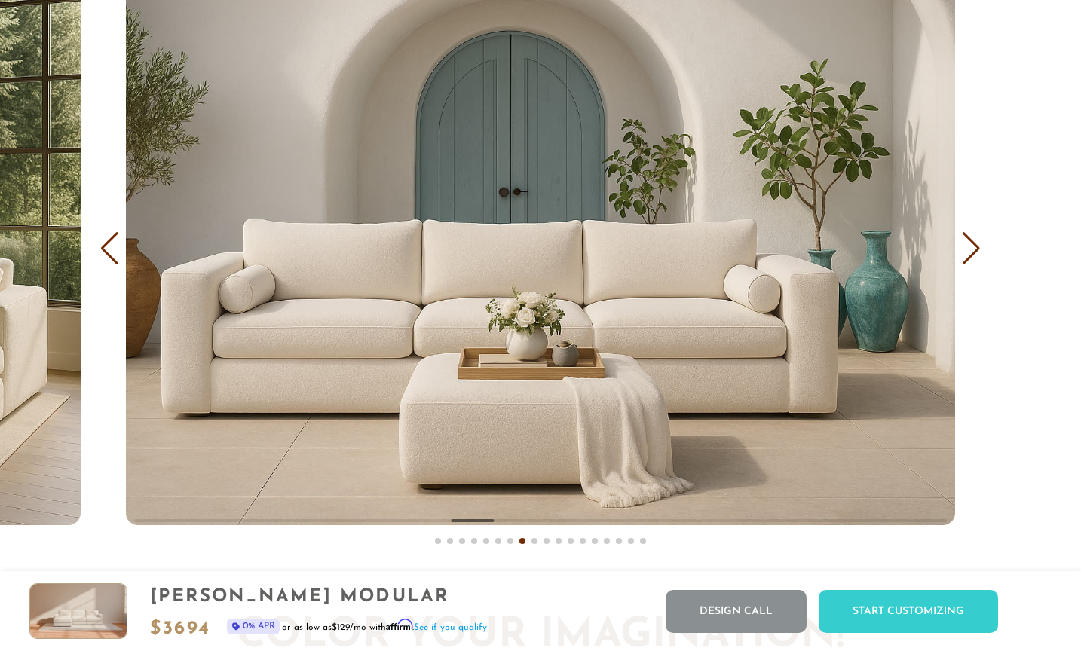
click at [979, 242] on div "Next slide" at bounding box center [971, 248] width 20 height 33
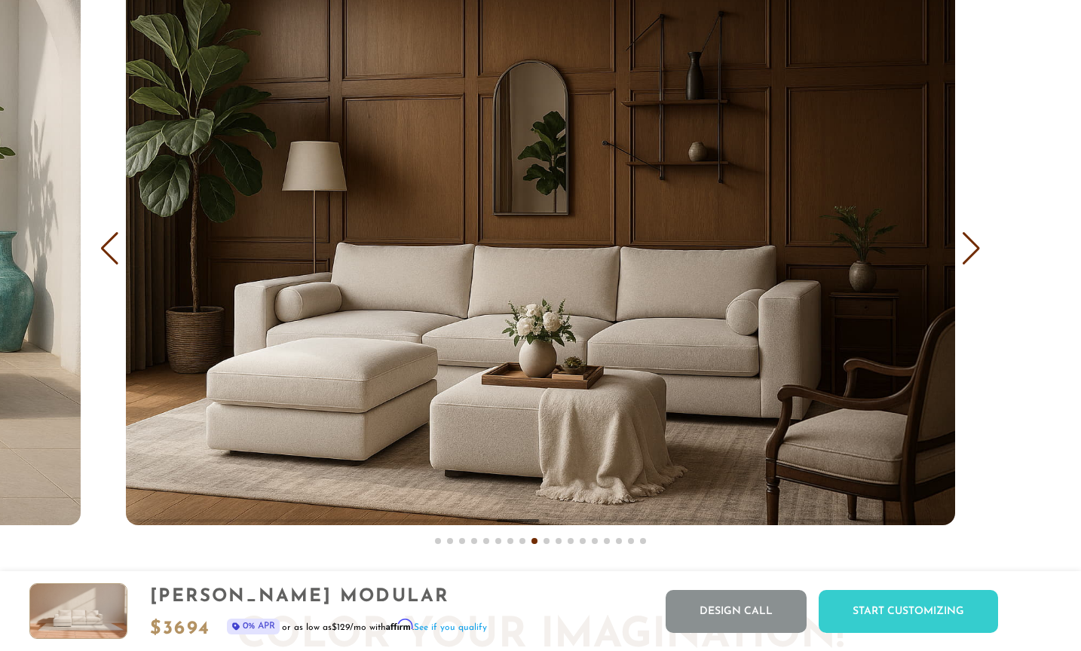
click at [979, 242] on div "Next slide" at bounding box center [971, 248] width 20 height 33
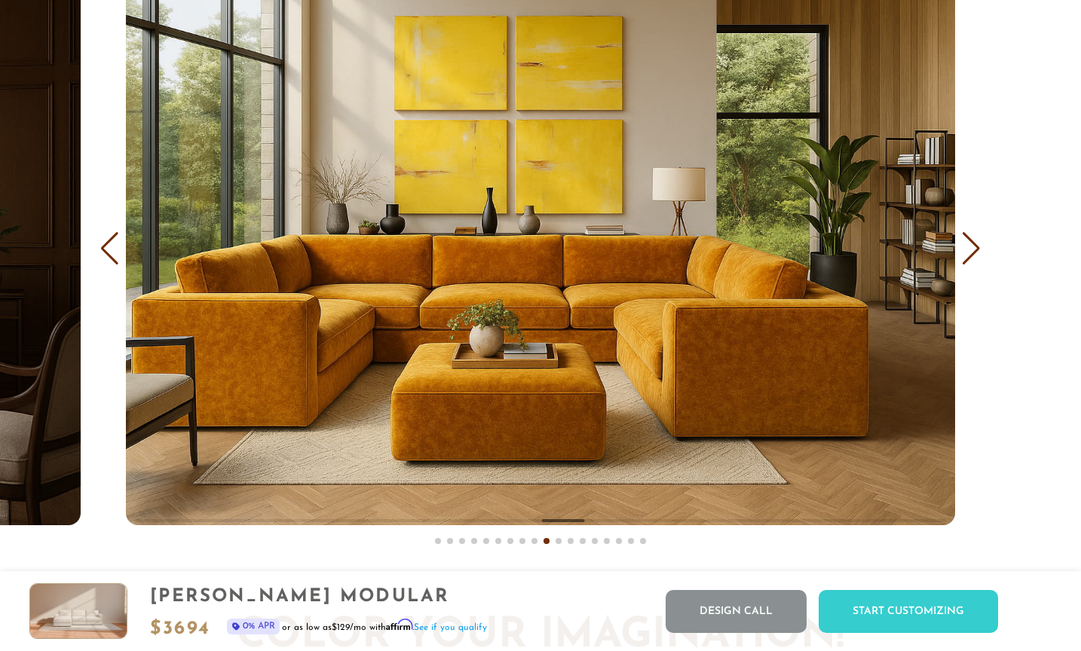
click at [979, 242] on div "Next slide" at bounding box center [971, 248] width 20 height 33
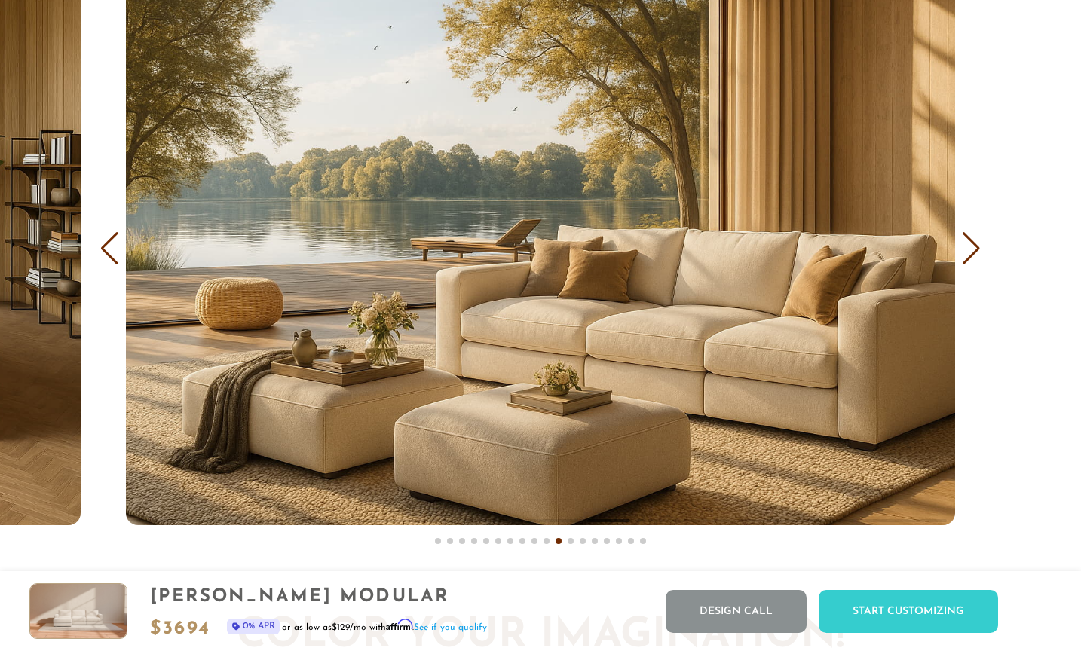
click at [979, 242] on div "Next slide" at bounding box center [971, 248] width 20 height 33
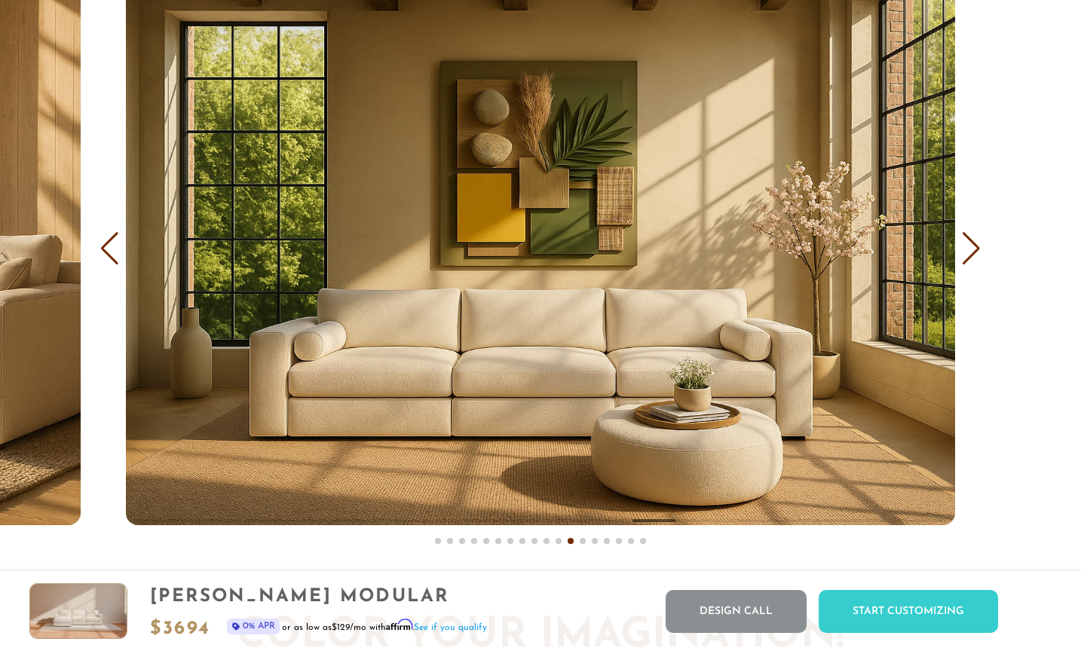
click at [979, 242] on div "Next slide" at bounding box center [971, 248] width 20 height 33
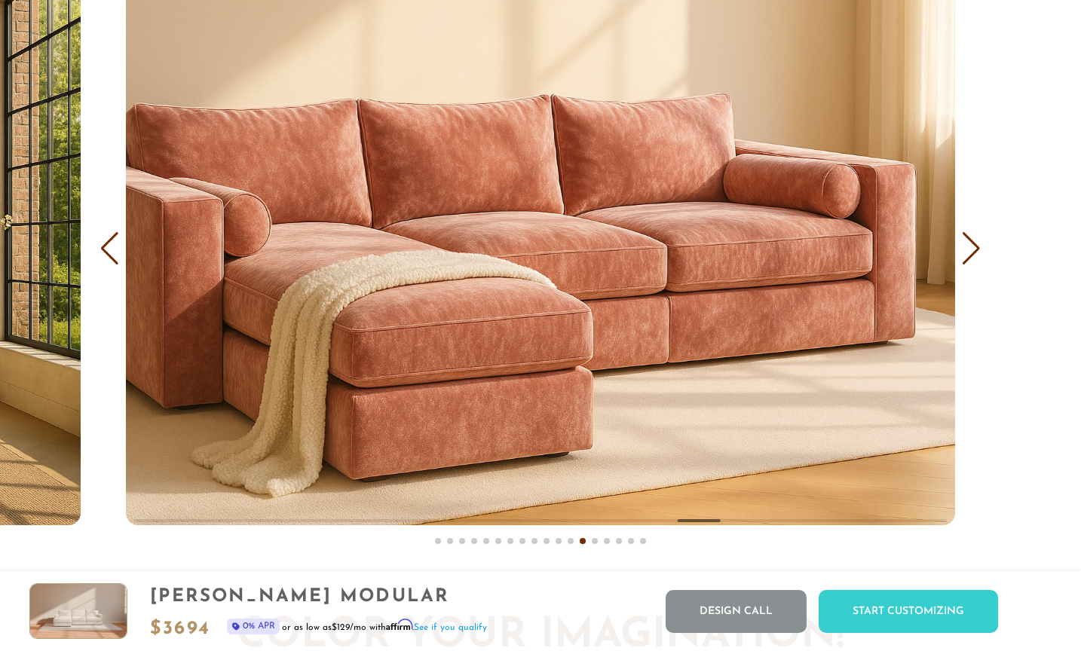
click at [979, 242] on div "Next slide" at bounding box center [971, 248] width 20 height 33
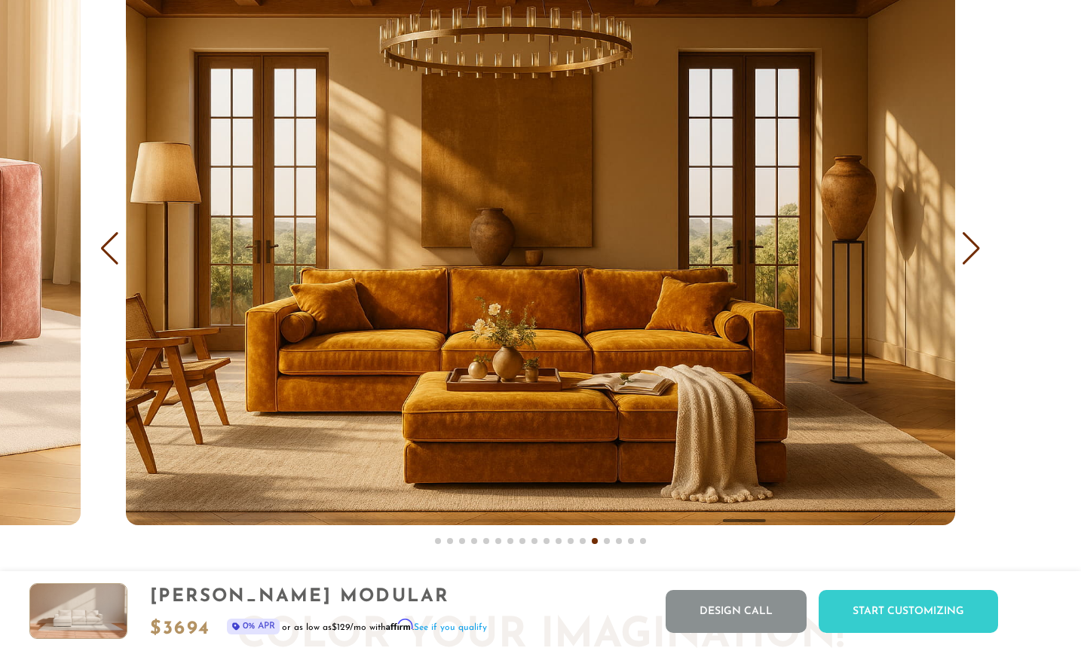
click at [979, 242] on div "Next slide" at bounding box center [971, 248] width 20 height 33
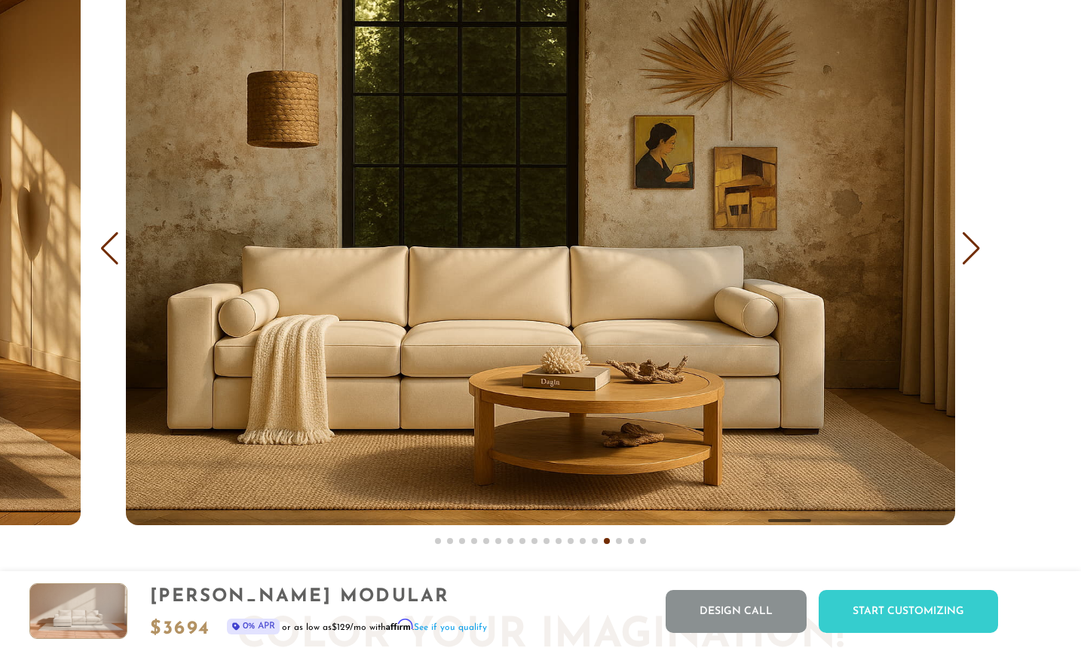
click at [979, 242] on div "Next slide" at bounding box center [971, 248] width 20 height 33
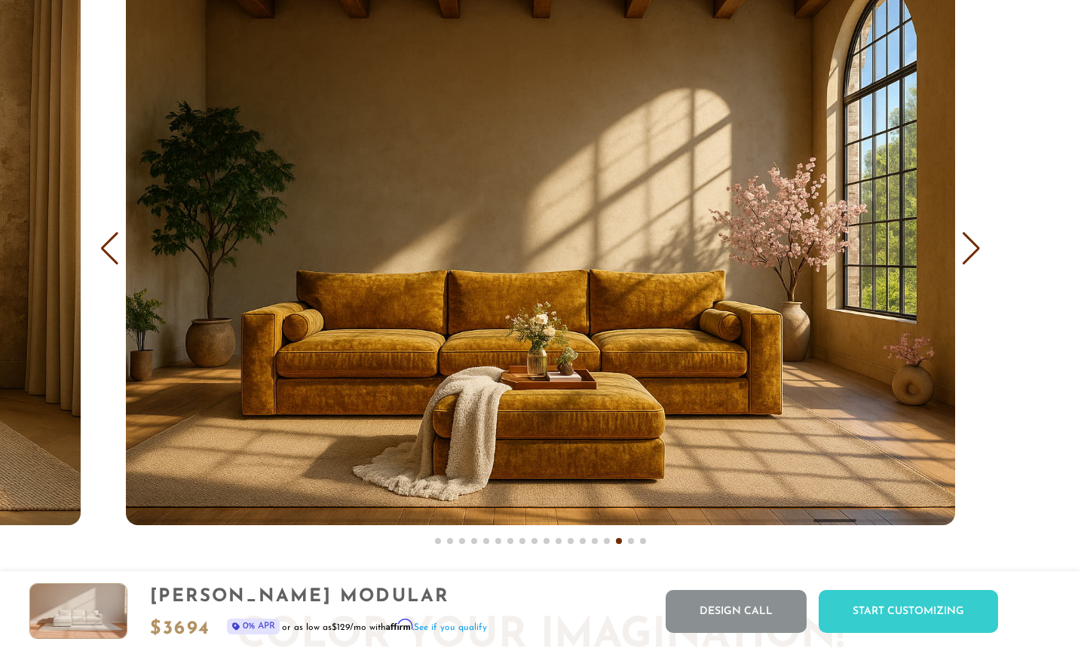
click at [979, 242] on div "Next slide" at bounding box center [971, 248] width 20 height 33
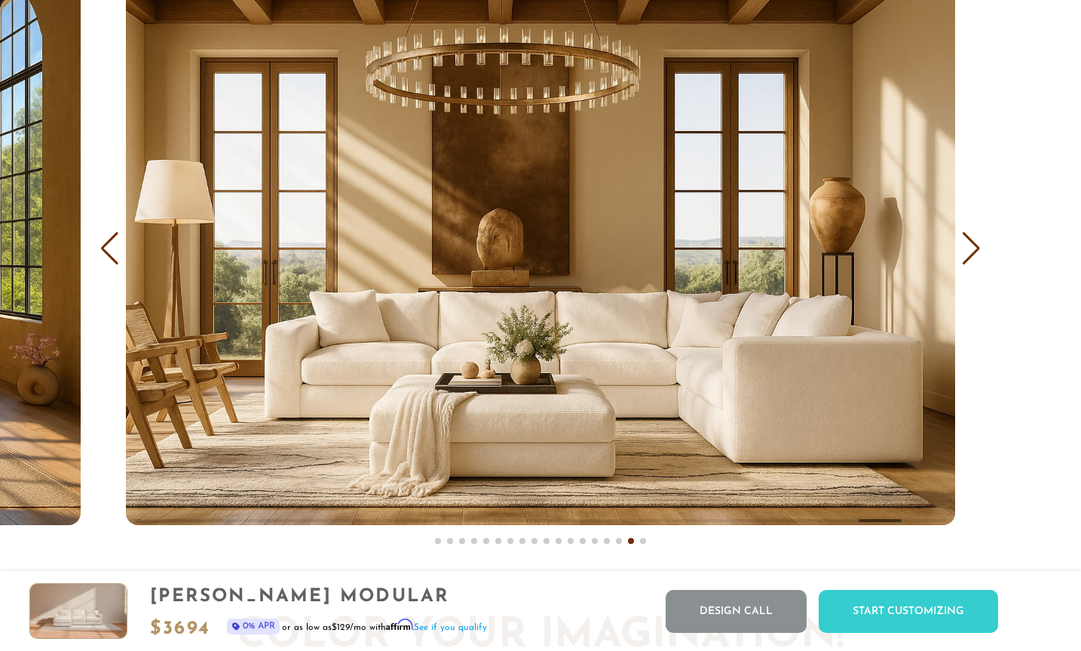
click at [979, 242] on div "Next slide" at bounding box center [971, 248] width 20 height 33
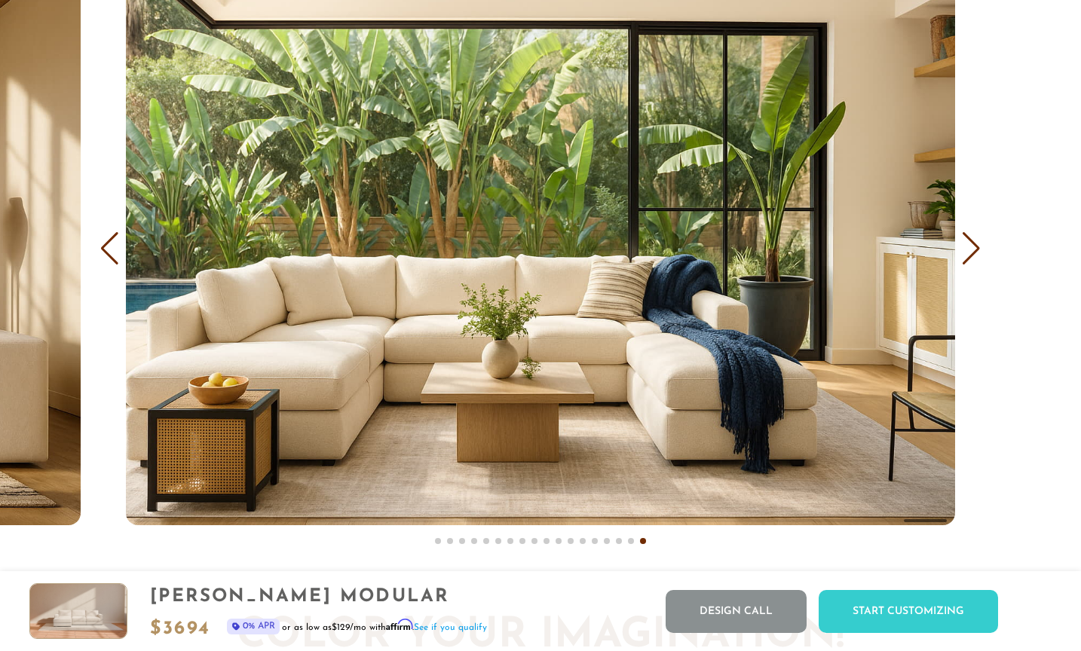
click at [979, 242] on div "Next slide" at bounding box center [971, 248] width 20 height 33
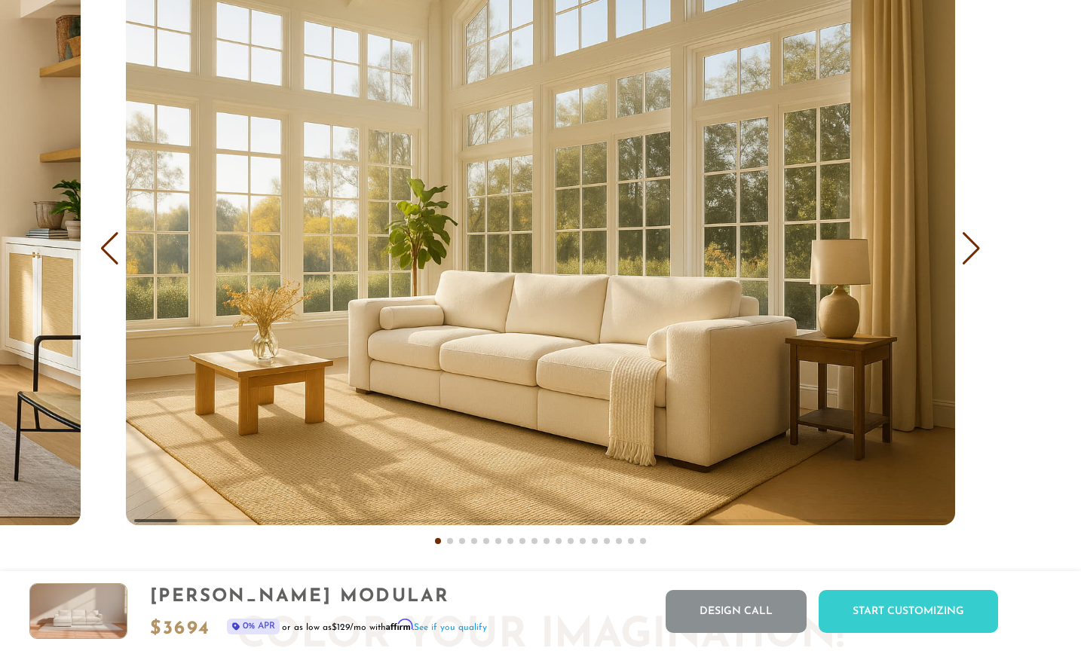
click at [979, 242] on div "Next slide" at bounding box center [971, 248] width 20 height 33
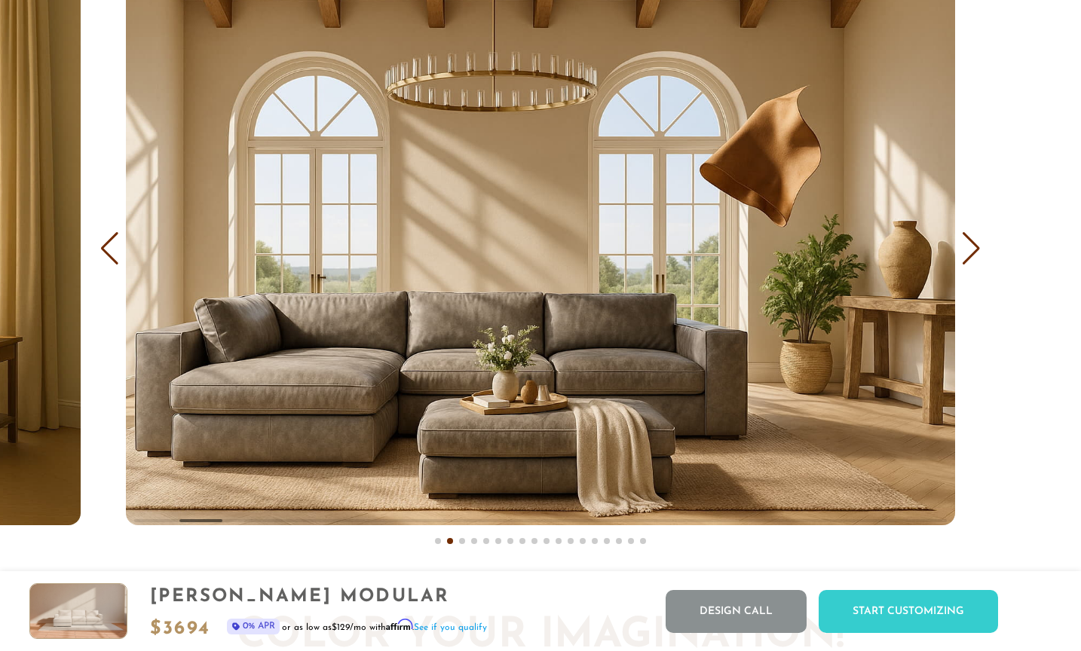
click at [979, 242] on div "Next slide" at bounding box center [971, 248] width 20 height 33
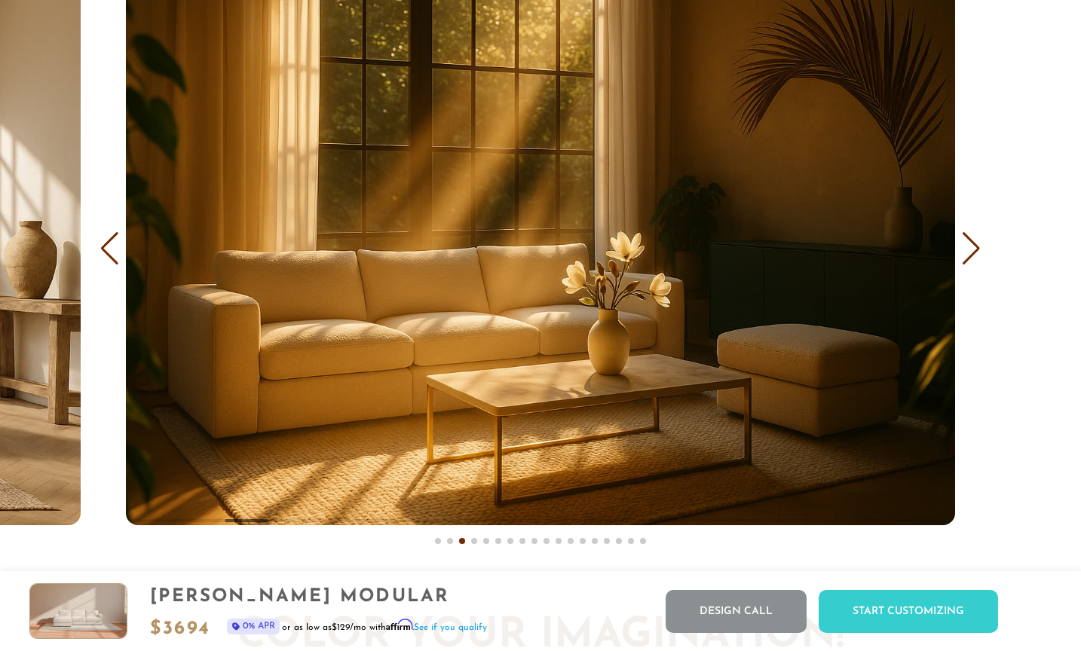
click at [979, 242] on div "Next slide" at bounding box center [971, 248] width 20 height 33
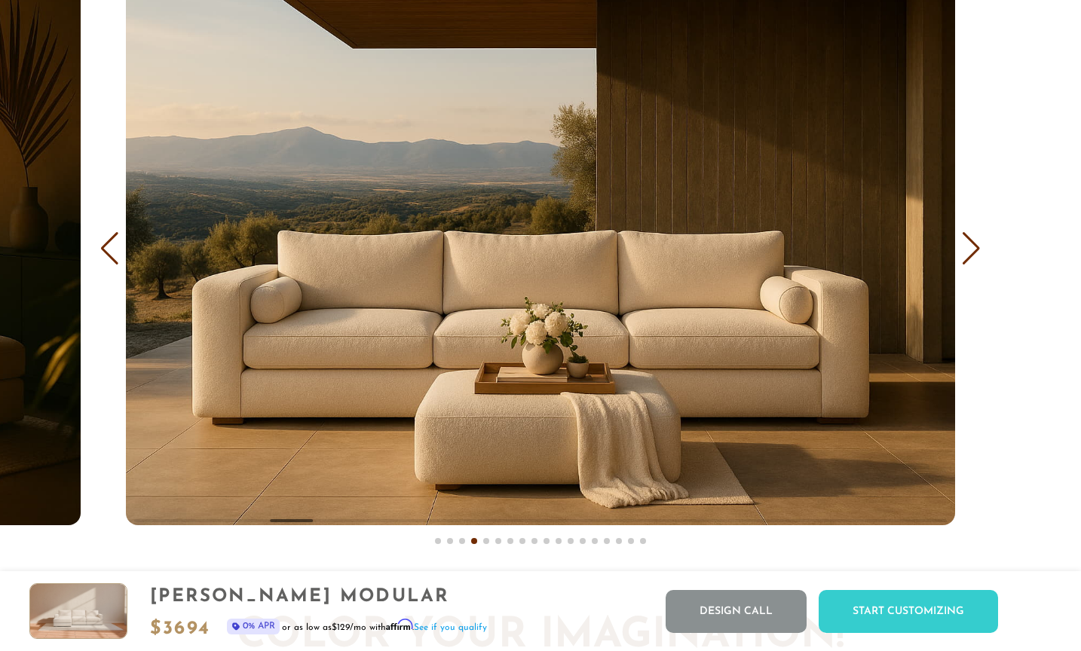
click at [979, 242] on div "Next slide" at bounding box center [971, 248] width 20 height 33
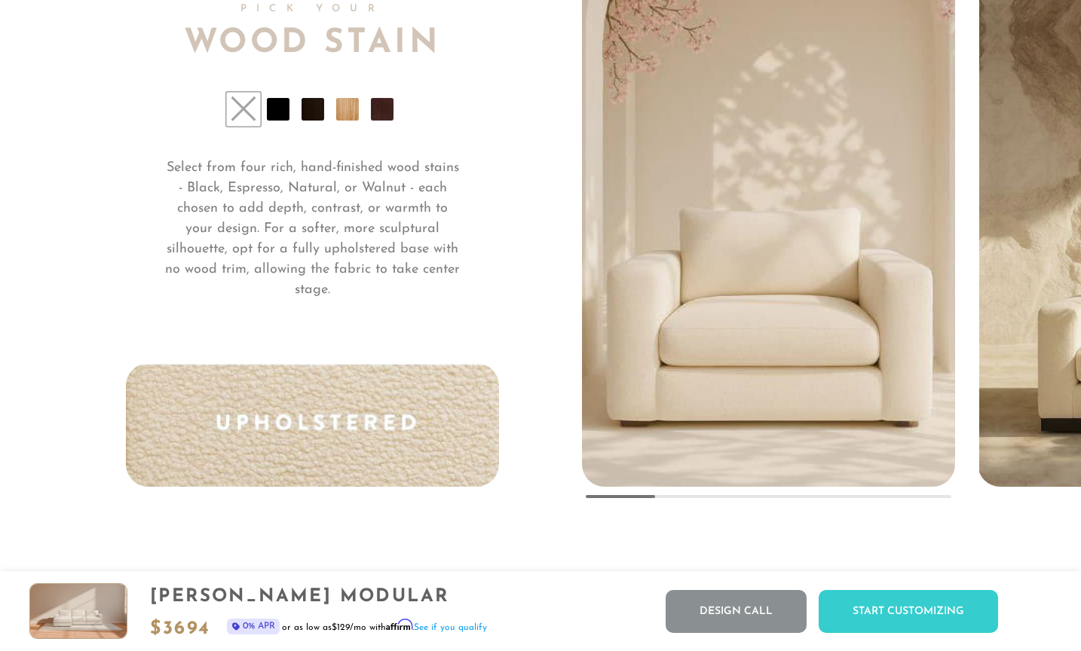
scroll to position [11114, 0]
click at [282, 103] on li at bounding box center [278, 109] width 23 height 23
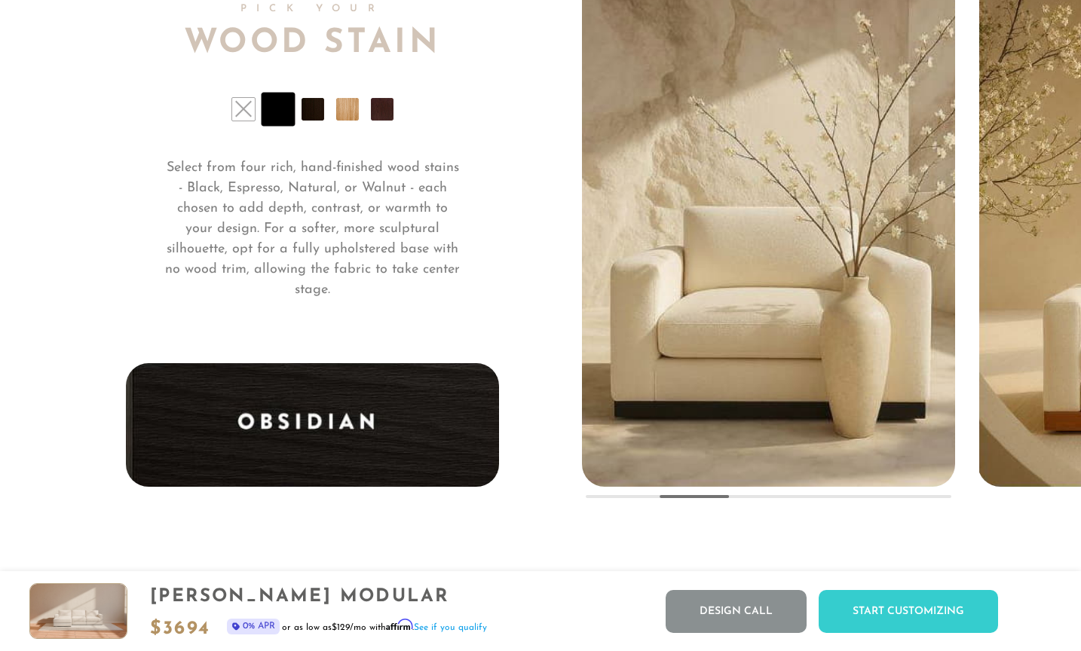
click at [313, 109] on li at bounding box center [312, 109] width 23 height 23
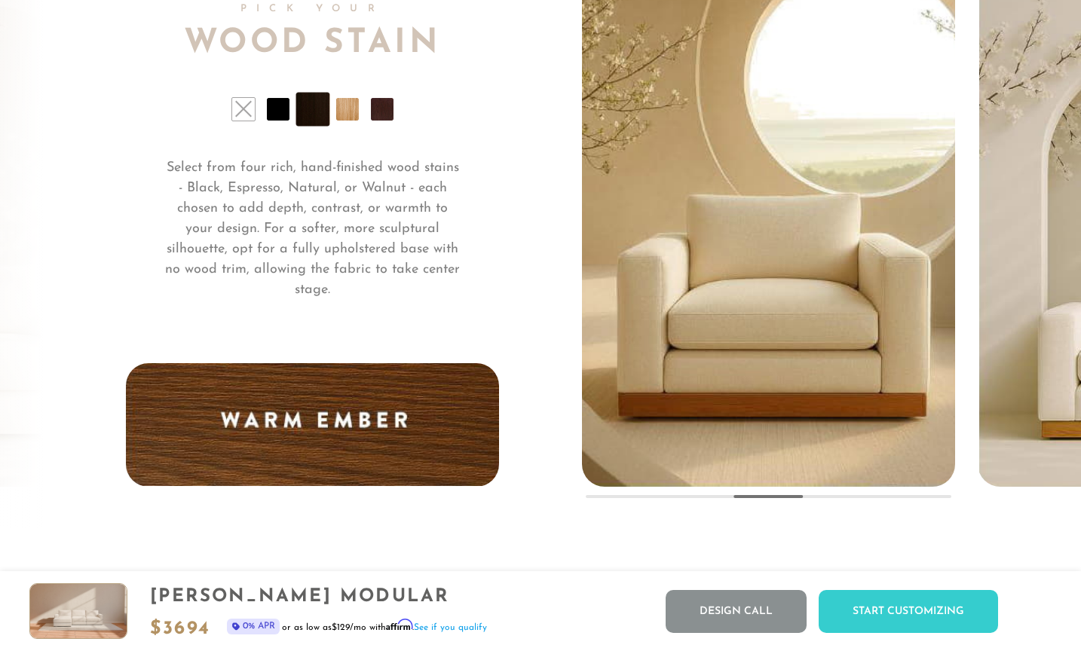
click at [345, 111] on li at bounding box center [347, 109] width 23 height 23
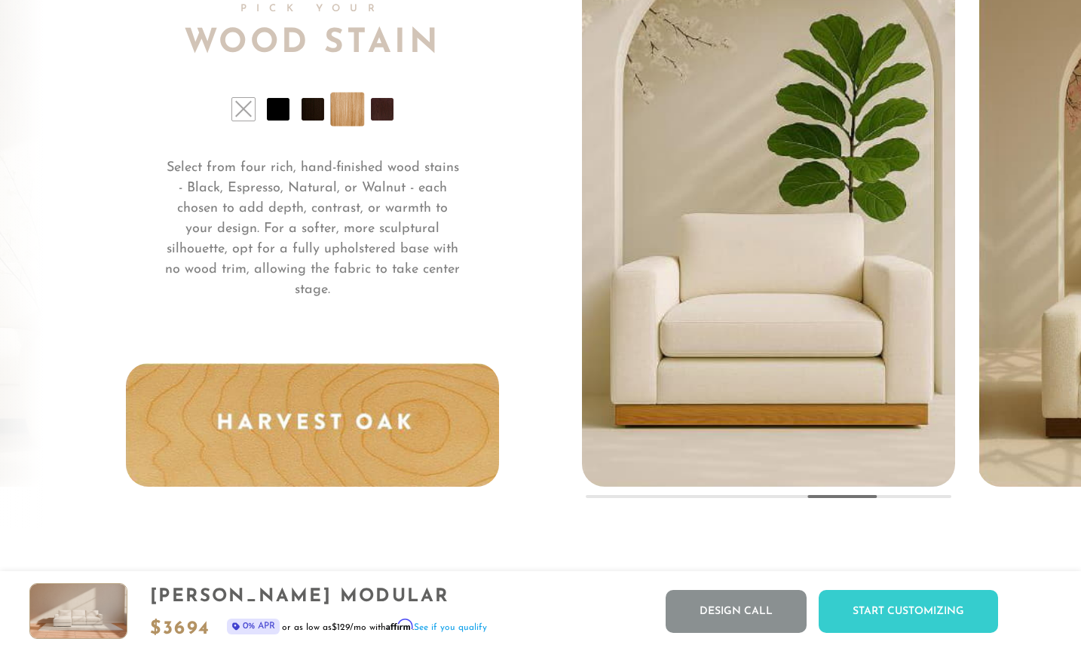
click at [392, 111] on li at bounding box center [382, 109] width 23 height 23
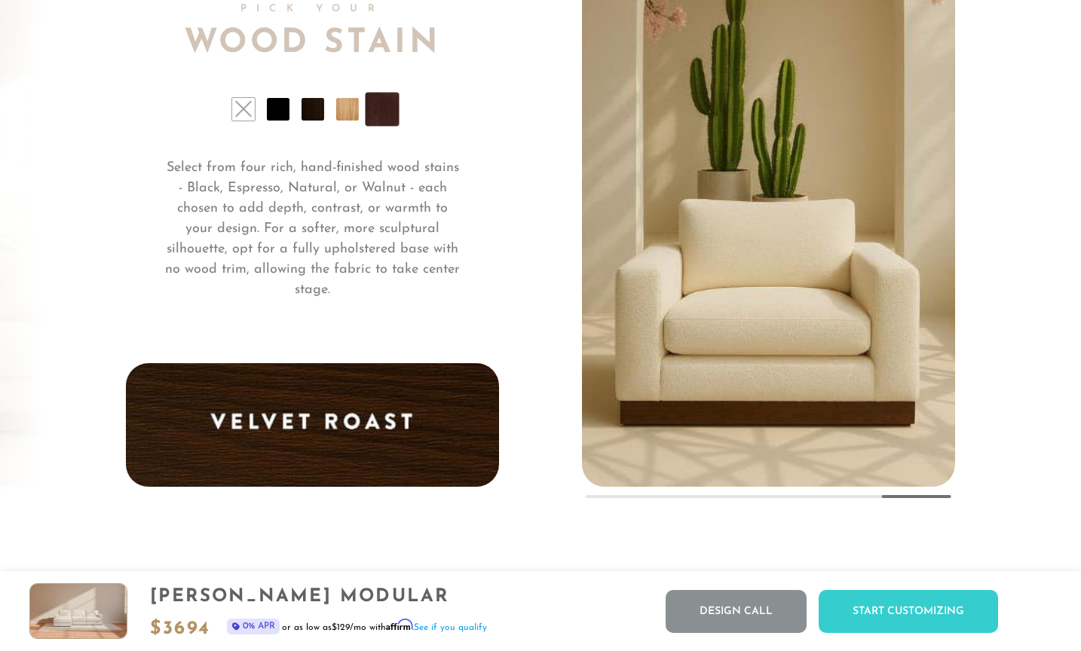
click at [242, 107] on li at bounding box center [243, 109] width 23 height 23
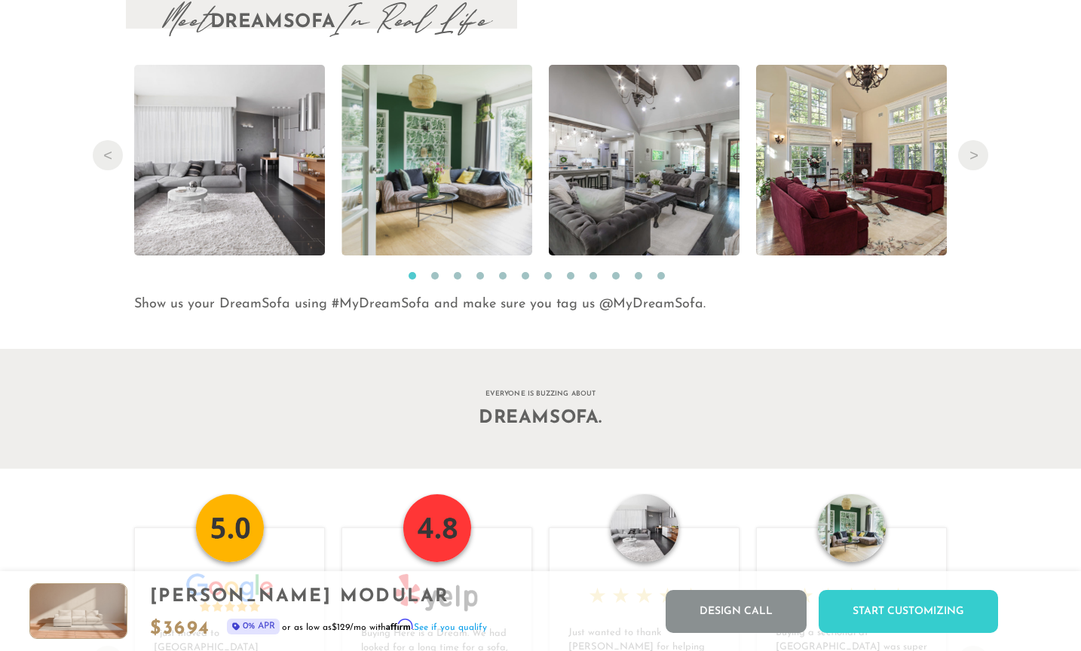
scroll to position [15371, 0]
click at [436, 280] on li "2" at bounding box center [438, 278] width 15 height 15
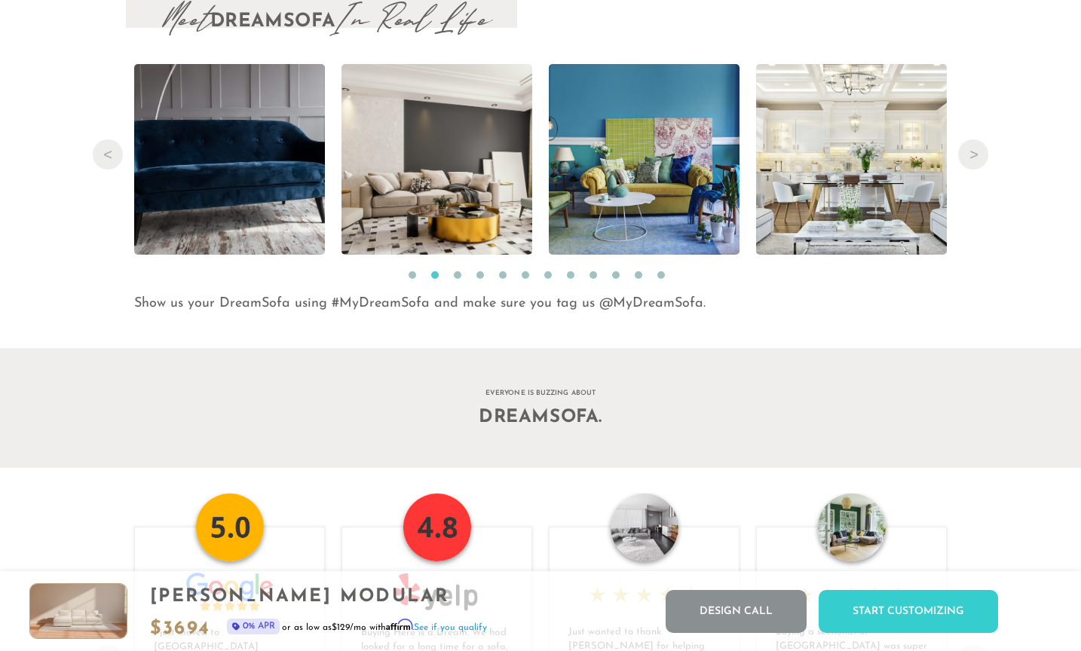
click at [457, 276] on button "3" at bounding box center [458, 275] width 8 height 8
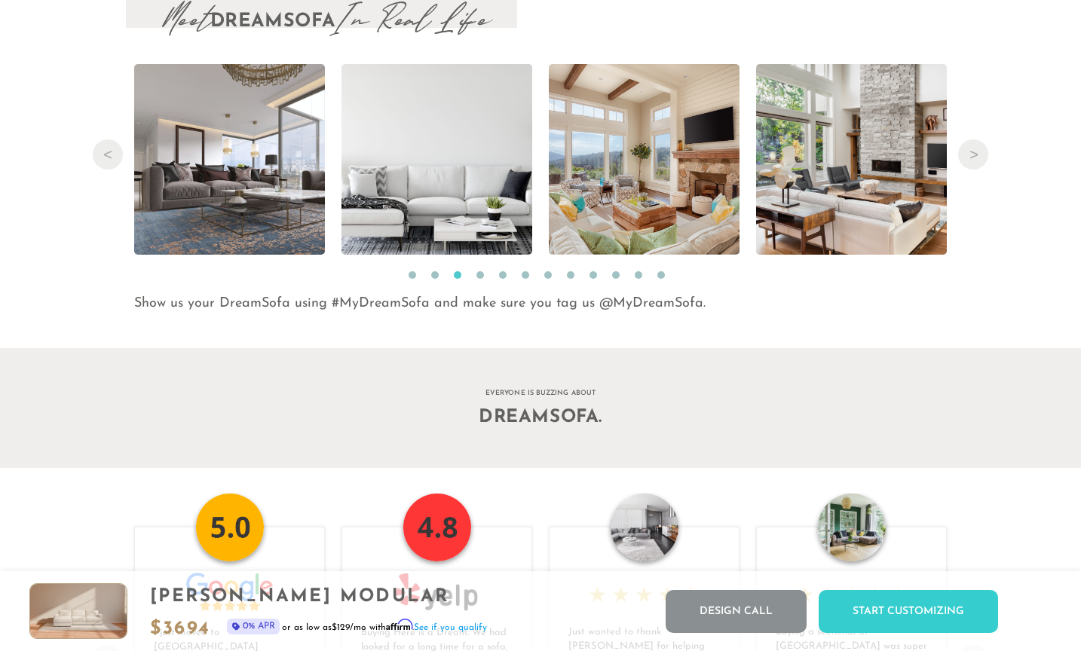
click at [485, 277] on li "4" at bounding box center [483, 278] width 15 height 15
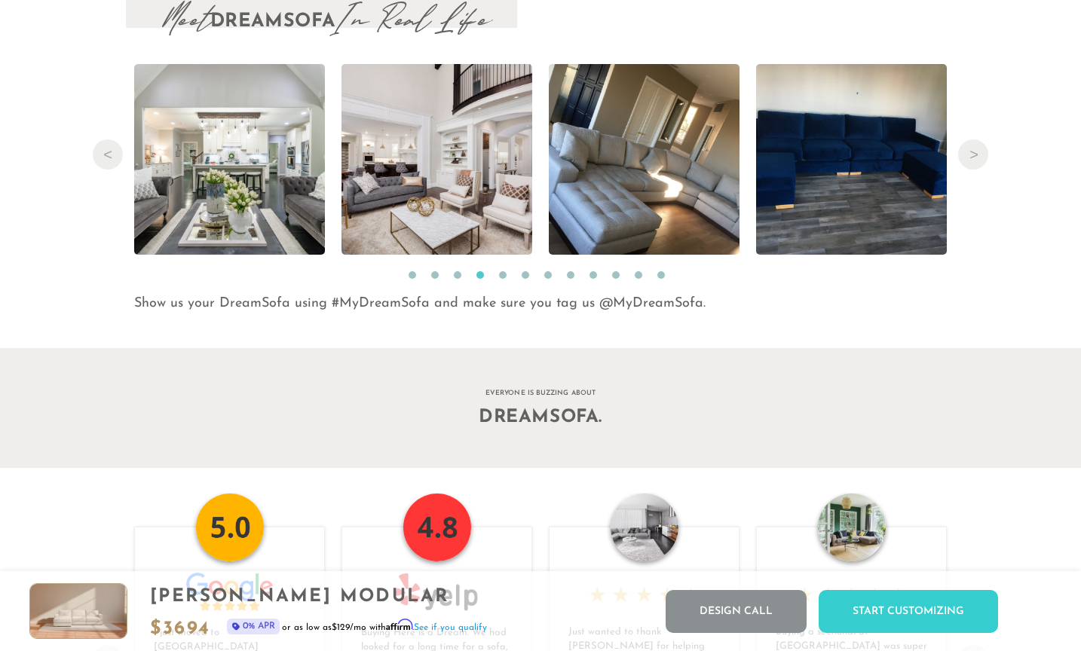
click at [509, 277] on li "5" at bounding box center [506, 278] width 15 height 15
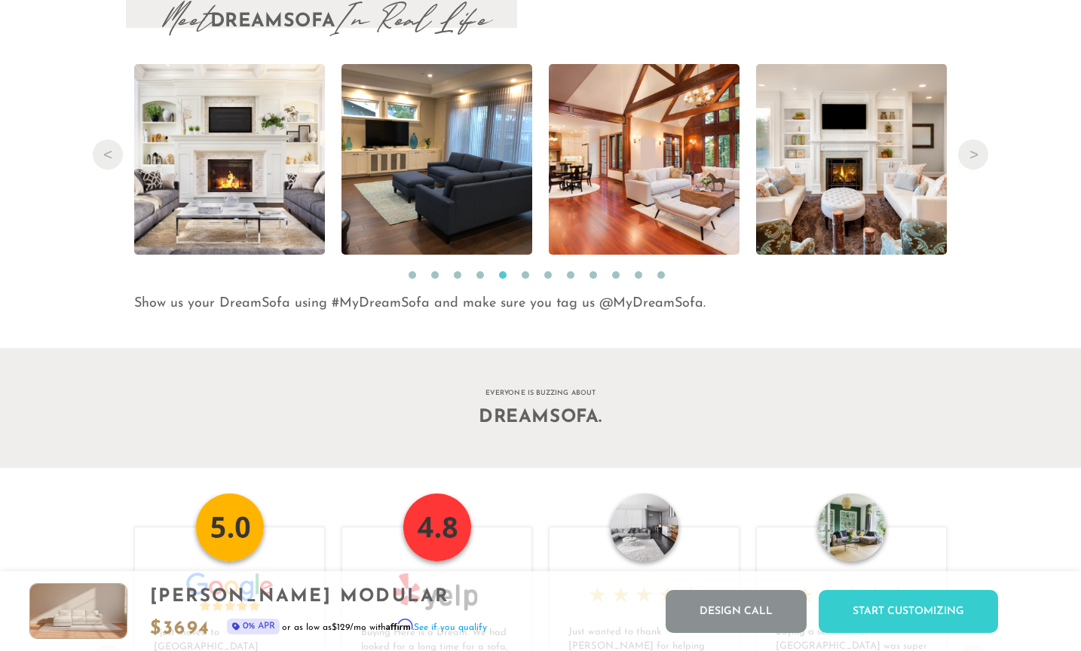
click at [527, 276] on button "6" at bounding box center [525, 275] width 8 height 8
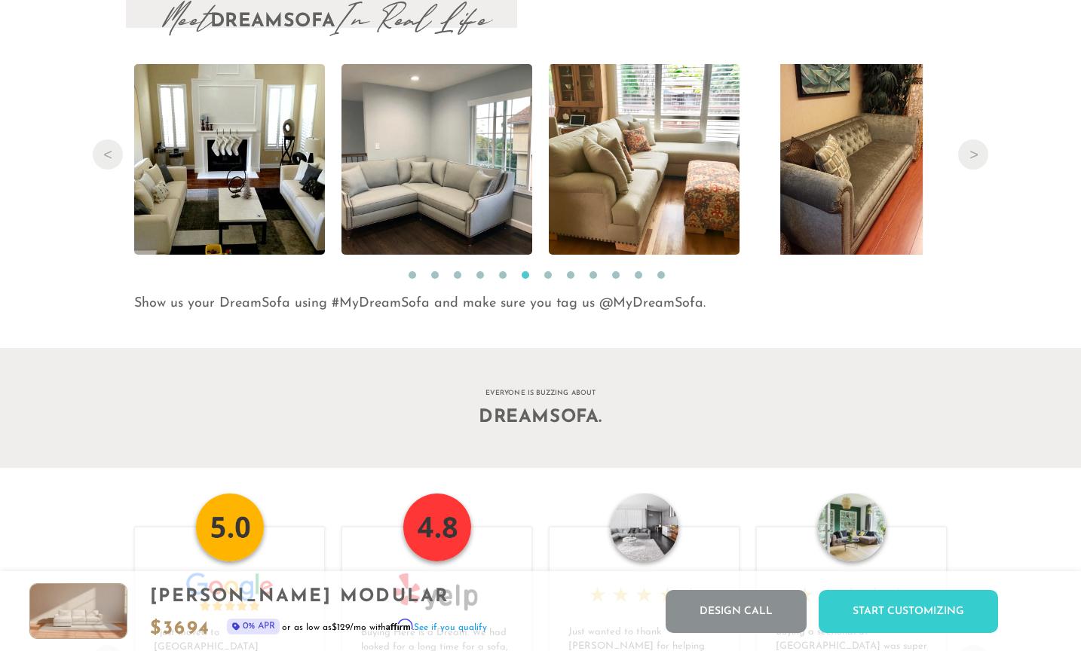
click at [546, 277] on button "7" at bounding box center [548, 275] width 8 height 8
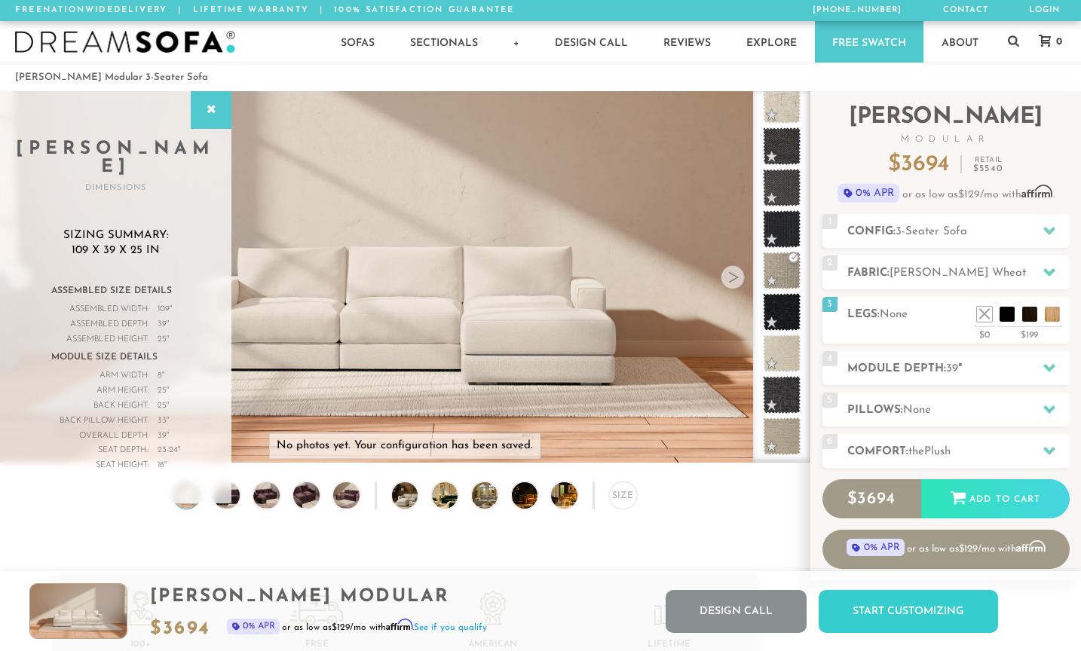
scroll to position [0, 0]
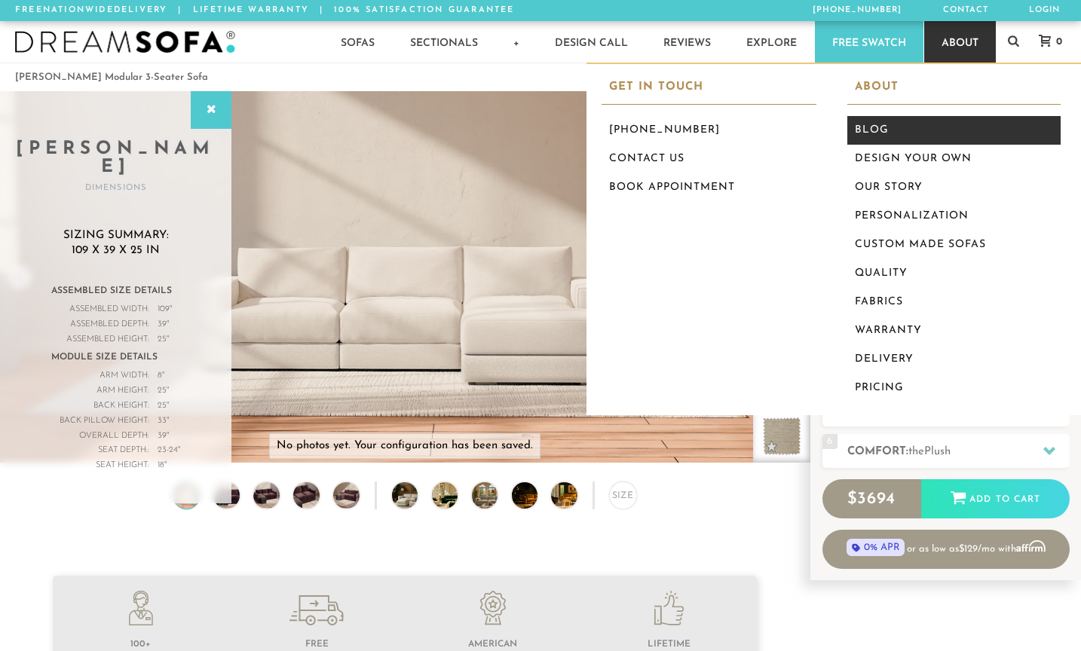
click at [948, 133] on link "Blog" at bounding box center [954, 130] width 214 height 29
